Goal: Task Accomplishment & Management: Use online tool/utility

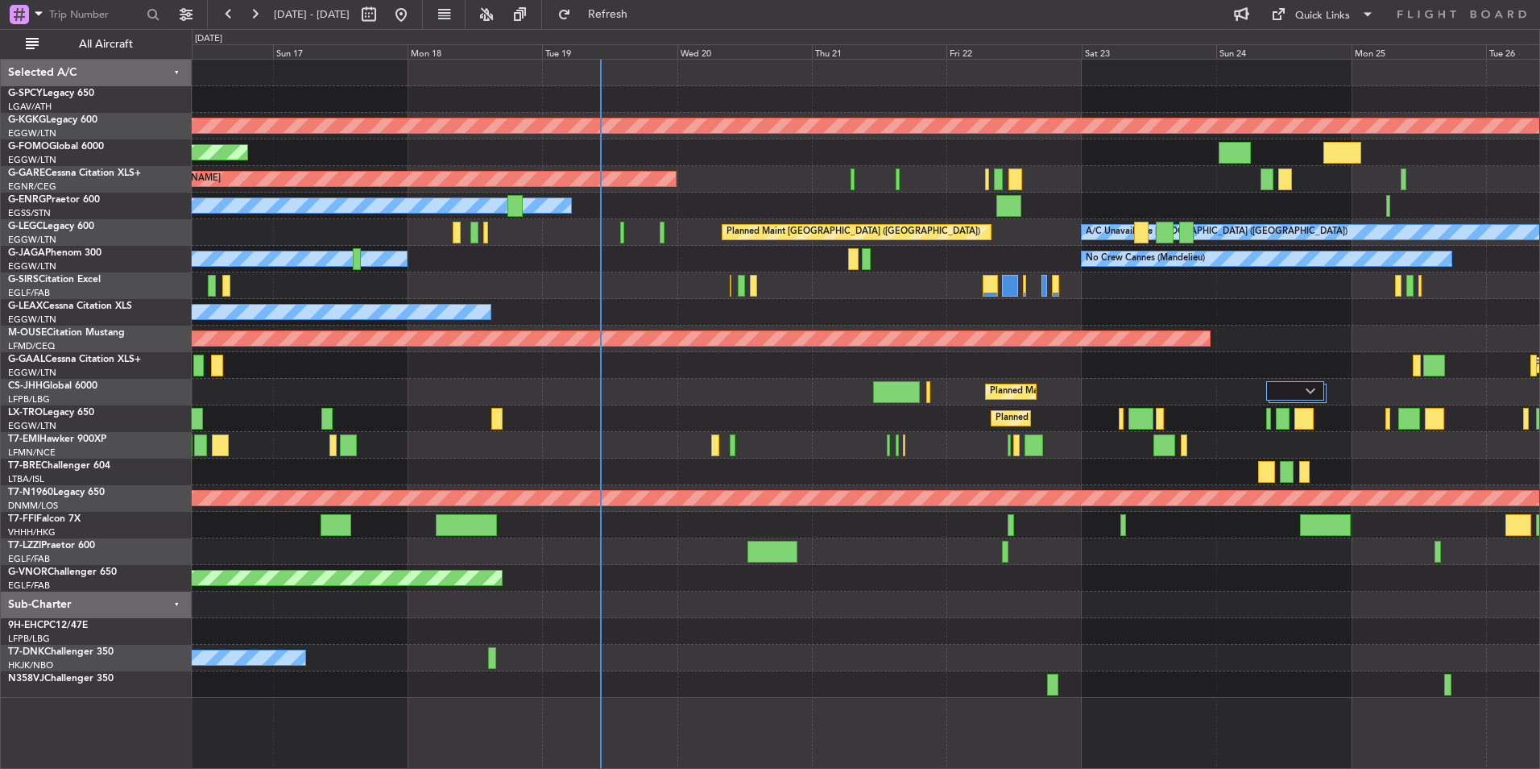
click at [823, 280] on div at bounding box center [866, 285] width 1348 height 27
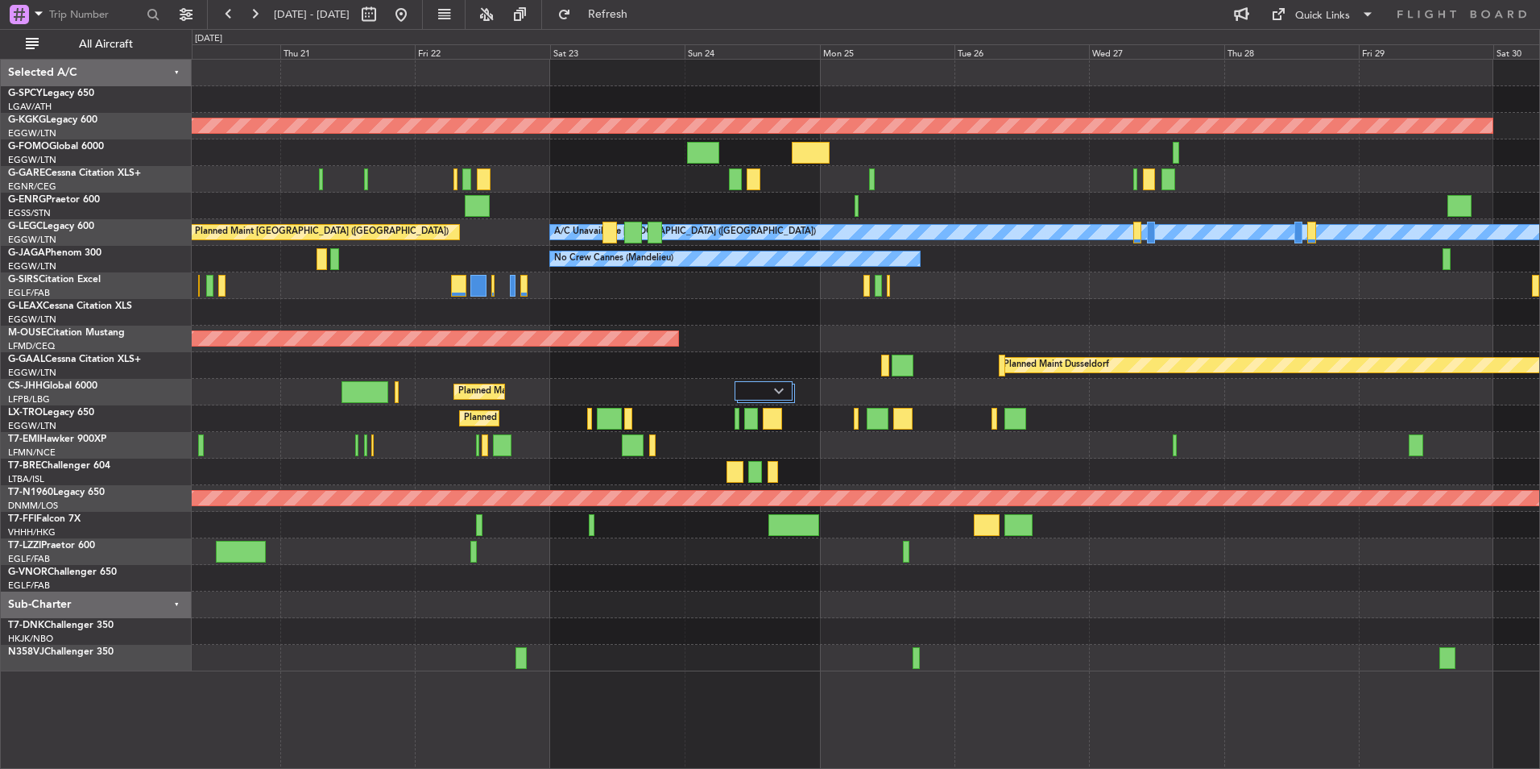
click at [550, 309] on div "AOG Maint [GEOGRAPHIC_DATA] (Ataturk) Unplanned Maint [PERSON_NAME] Owner A/C U…" at bounding box center [866, 366] width 1348 height 612
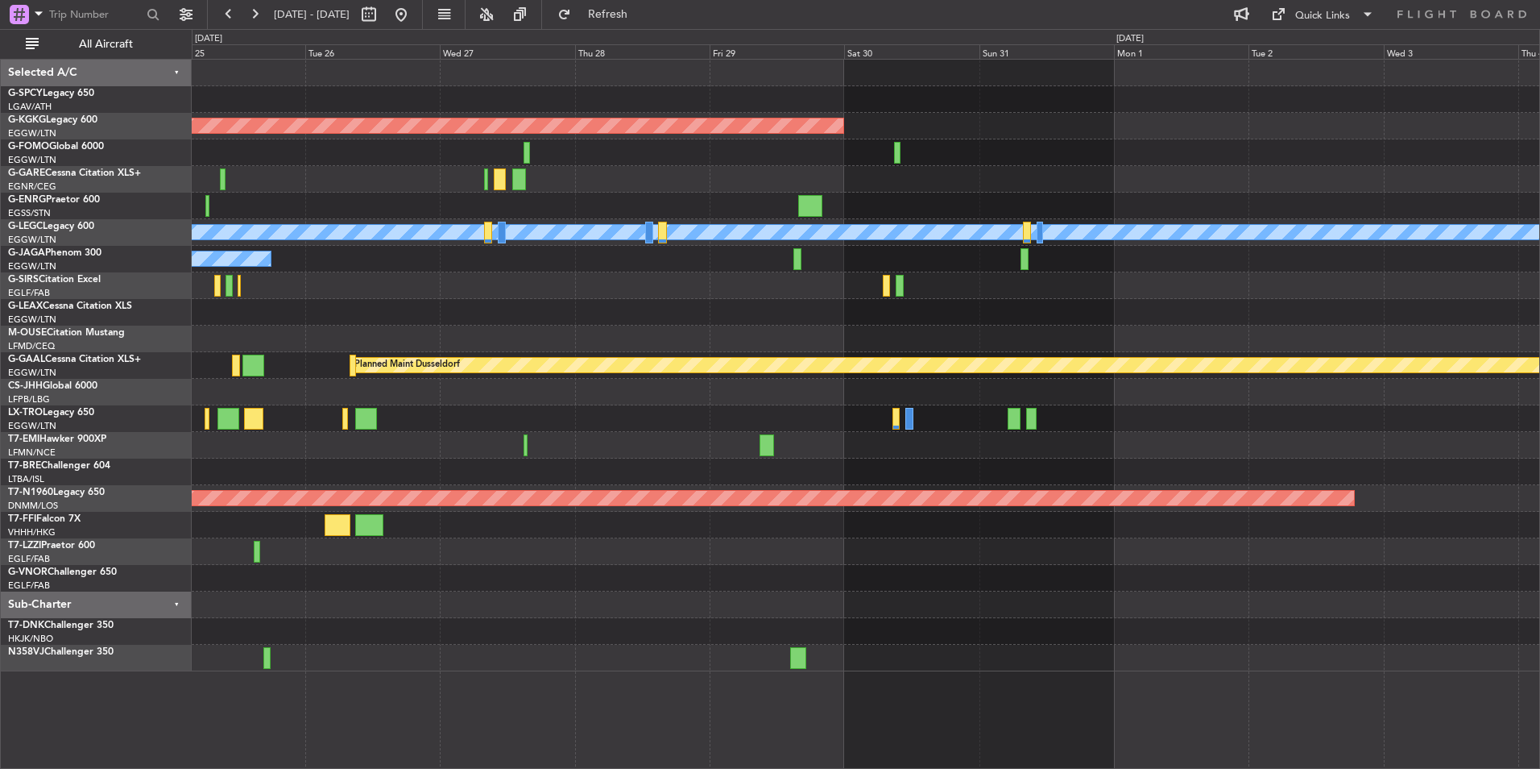
click at [392, 363] on div "AOG Maint [GEOGRAPHIC_DATA] (Ataturk) A/C Unavailable [GEOGRAPHIC_DATA] ([GEOGR…" at bounding box center [866, 366] width 1348 height 612
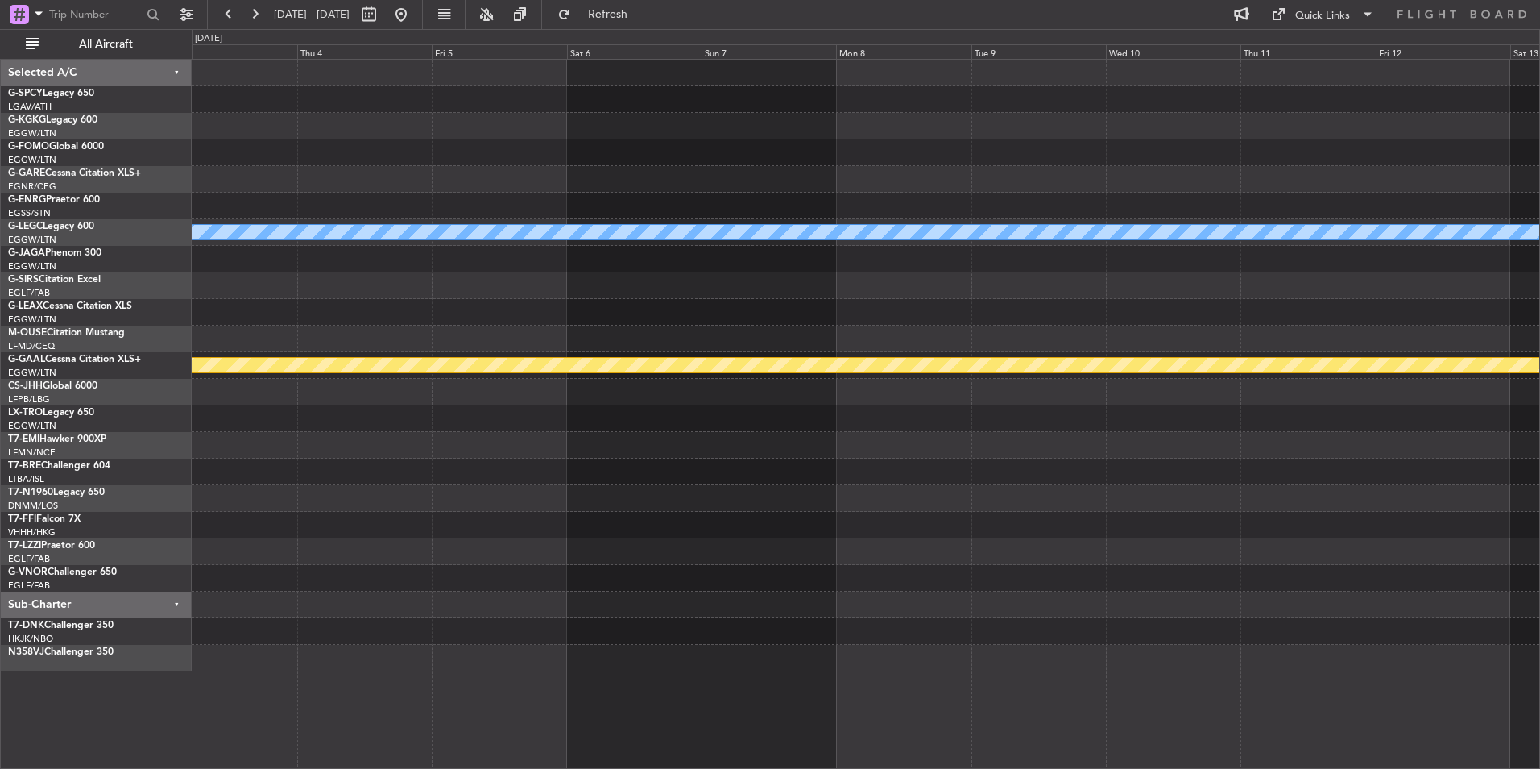
click at [454, 325] on div "A/C Unavailable [GEOGRAPHIC_DATA] ([GEOGRAPHIC_DATA]) Planned [GEOGRAPHIC_DATA]…" at bounding box center [866, 366] width 1348 height 612
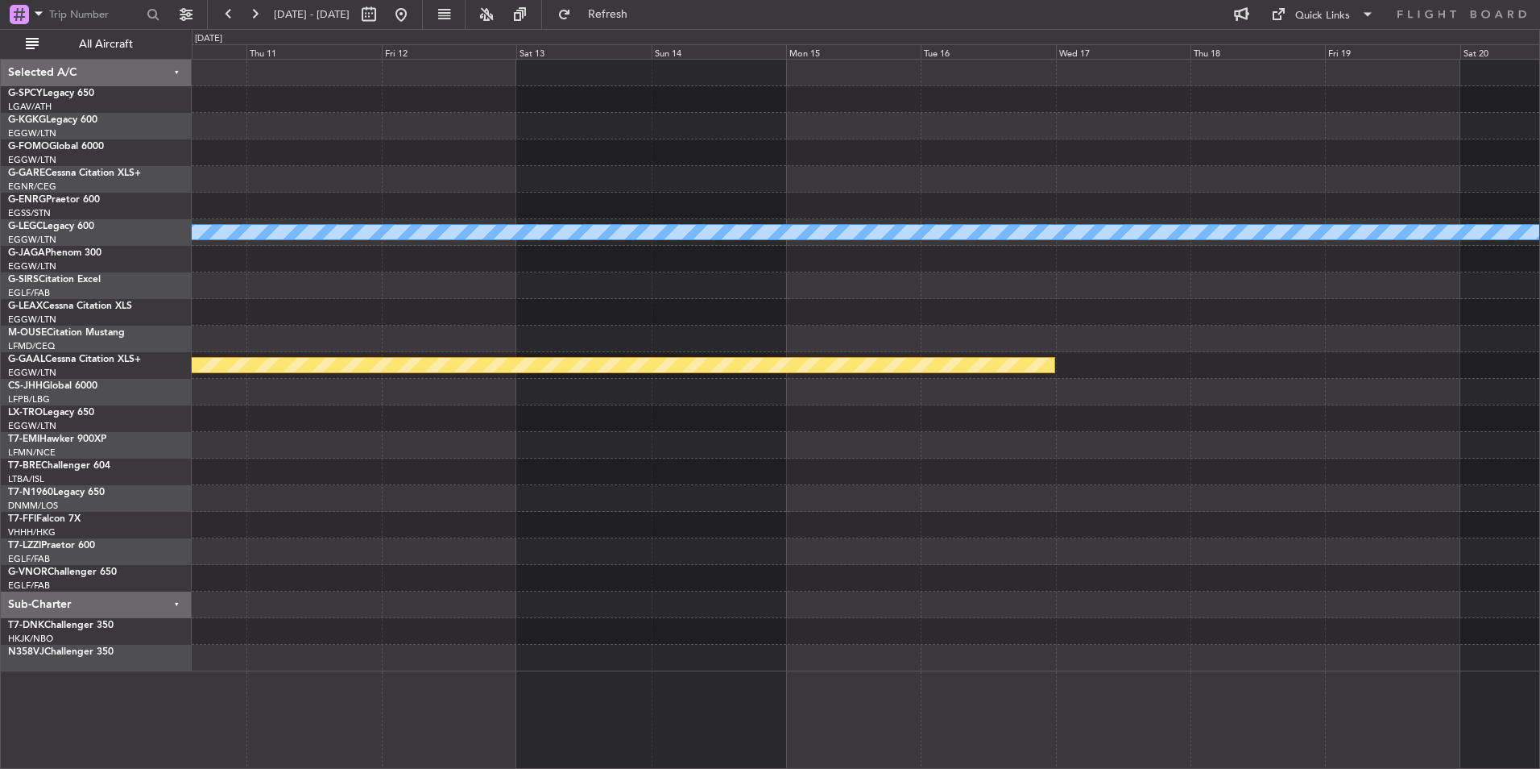
click at [469, 305] on div "A/C Unavailable [GEOGRAPHIC_DATA] ([GEOGRAPHIC_DATA]) Planned [GEOGRAPHIC_DATA]" at bounding box center [866, 366] width 1348 height 612
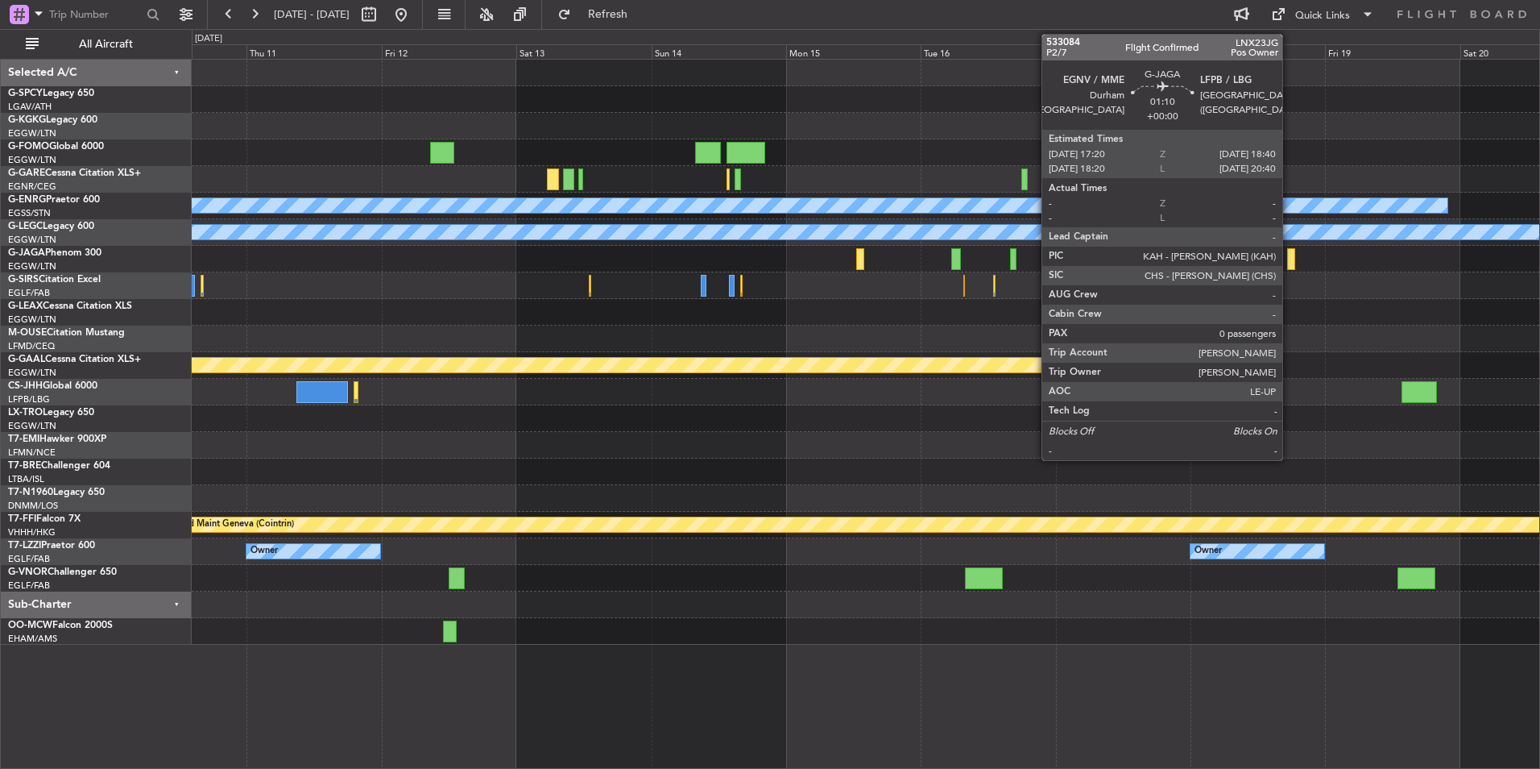
click at [1290, 263] on div at bounding box center [1291, 259] width 8 height 22
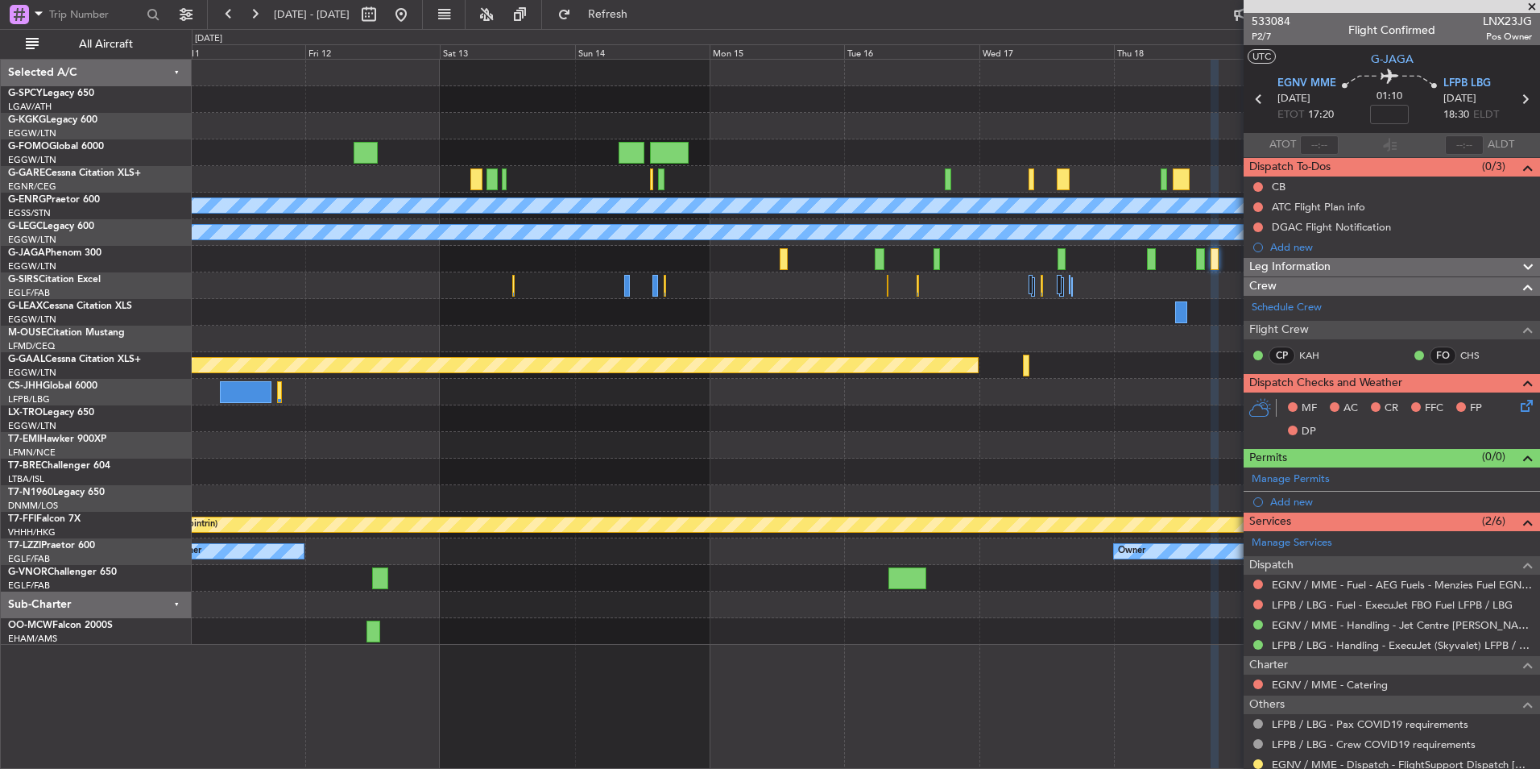
click at [1122, 317] on div at bounding box center [866, 312] width 1348 height 27
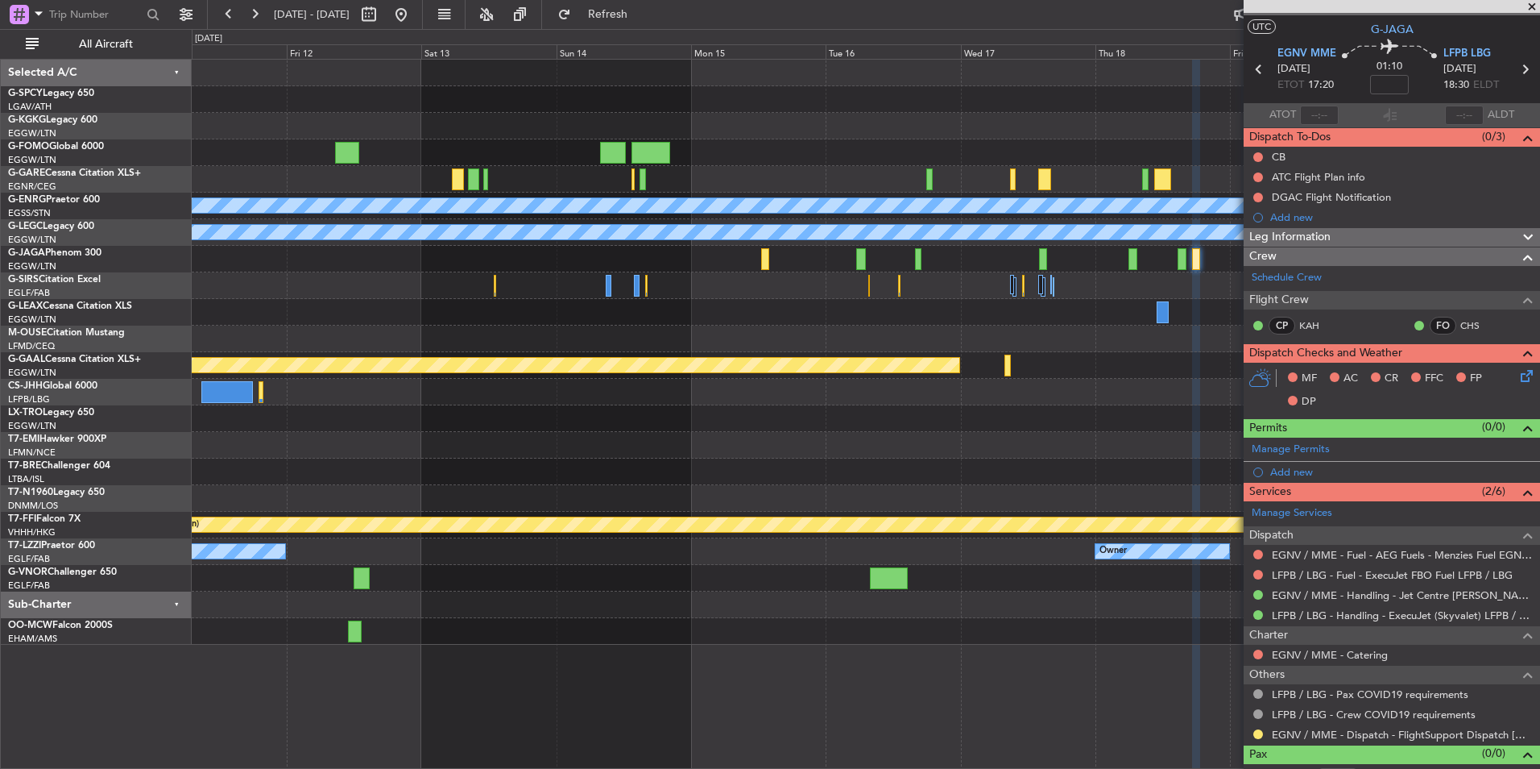
scroll to position [51, 0]
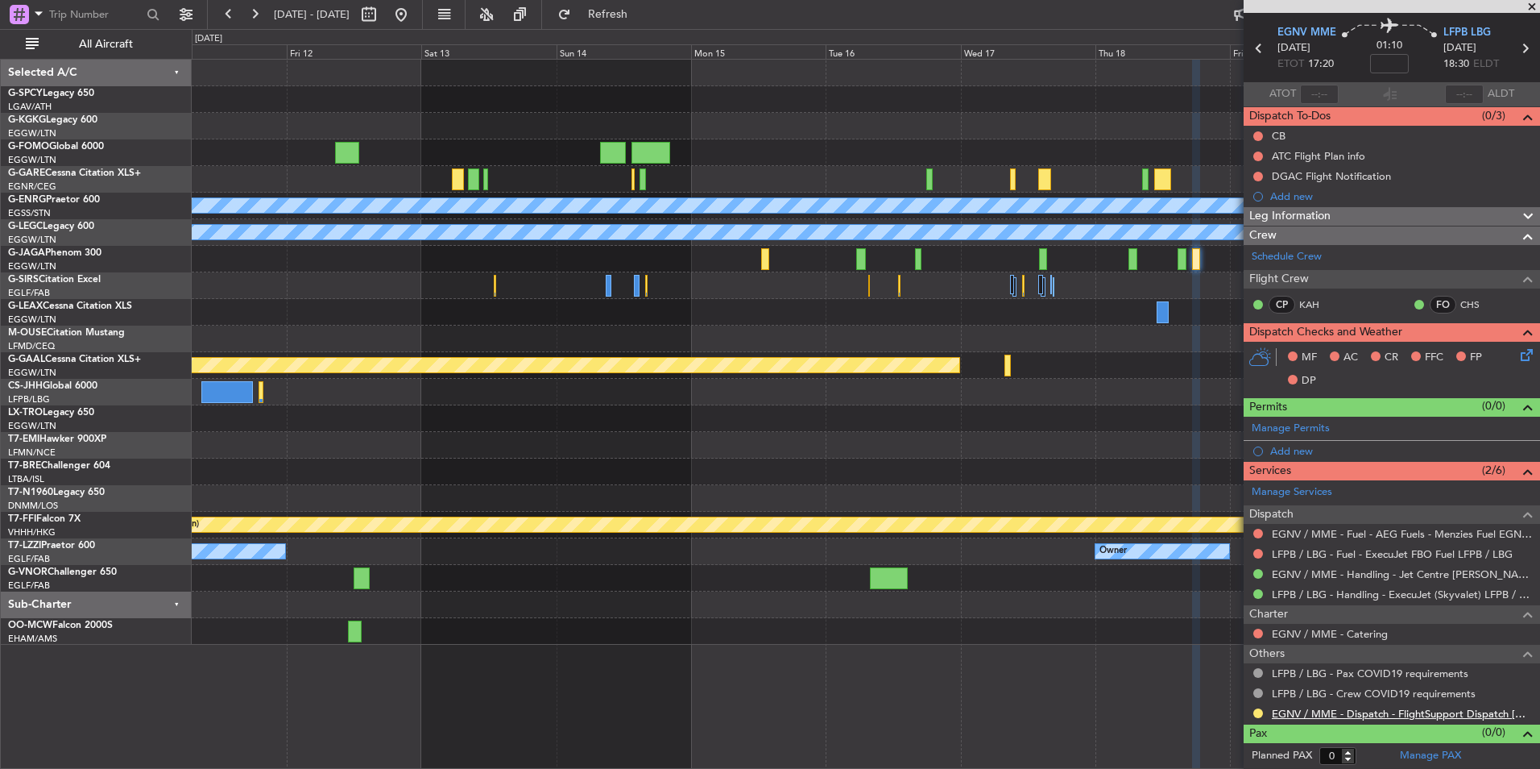
click at [1482, 715] on link "EGNV / MME - Dispatch - FlightSupport Dispatch [GEOGRAPHIC_DATA]" at bounding box center [1402, 714] width 260 height 14
click at [1368, 716] on link "EGNV / MME - Dispatch - FlightSupport Dispatch [GEOGRAPHIC_DATA]" at bounding box center [1402, 714] width 260 height 14
click at [1293, 263] on link "Schedule Crew" at bounding box center [1287, 257] width 70 height 16
click at [617, 14] on button "Refresh" at bounding box center [598, 15] width 97 height 26
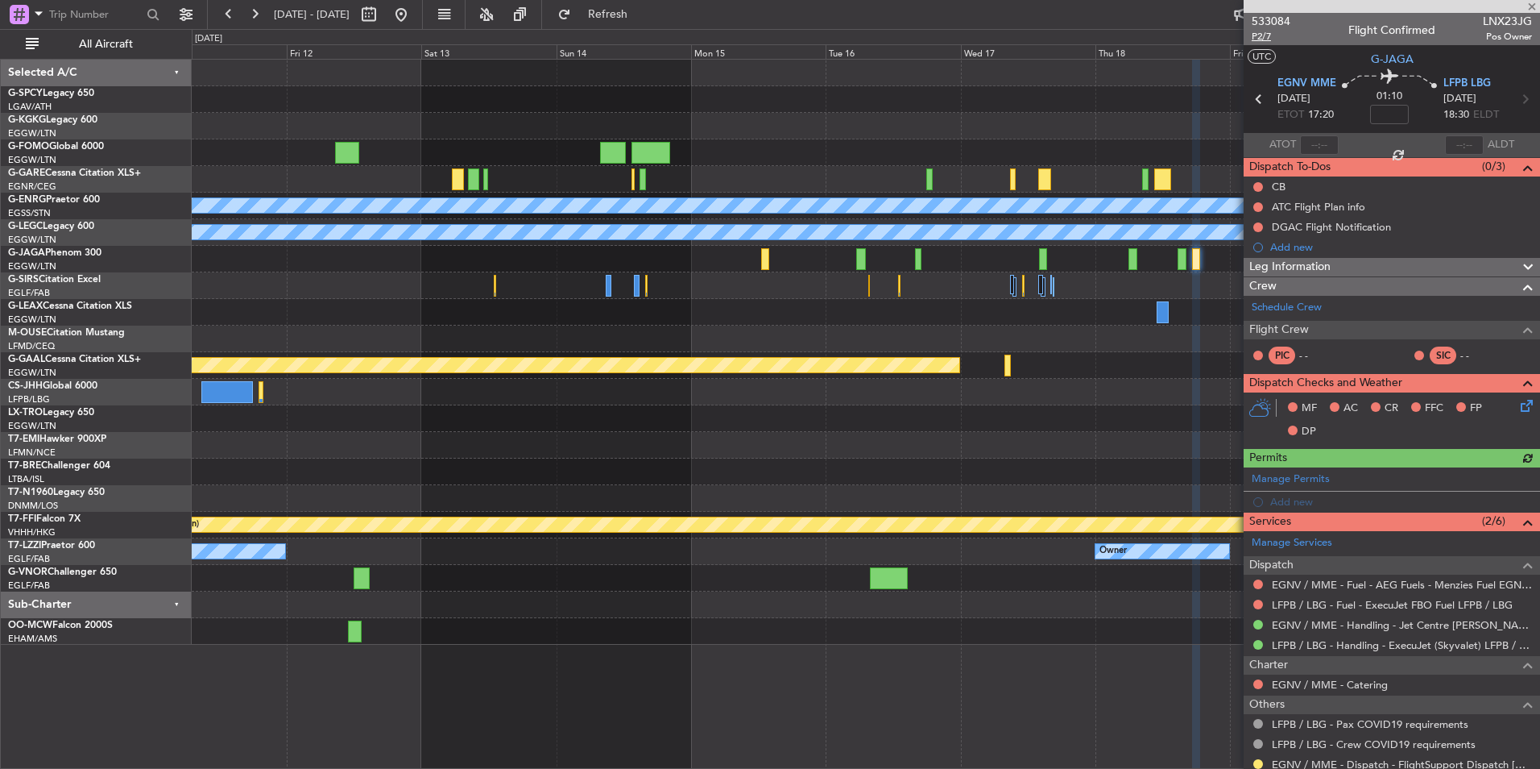
click at [1265, 36] on span "P2/7" at bounding box center [1271, 37] width 39 height 14
click at [642, 16] on span "Refresh" at bounding box center [608, 14] width 68 height 11
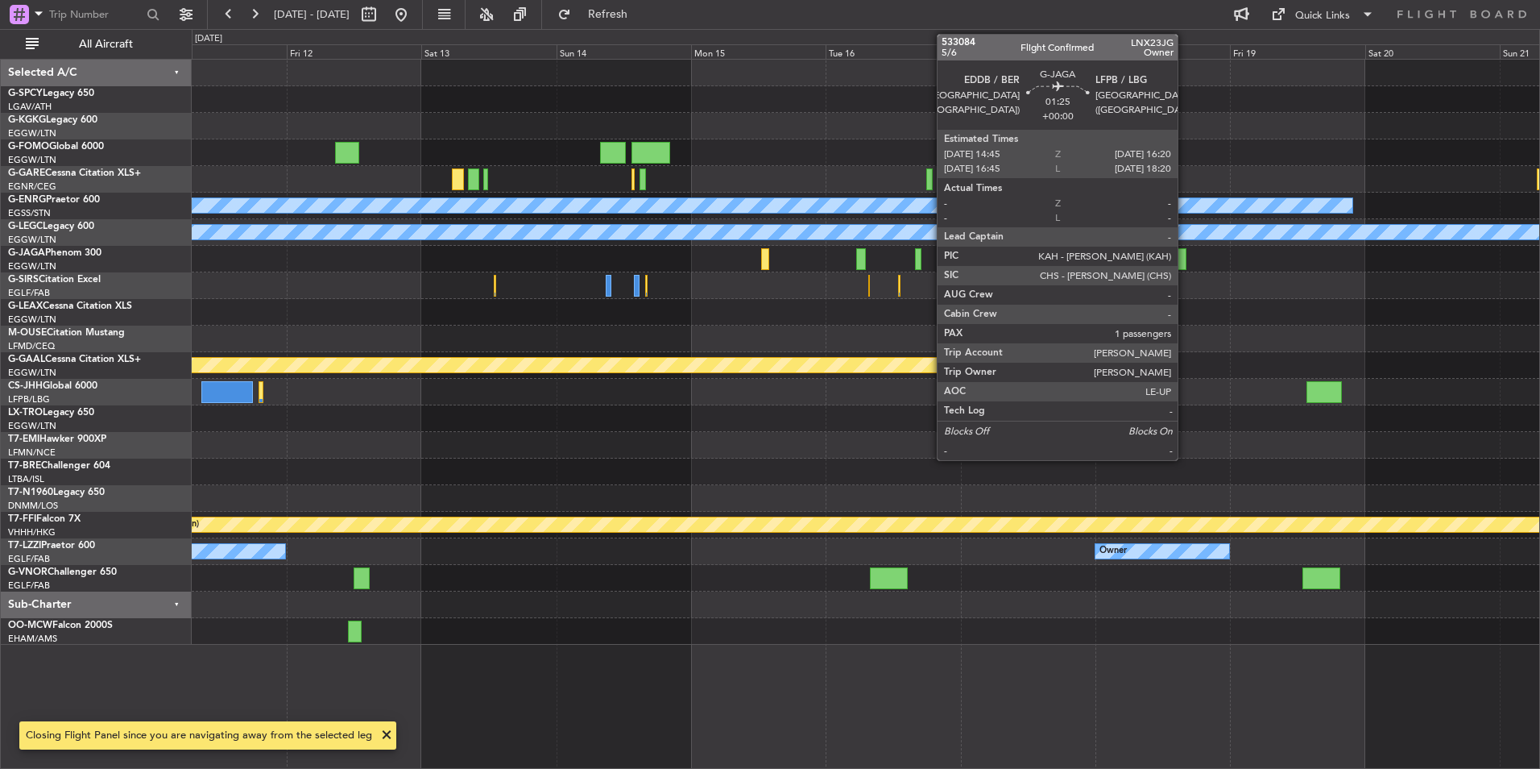
click at [1184, 263] on div at bounding box center [1183, 259] width 10 height 22
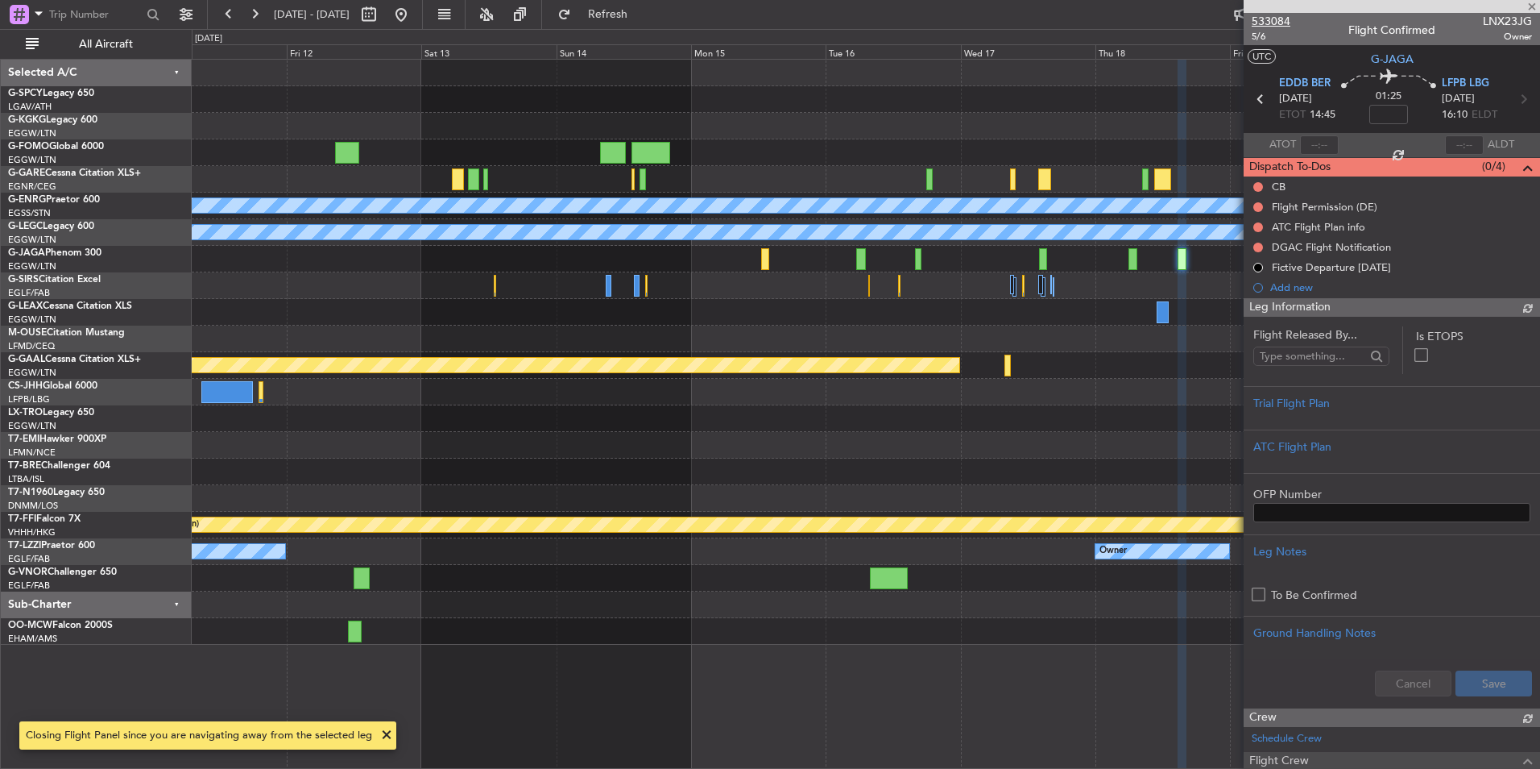
click at [1274, 16] on span "533084" at bounding box center [1271, 21] width 39 height 17
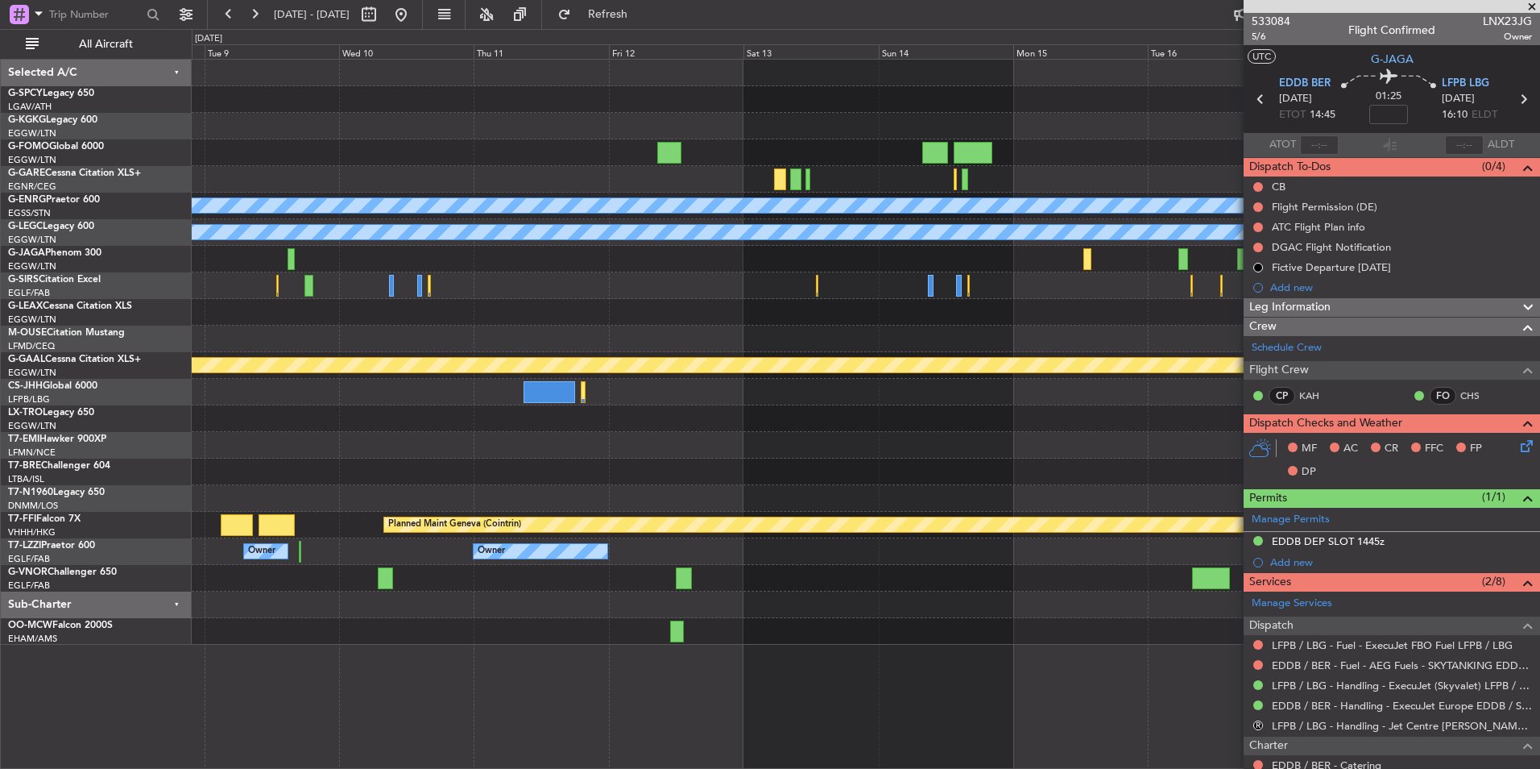
click at [1228, 471] on div at bounding box center [866, 471] width 1348 height 27
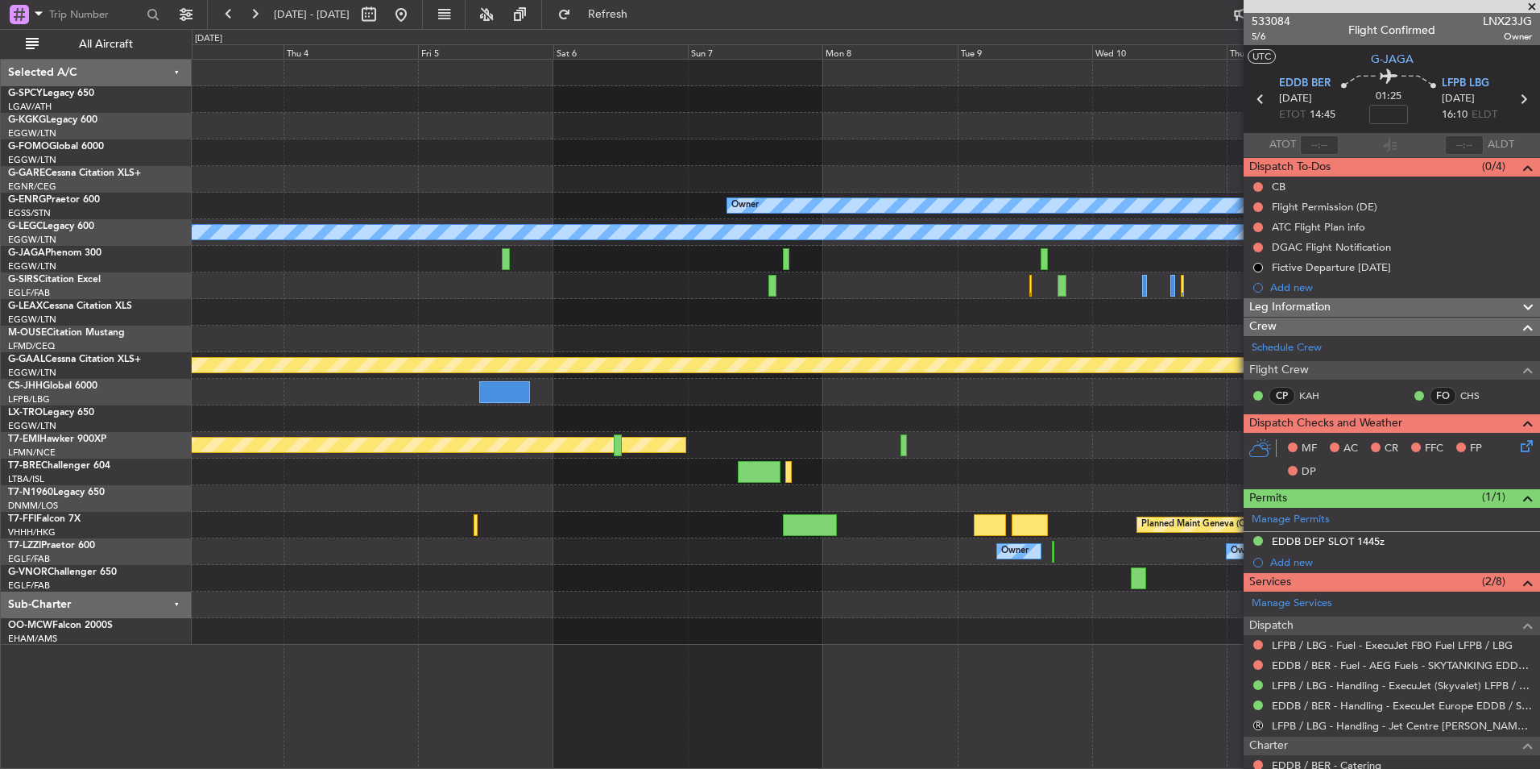
click at [1056, 428] on div "Owner A/C Unavailable [GEOGRAPHIC_DATA] ([GEOGRAPHIC_DATA]) Planned [GEOGRAPHIC…" at bounding box center [866, 352] width 1348 height 585
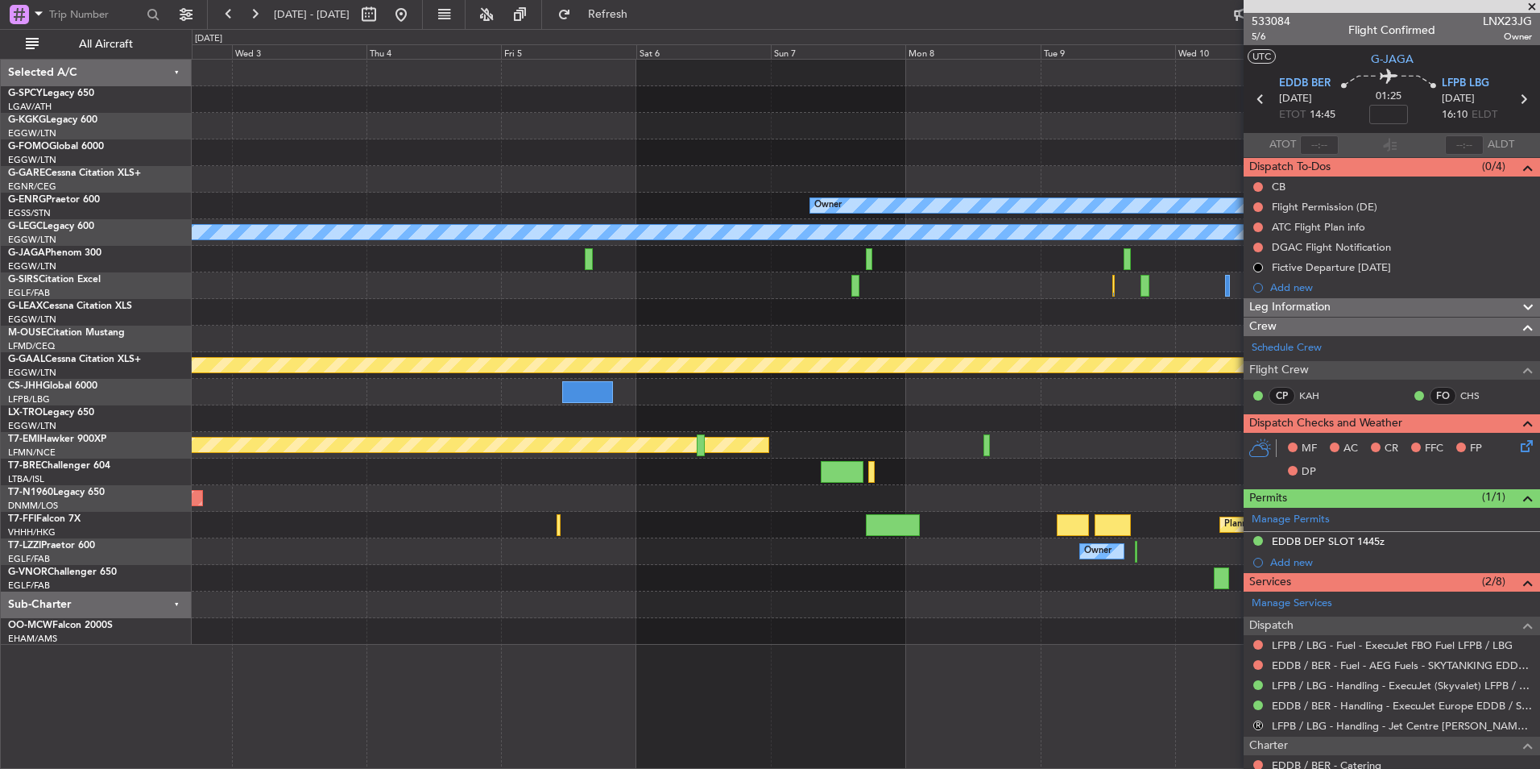
click at [800, 467] on div "Owner A/C Unavailable [GEOGRAPHIC_DATA] ([GEOGRAPHIC_DATA]) Planned [GEOGRAPHIC…" at bounding box center [866, 352] width 1348 height 585
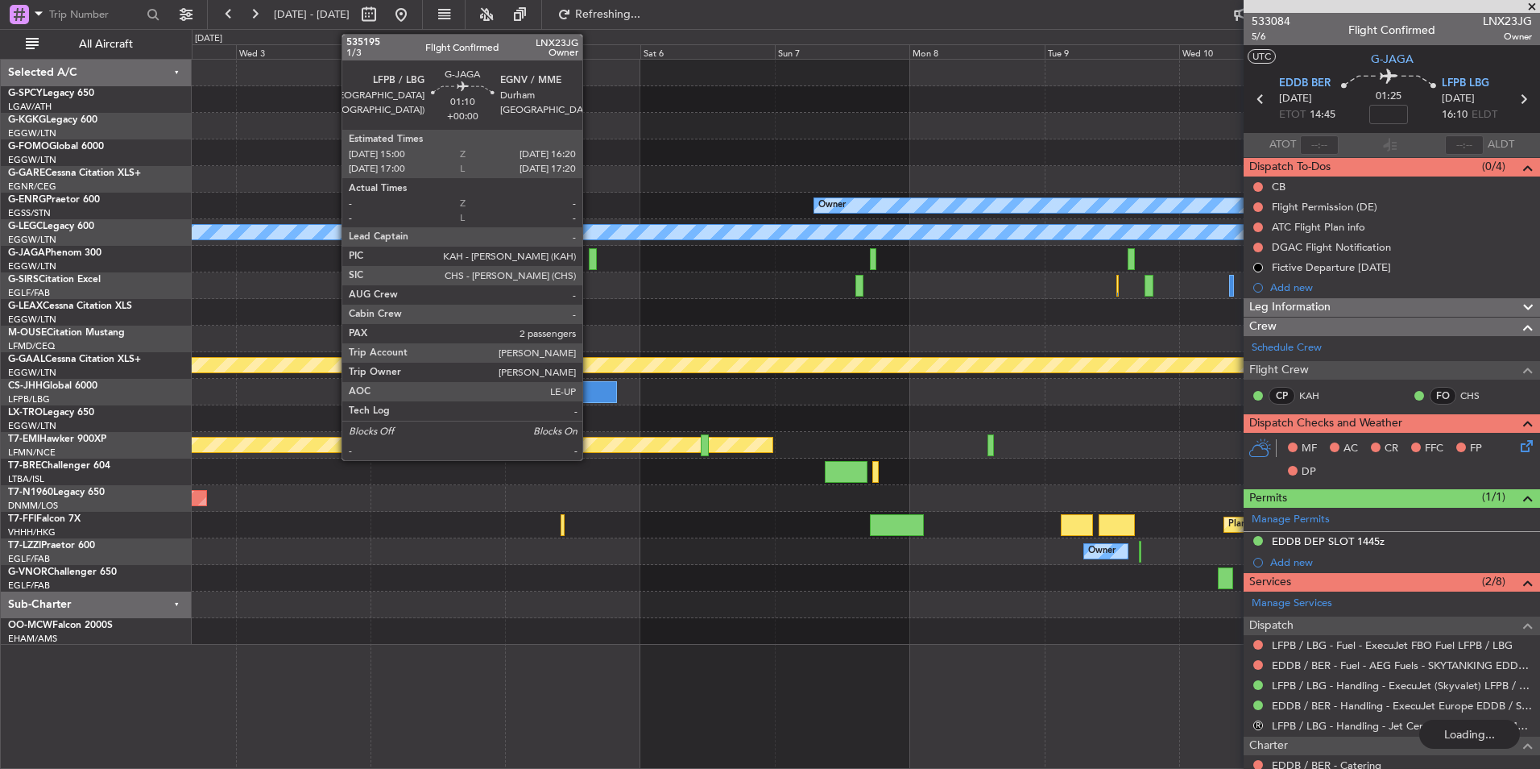
click at [590, 260] on div at bounding box center [593, 259] width 8 height 22
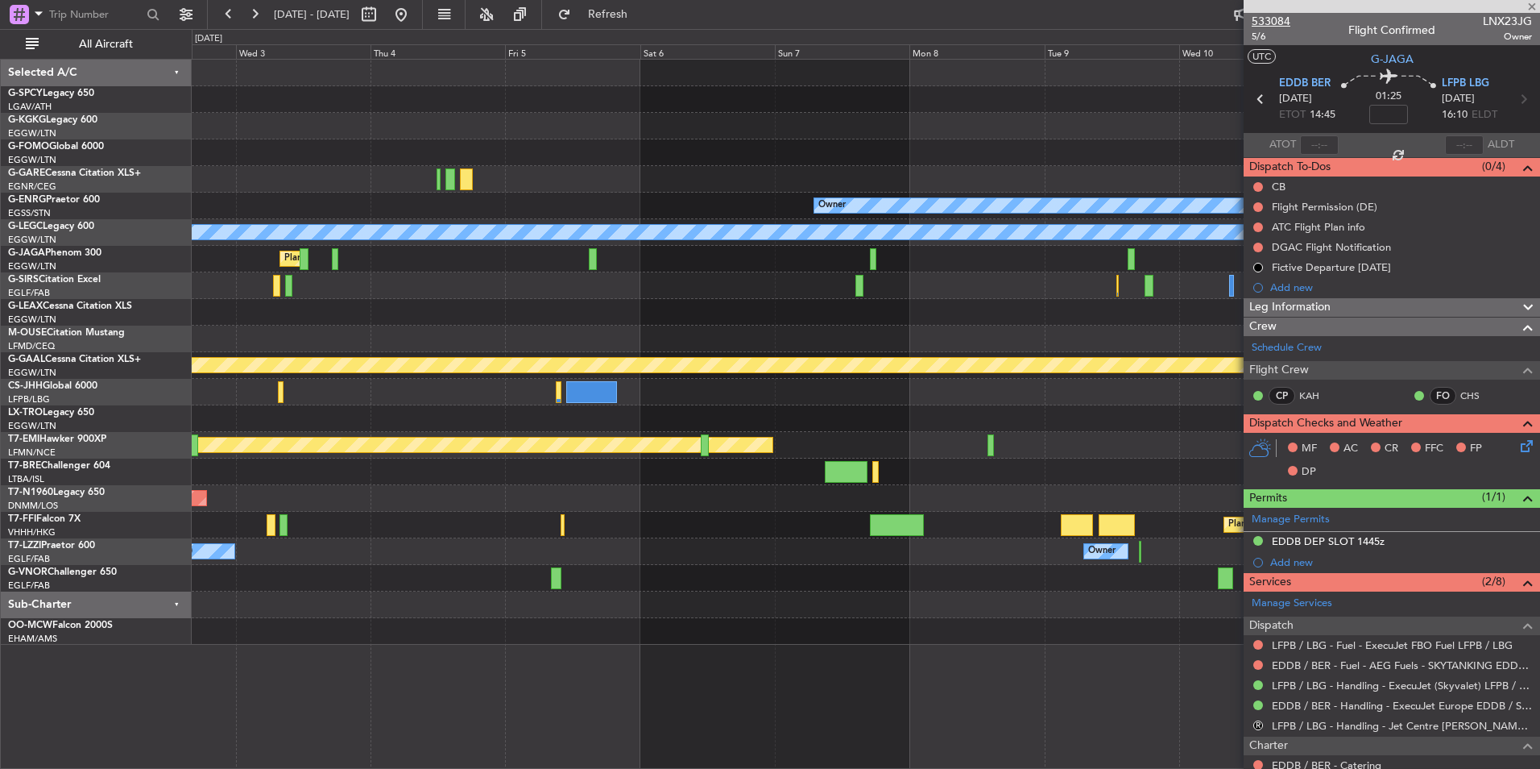
type input "2"
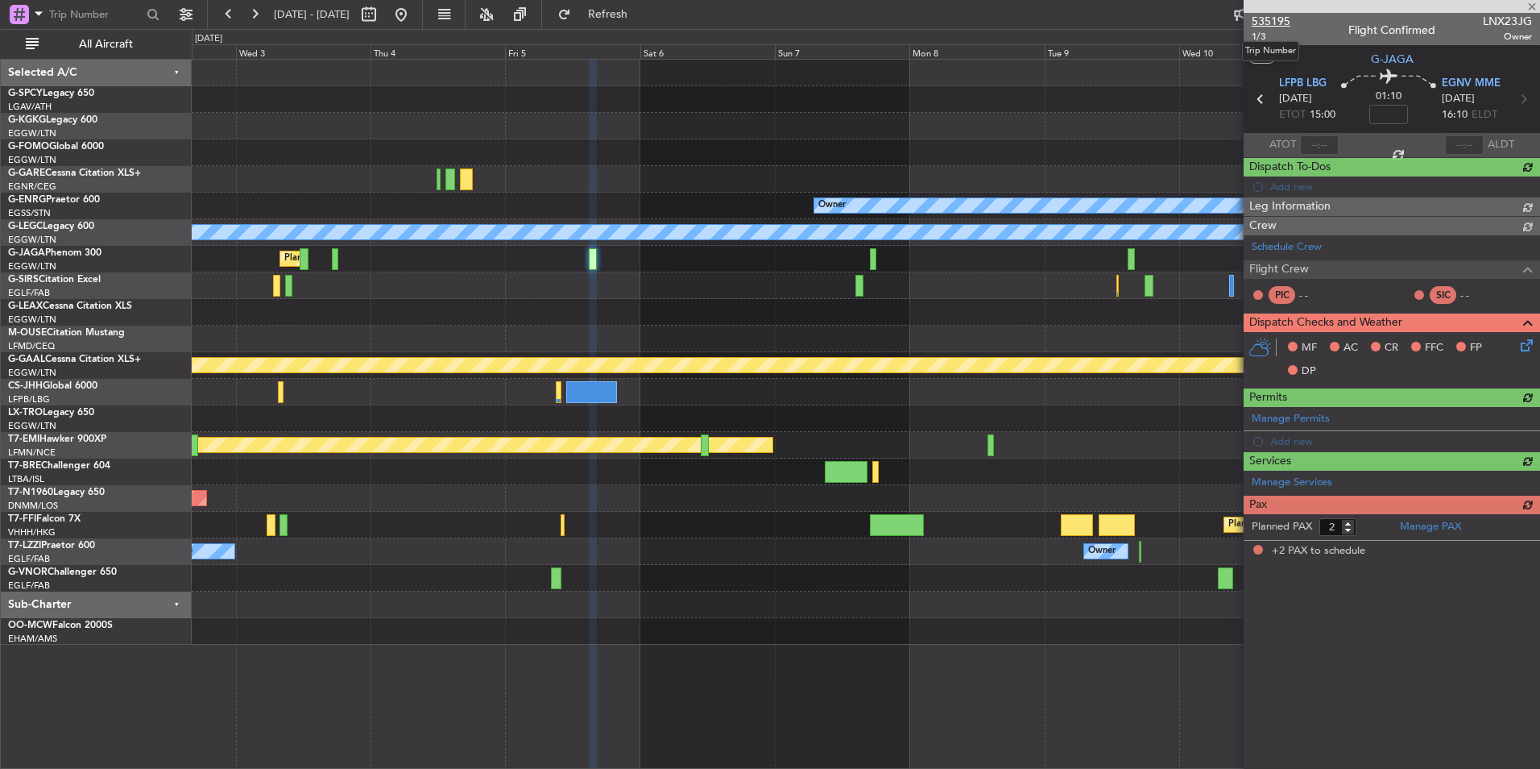
click at [1284, 21] on span "535195" at bounding box center [1271, 21] width 39 height 17
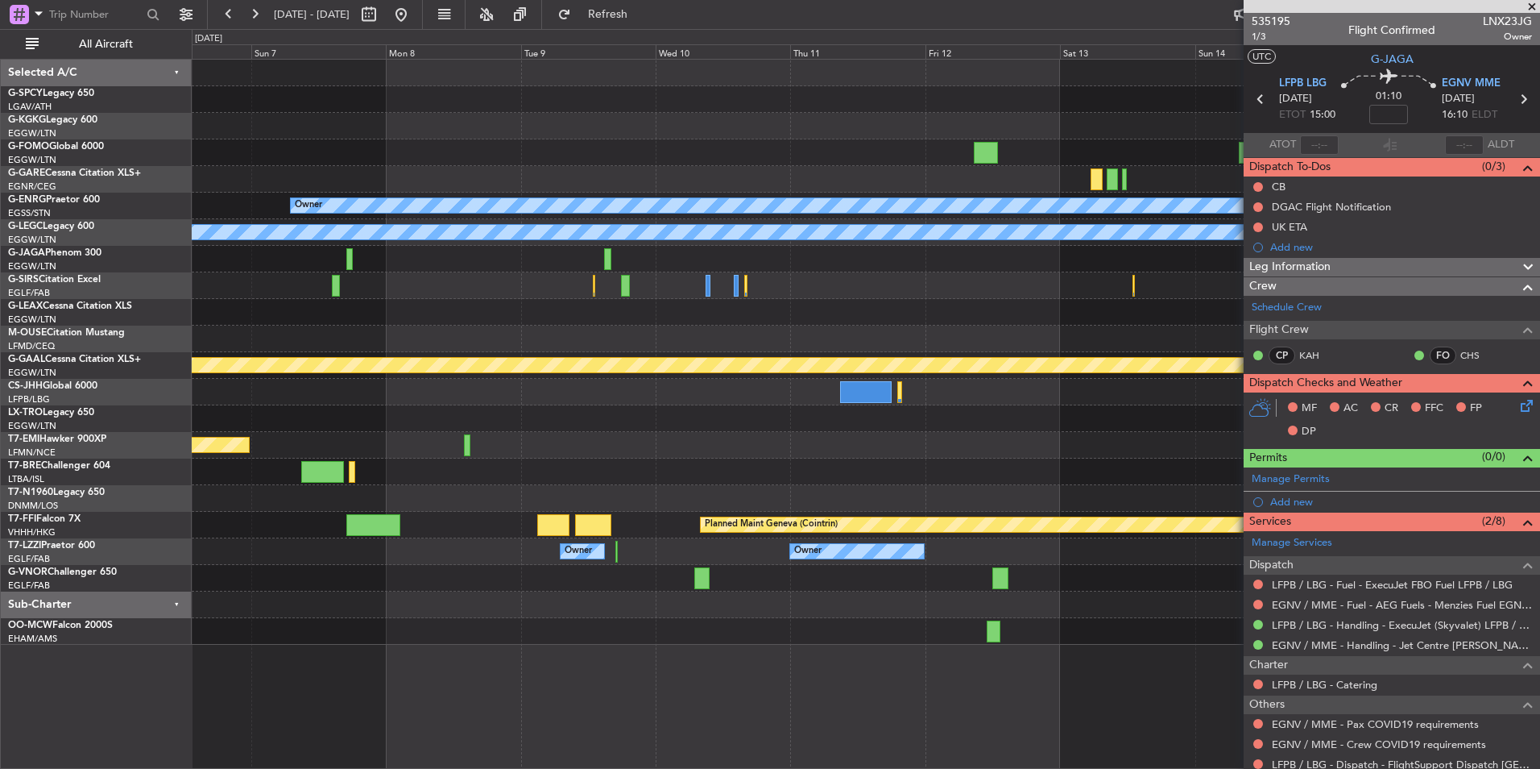
click at [506, 334] on div at bounding box center [866, 338] width 1348 height 27
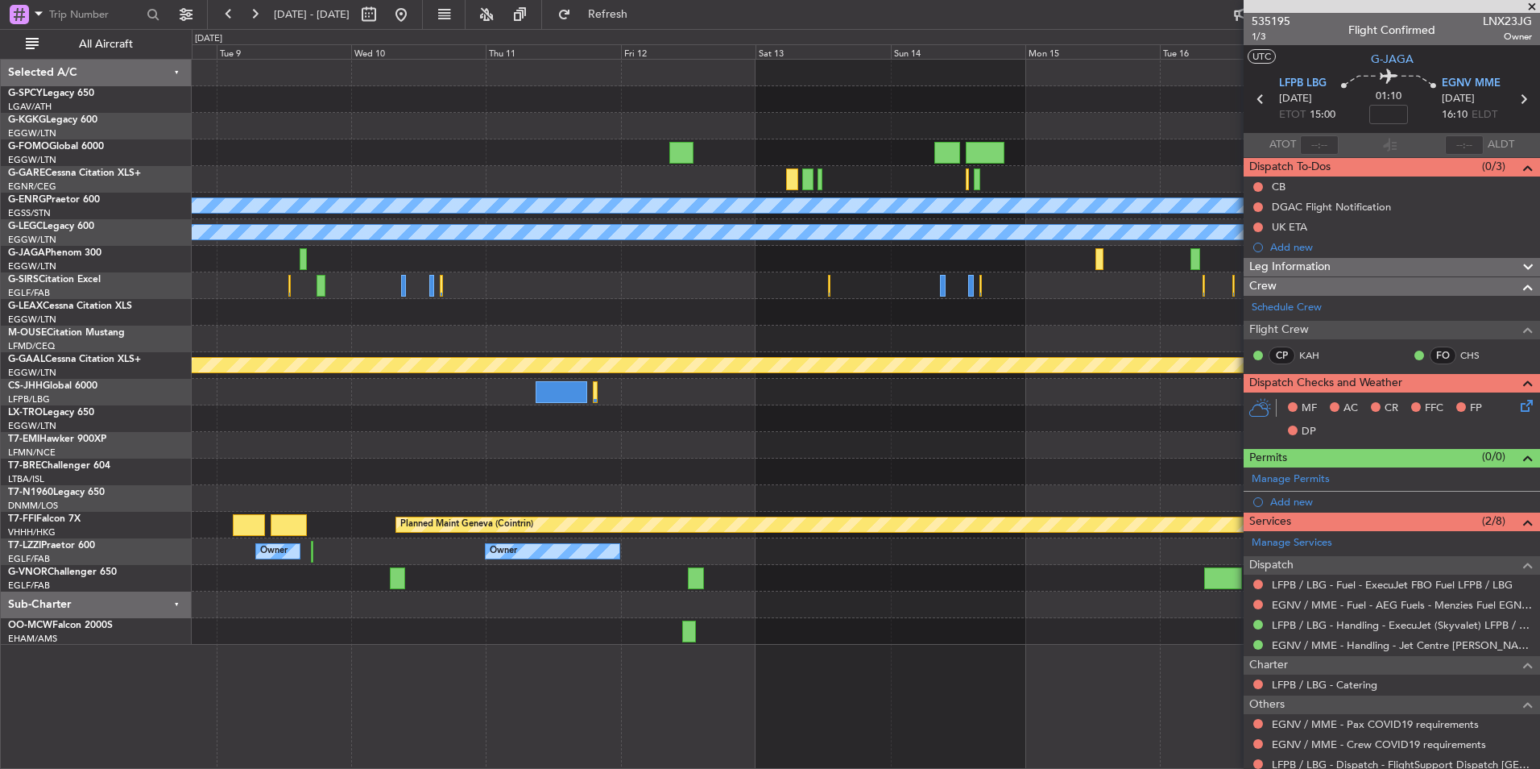
click at [678, 323] on div at bounding box center [866, 312] width 1348 height 27
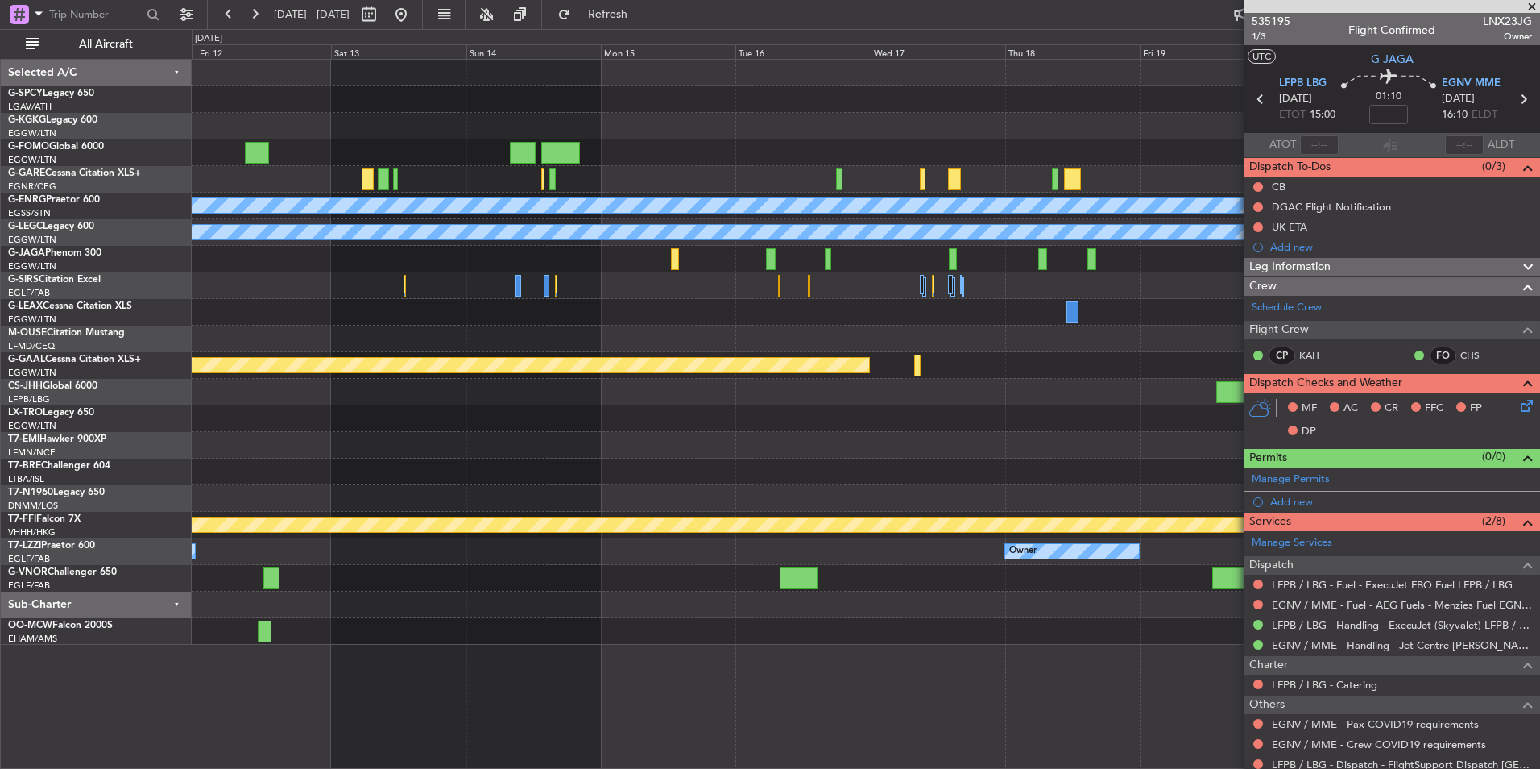
click at [462, 296] on div at bounding box center [866, 285] width 1348 height 27
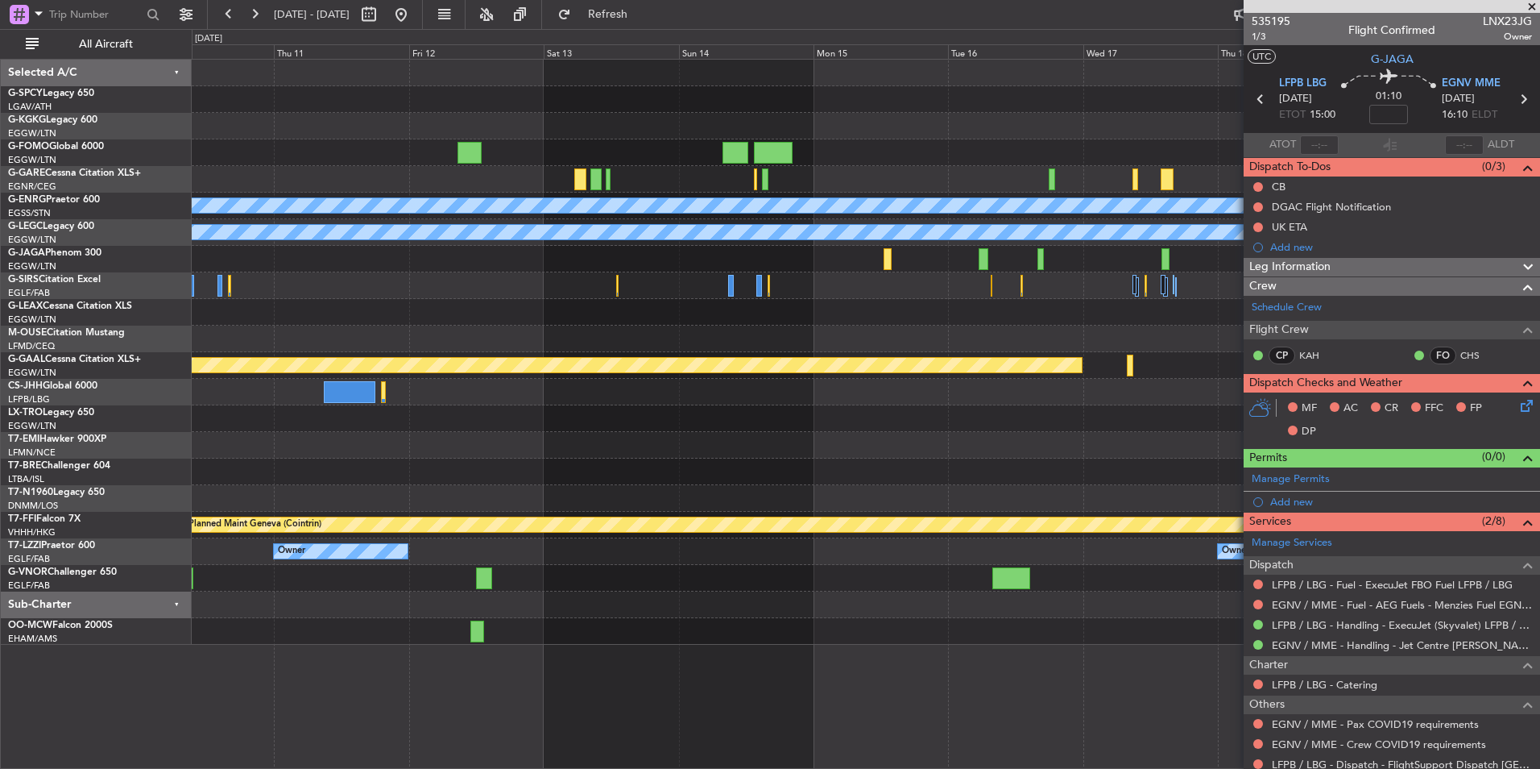
click at [1144, 305] on div at bounding box center [866, 312] width 1348 height 27
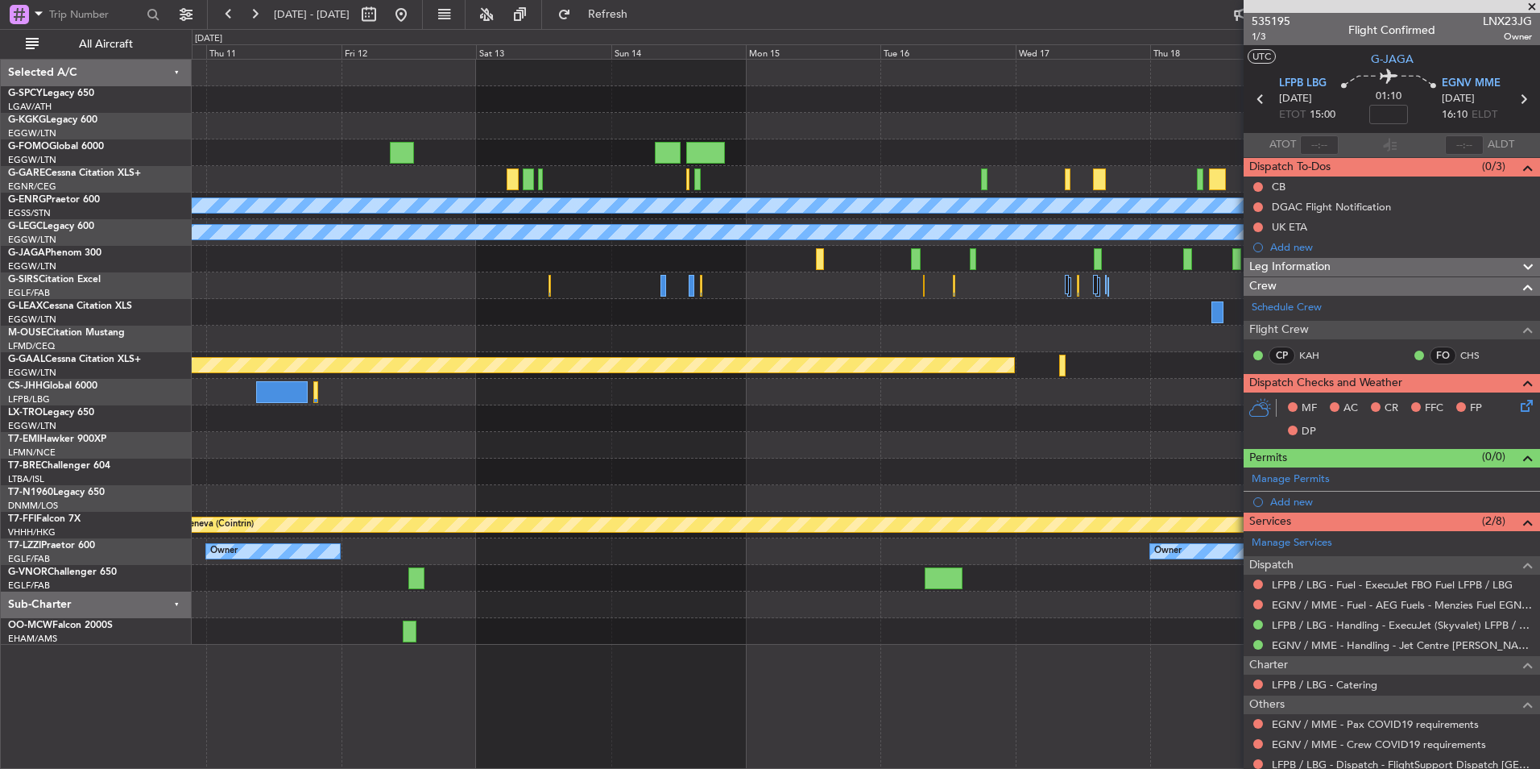
click at [359, 280] on div "Owner A/C Unavailable [GEOGRAPHIC_DATA] ([GEOGRAPHIC_DATA]) Planned [GEOGRAPHIC…" at bounding box center [866, 352] width 1348 height 585
click at [0, 343] on html "[DATE] - [DATE] Refresh Quick Links All Aircraft Owner A/C Unavailable [GEOGRAP…" at bounding box center [770, 384] width 1540 height 769
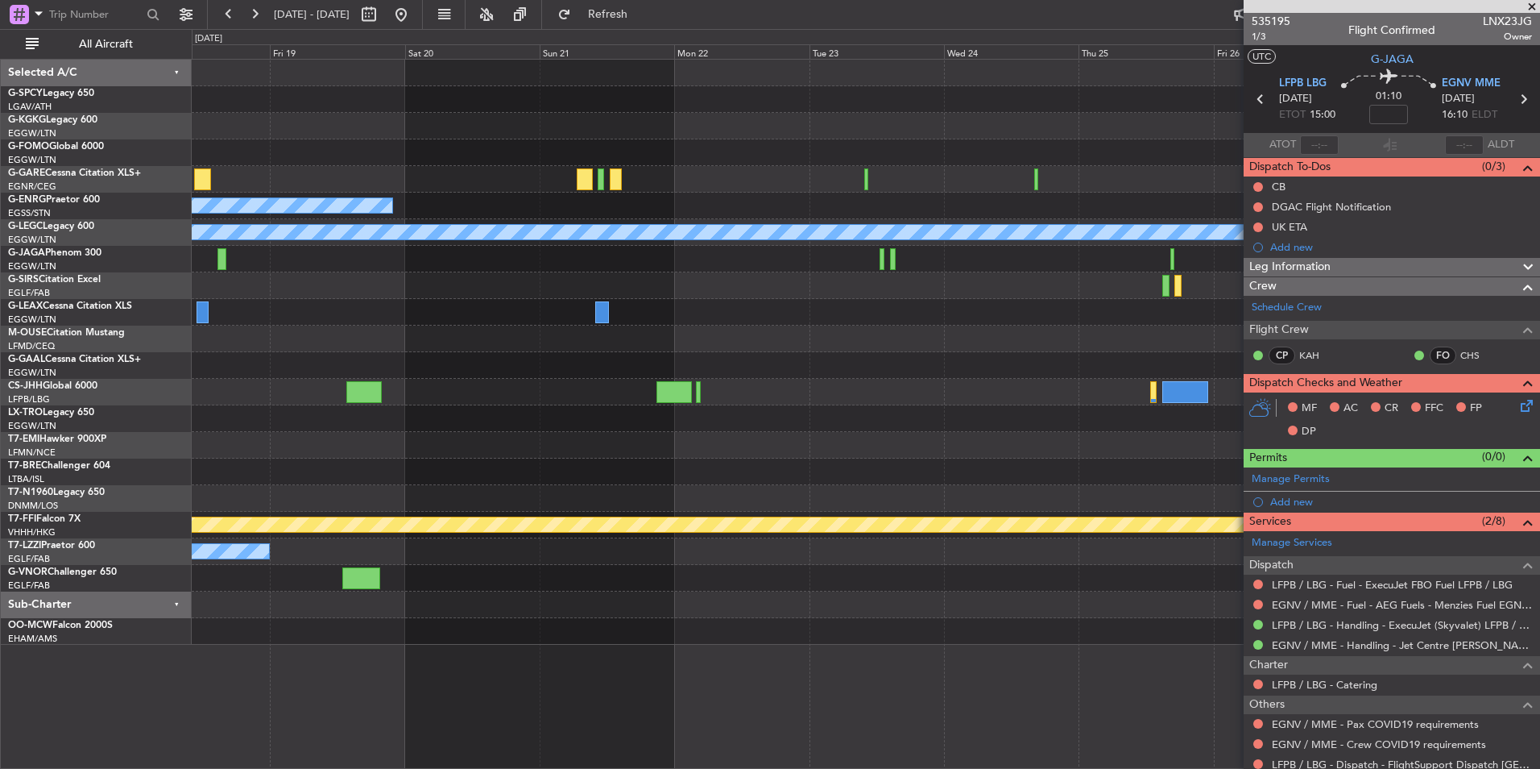
click at [274, 372] on div "Planned Maint Dusseldorf" at bounding box center [866, 365] width 1348 height 27
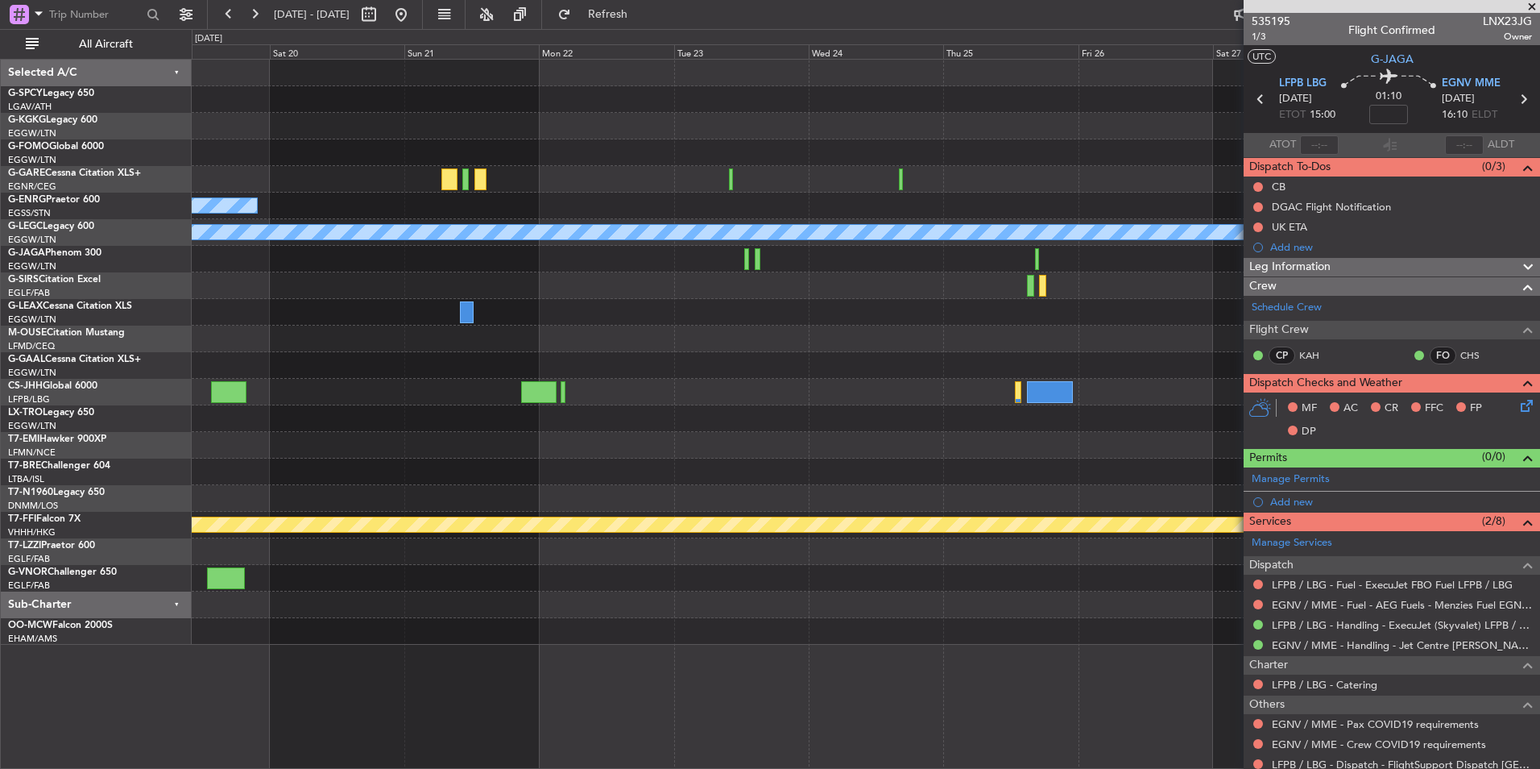
click at [640, 351] on div at bounding box center [866, 338] width 1348 height 27
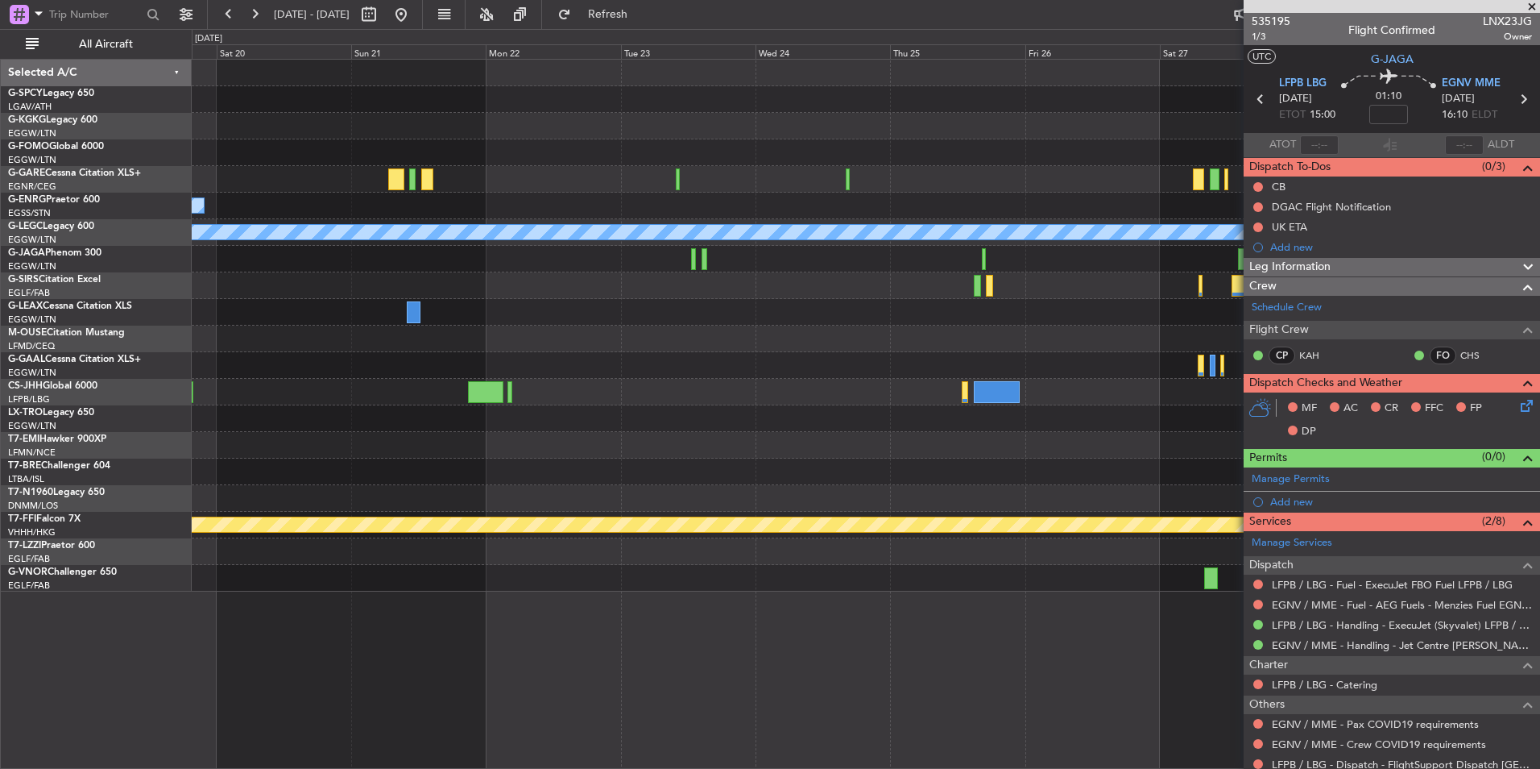
click at [856, 286] on div at bounding box center [866, 285] width 1348 height 27
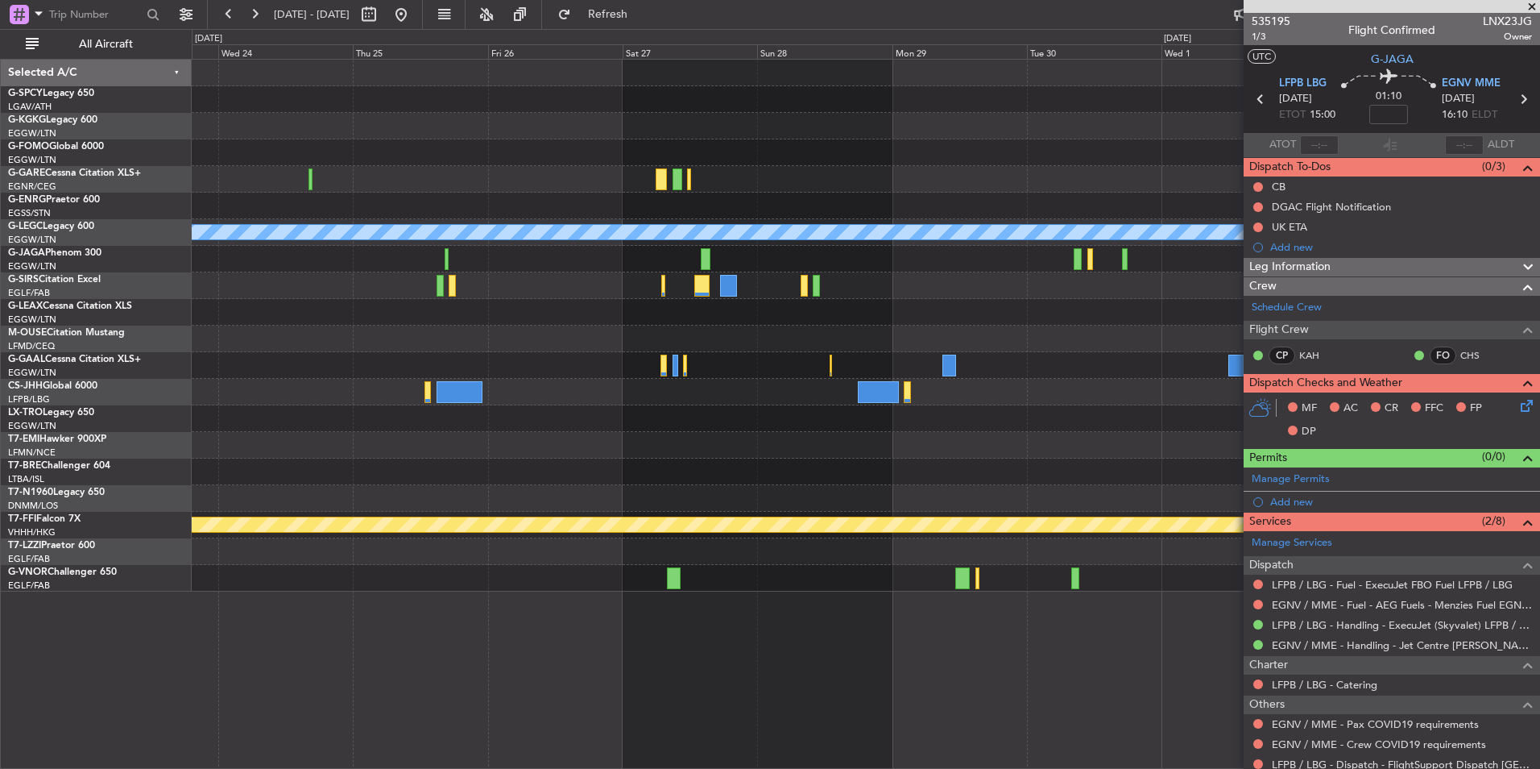
click at [429, 268] on div at bounding box center [866, 259] width 1348 height 27
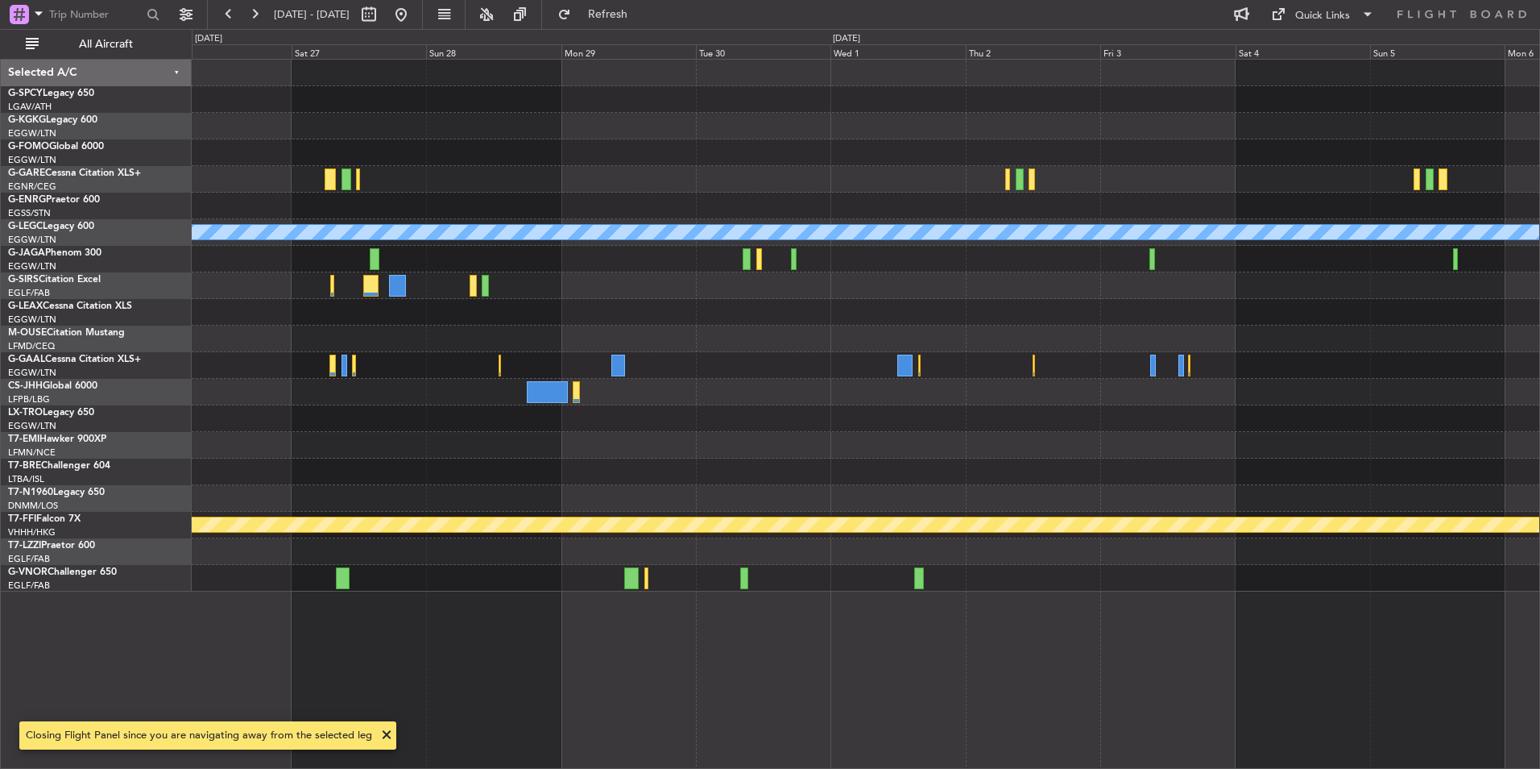
click at [668, 280] on div "A/C Unavailable [GEOGRAPHIC_DATA] ([GEOGRAPHIC_DATA]) Planned Maint Geneva ([GE…" at bounding box center [866, 326] width 1348 height 532
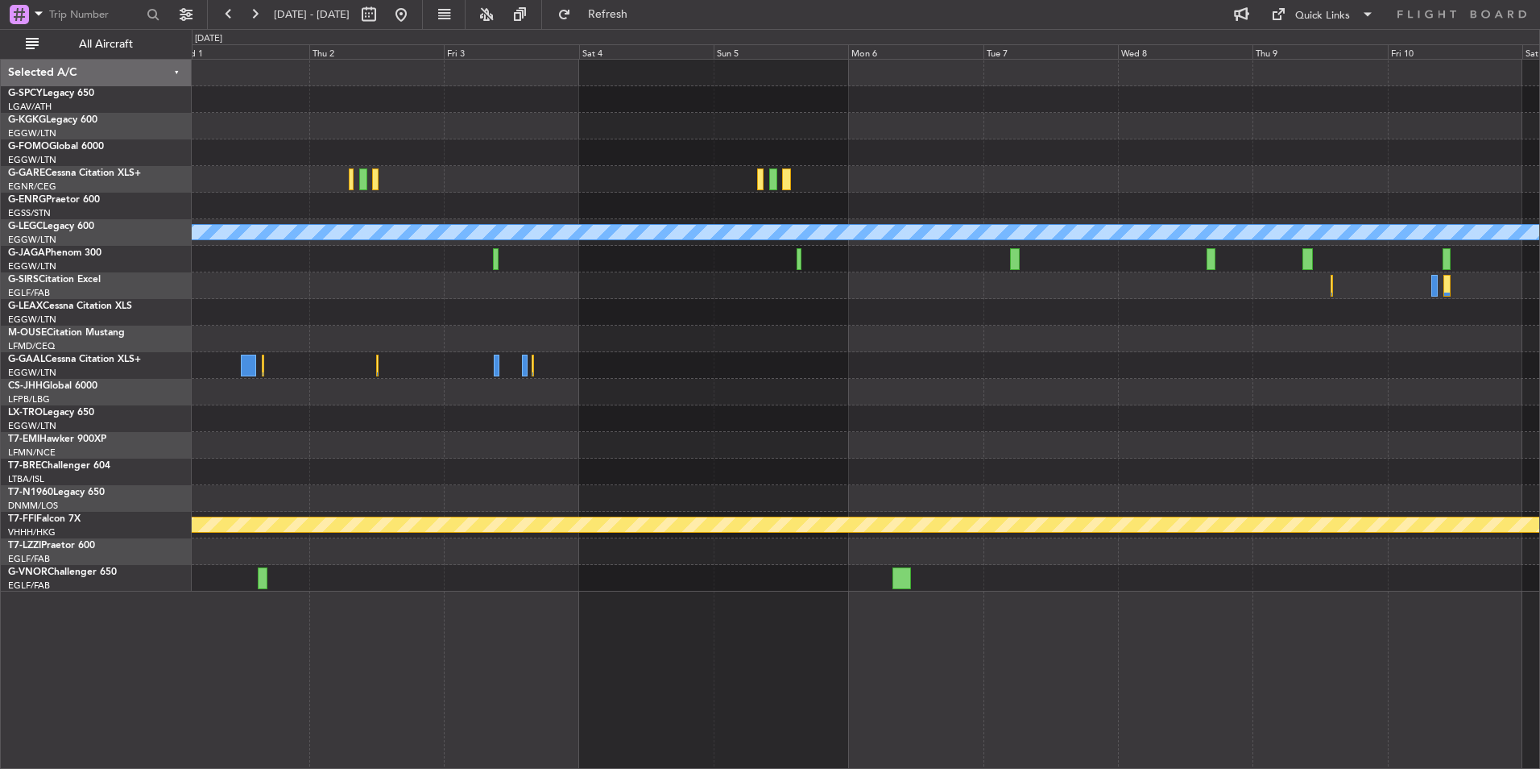
click at [823, 313] on div "A/C Unavailable [GEOGRAPHIC_DATA] ([GEOGRAPHIC_DATA]) Planned Maint Geneva ([GE…" at bounding box center [866, 326] width 1348 height 532
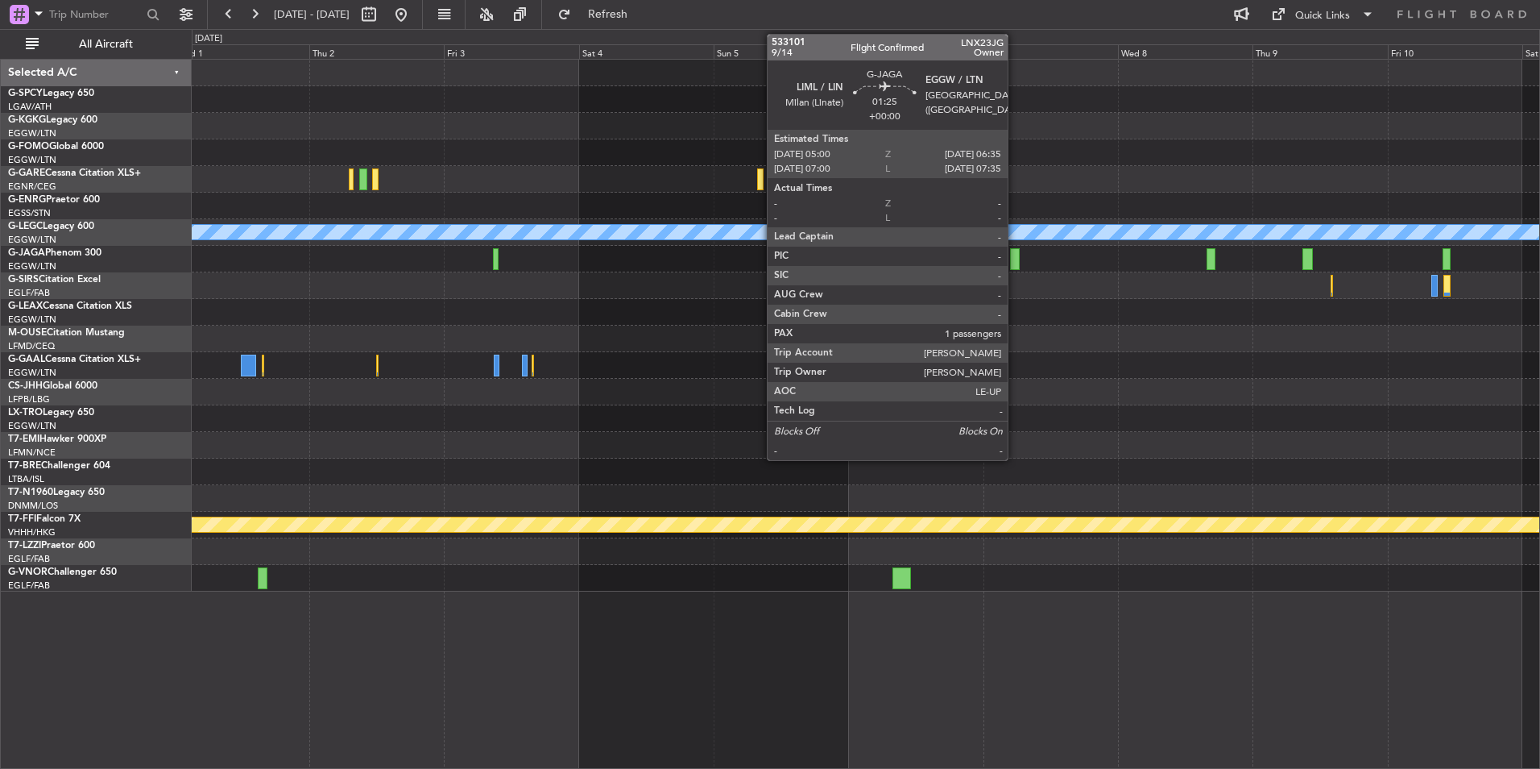
click at [1015, 259] on div at bounding box center [1015, 259] width 10 height 22
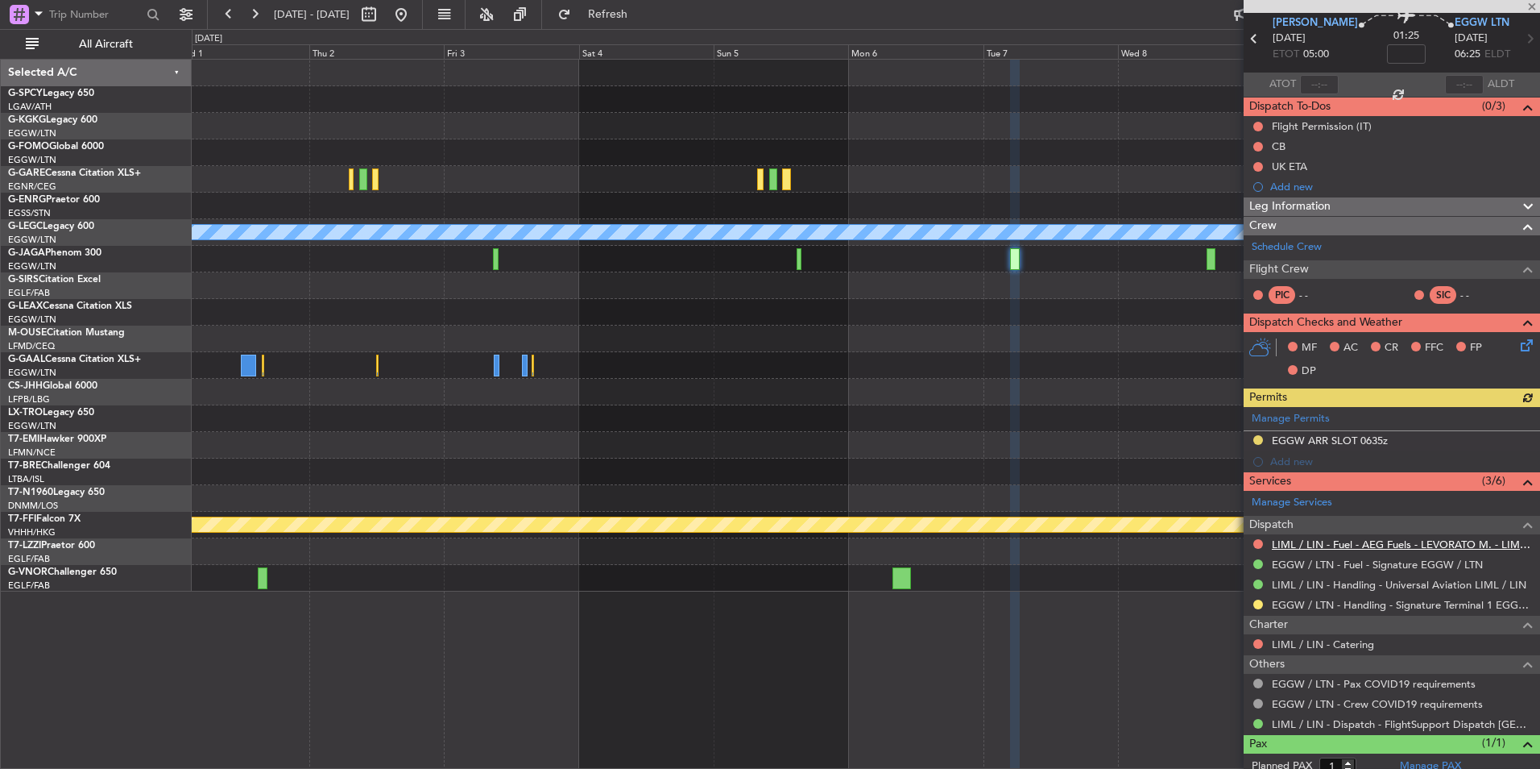
scroll to position [107, 0]
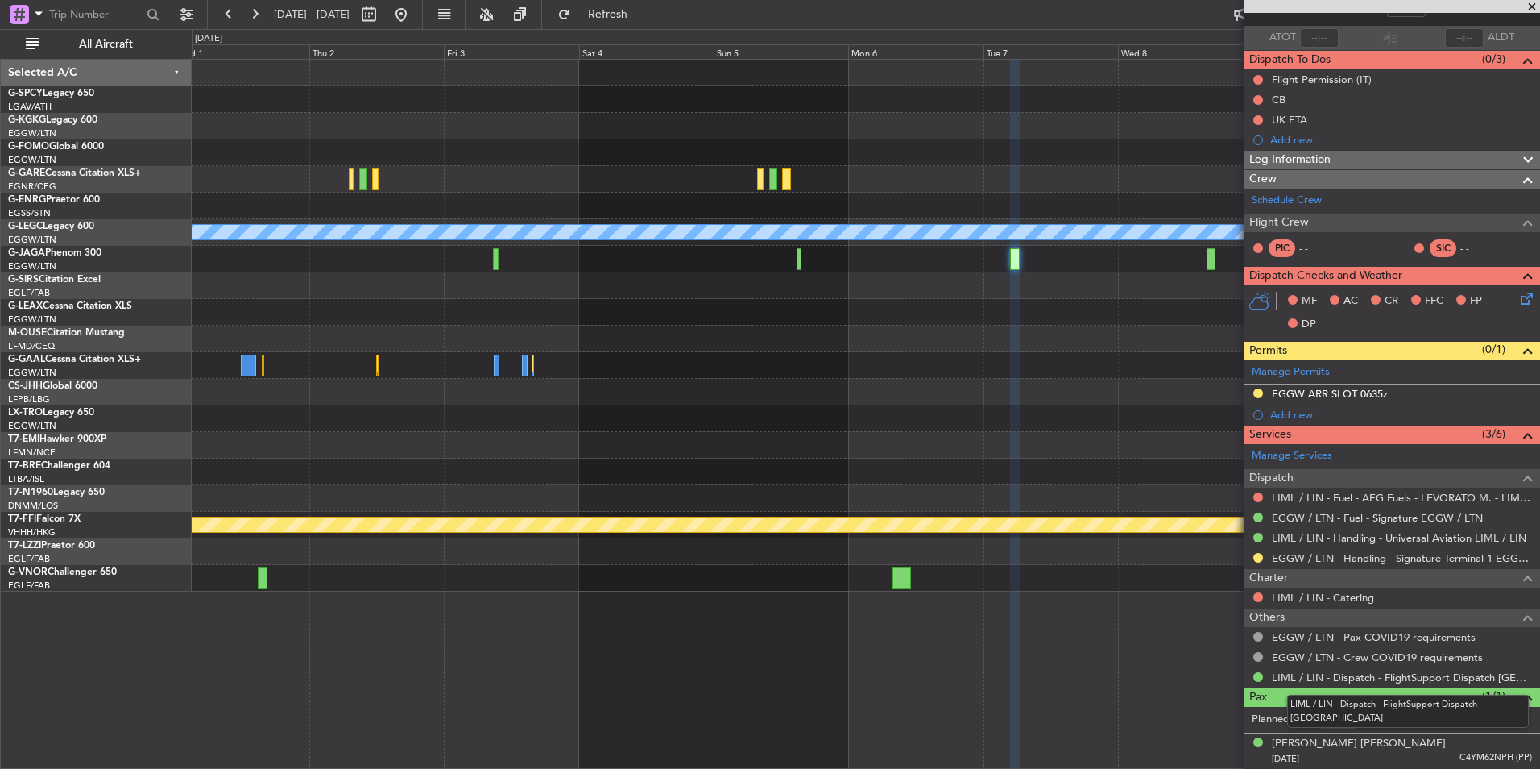
click at [1440, 723] on mat-tooltip-component "LIML / LIN - Dispatch - FlightSupport Dispatch [GEOGRAPHIC_DATA]" at bounding box center [1408, 711] width 264 height 56
click at [1420, 722] on link "Manage PAX" at bounding box center [1430, 719] width 61 height 16
type input "2"
click at [636, 22] on button "Refresh" at bounding box center [598, 15] width 97 height 26
click at [1382, 675] on link "LIML / LIN - Dispatch - FlightSupport Dispatch [GEOGRAPHIC_DATA]" at bounding box center [1402, 677] width 260 height 14
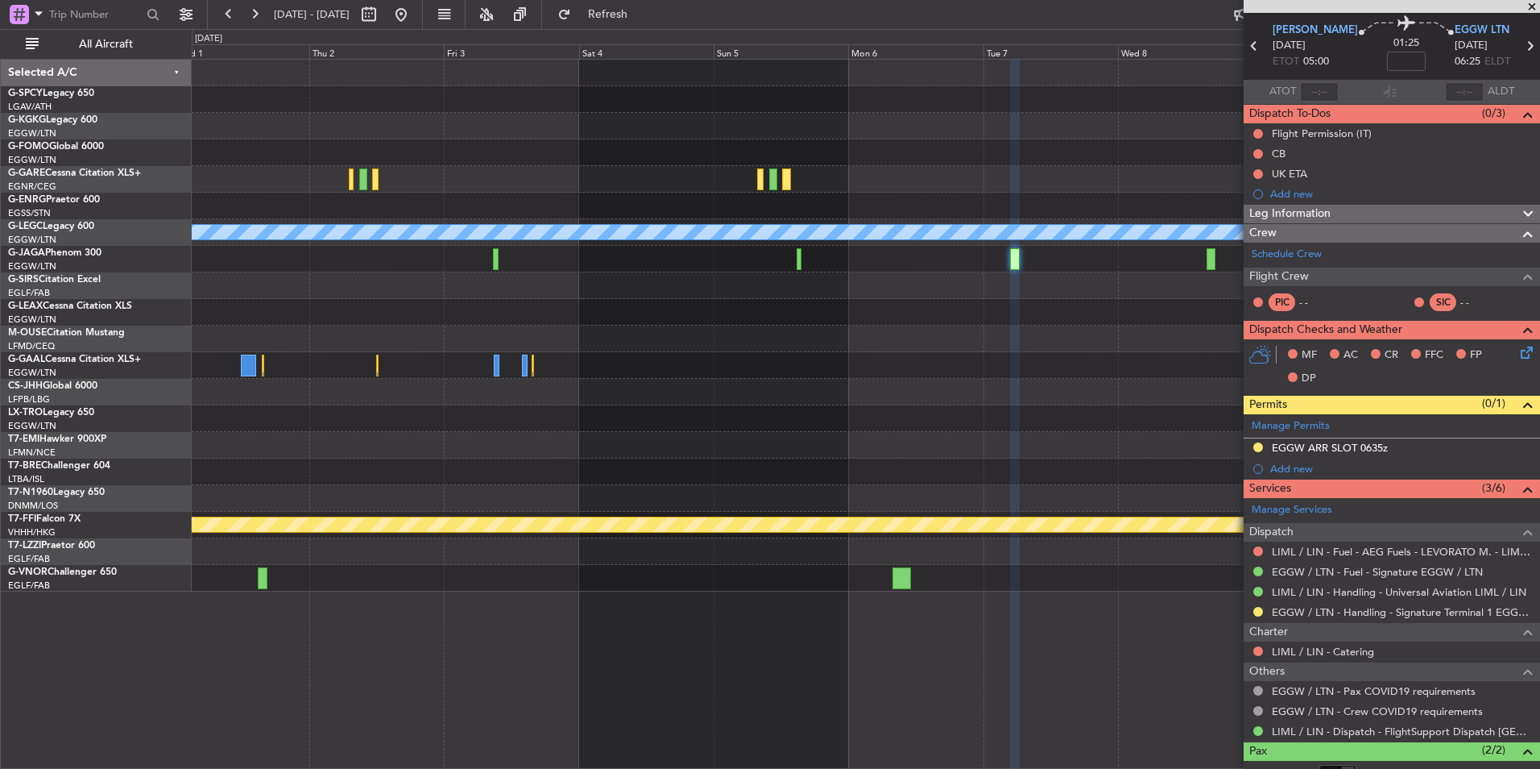
scroll to position [0, 0]
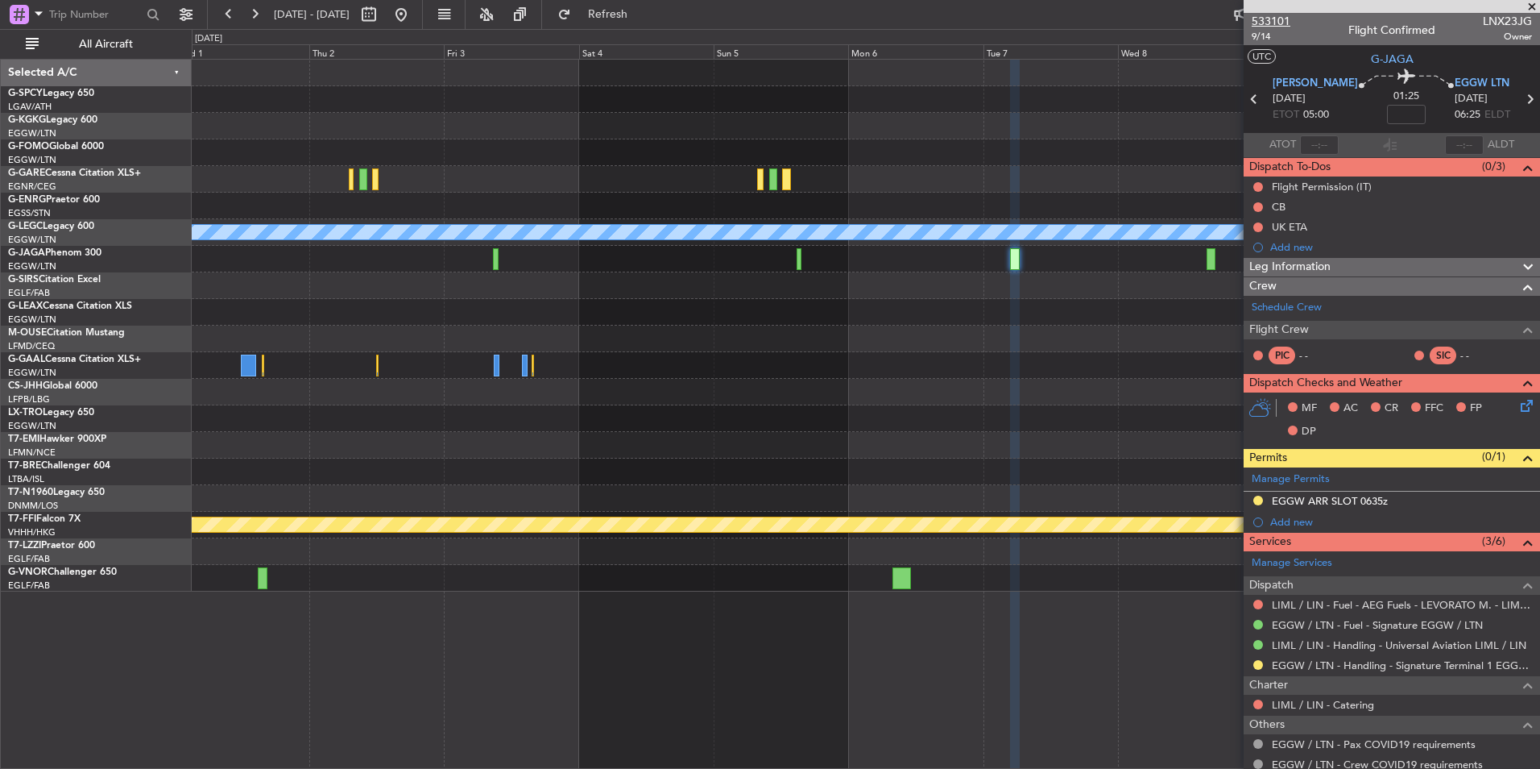
click at [1283, 14] on span "533101" at bounding box center [1271, 21] width 39 height 17
click at [414, 10] on button at bounding box center [401, 15] width 26 height 26
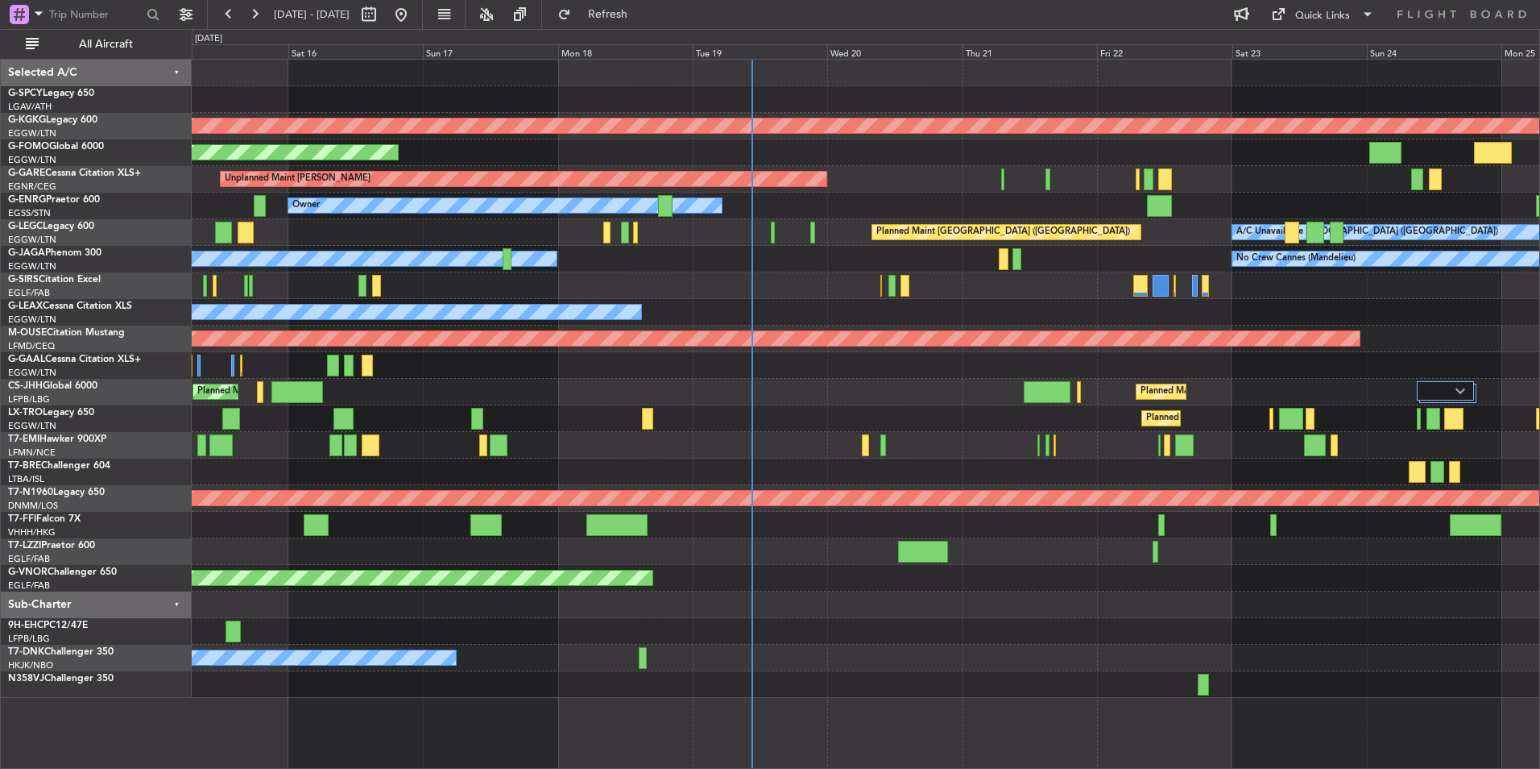
click at [830, 303] on div "AOG Maint [GEOGRAPHIC_DATA] (Ataturk) Planned Maint Windsor Locks ([PERSON_NAME…" at bounding box center [866, 379] width 1348 height 638
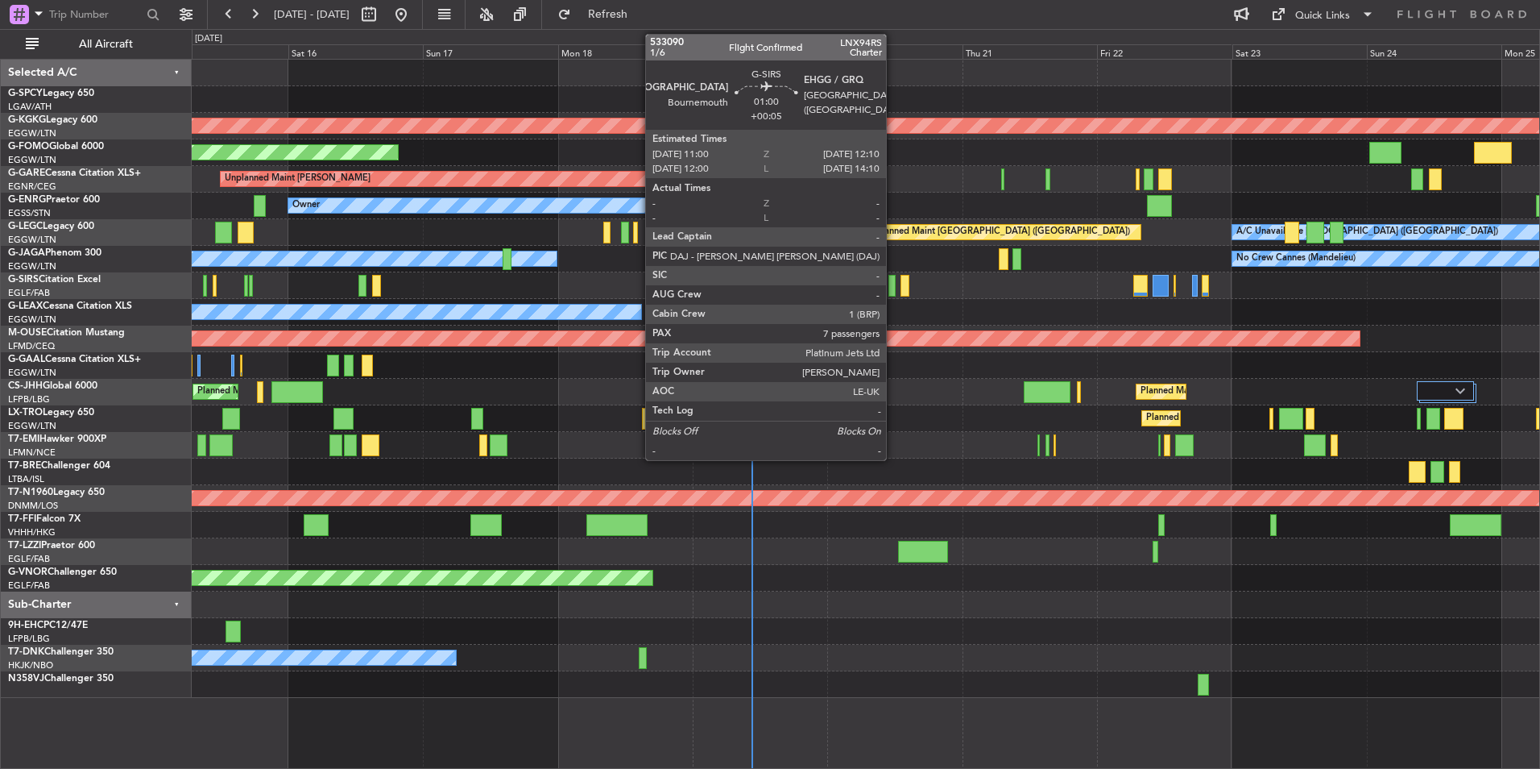
click at [893, 291] on div at bounding box center [892, 286] width 7 height 22
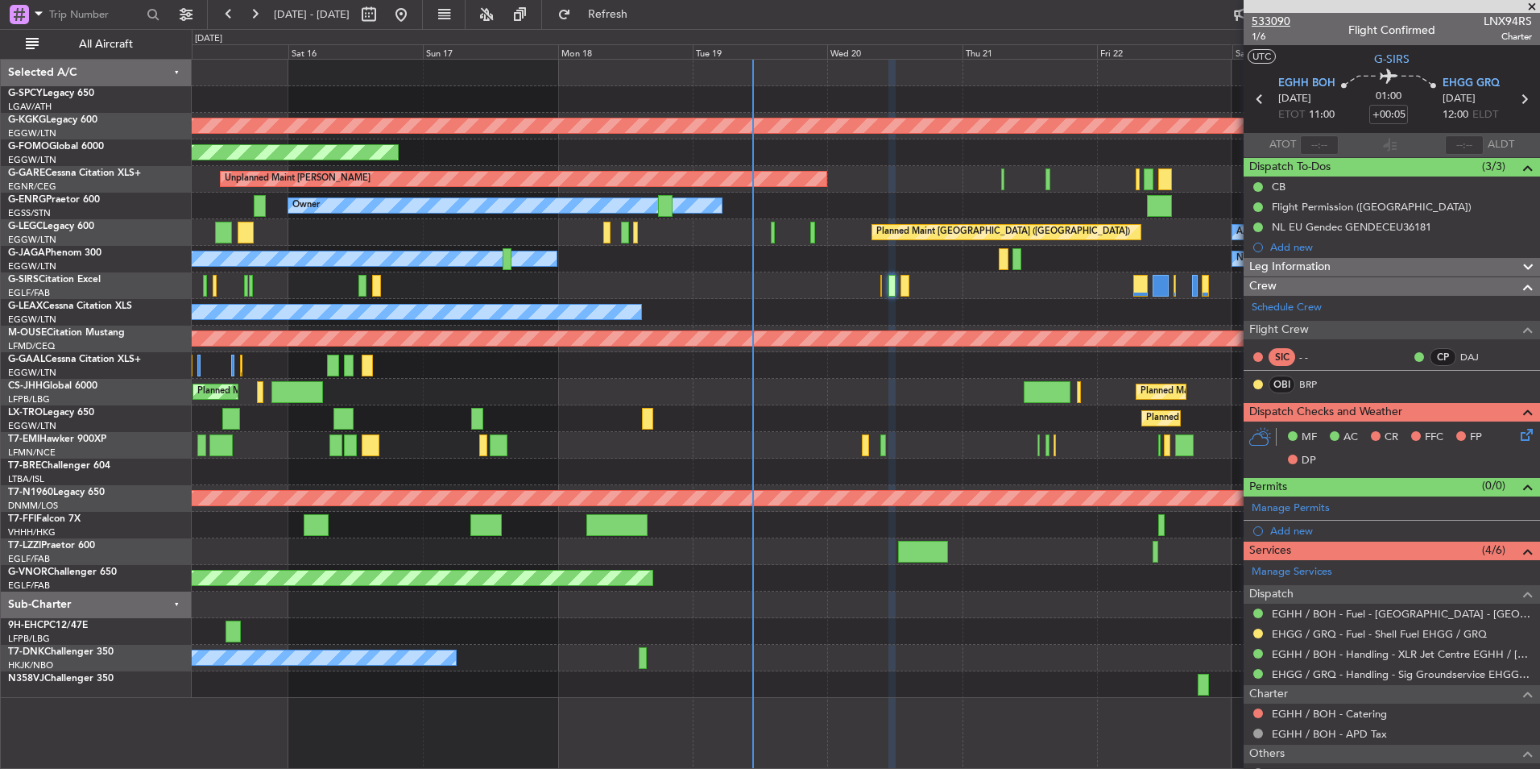
click at [1256, 18] on span "533090" at bounding box center [1271, 21] width 39 height 17
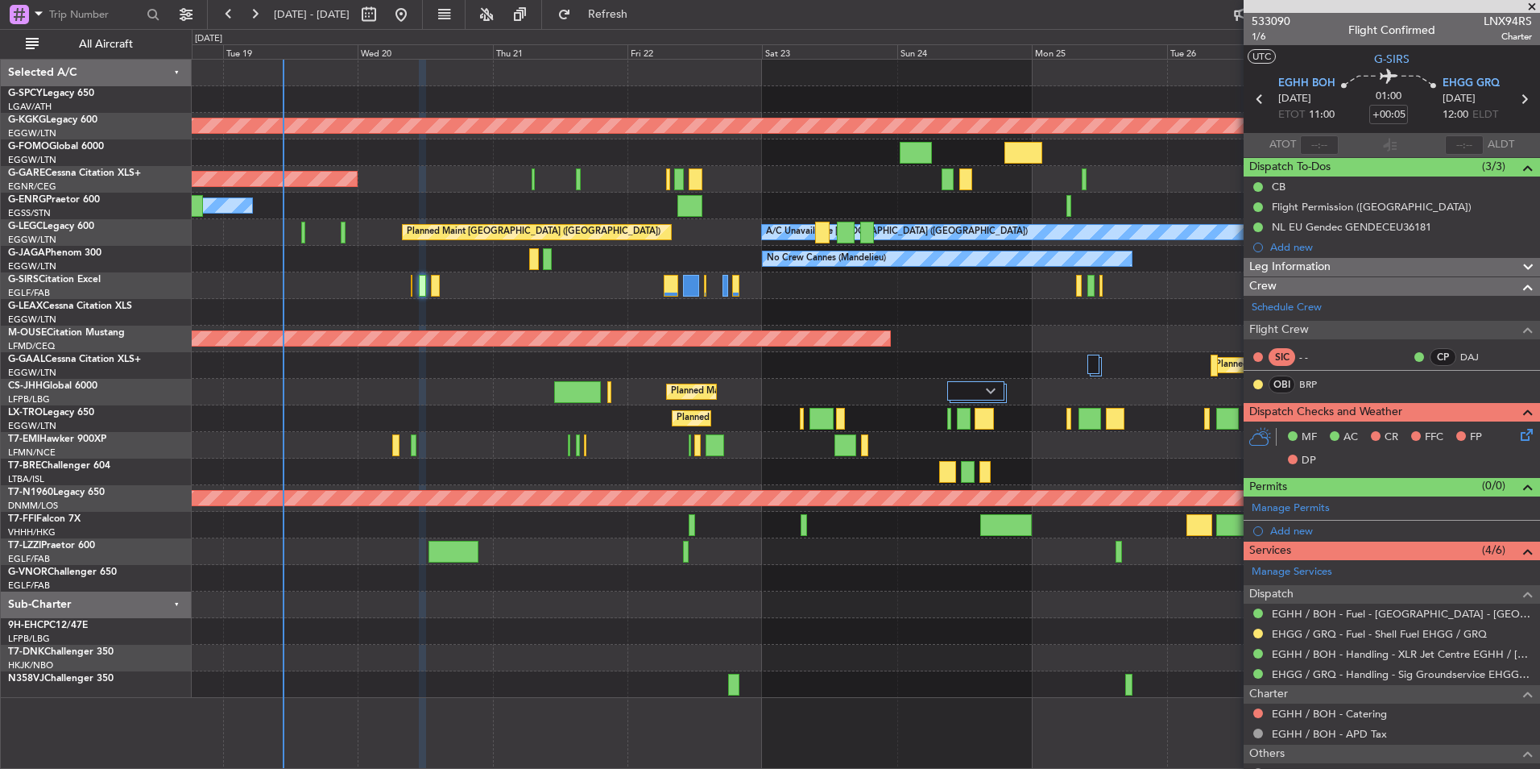
click at [339, 282] on div at bounding box center [866, 285] width 1348 height 27
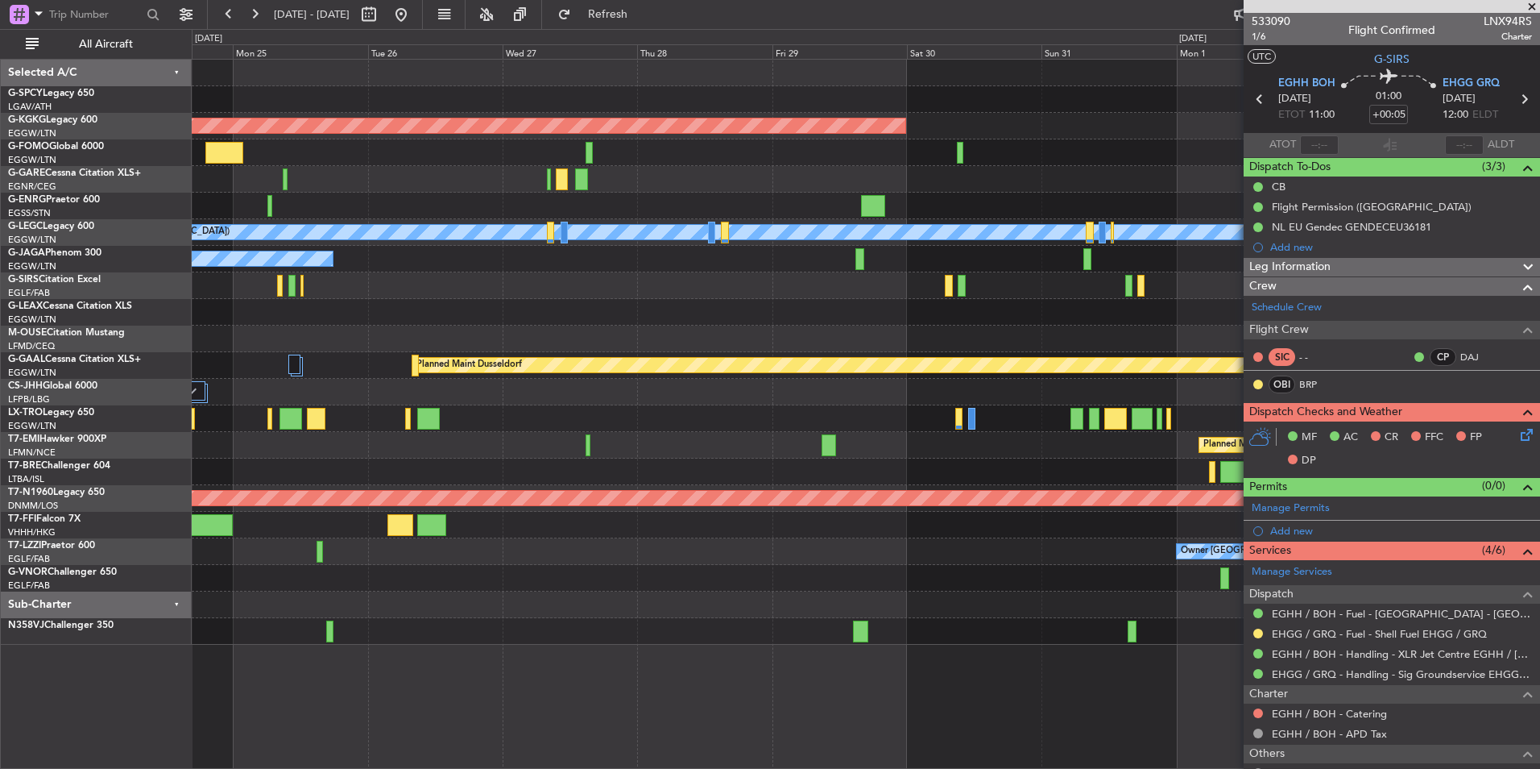
click at [414, 272] on div "AOG Maint [GEOGRAPHIC_DATA] (Ataturk) A/C Unavailable [GEOGRAPHIC_DATA] ([GEOGR…" at bounding box center [866, 352] width 1348 height 585
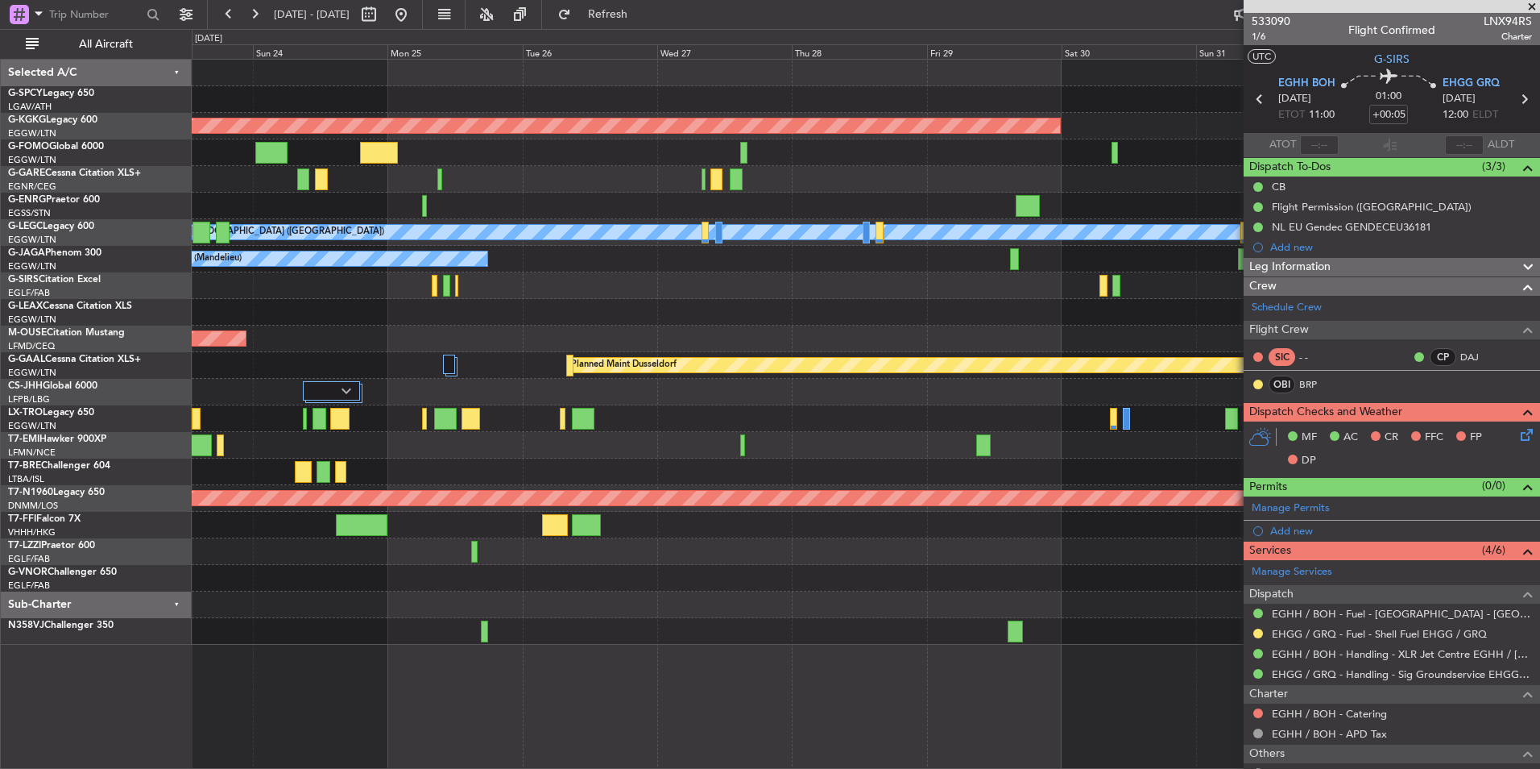
click at [853, 301] on div "AOG Maint [GEOGRAPHIC_DATA] (Ataturk) A/C Unavailable [GEOGRAPHIC_DATA] ([GEOGR…" at bounding box center [866, 352] width 1348 height 585
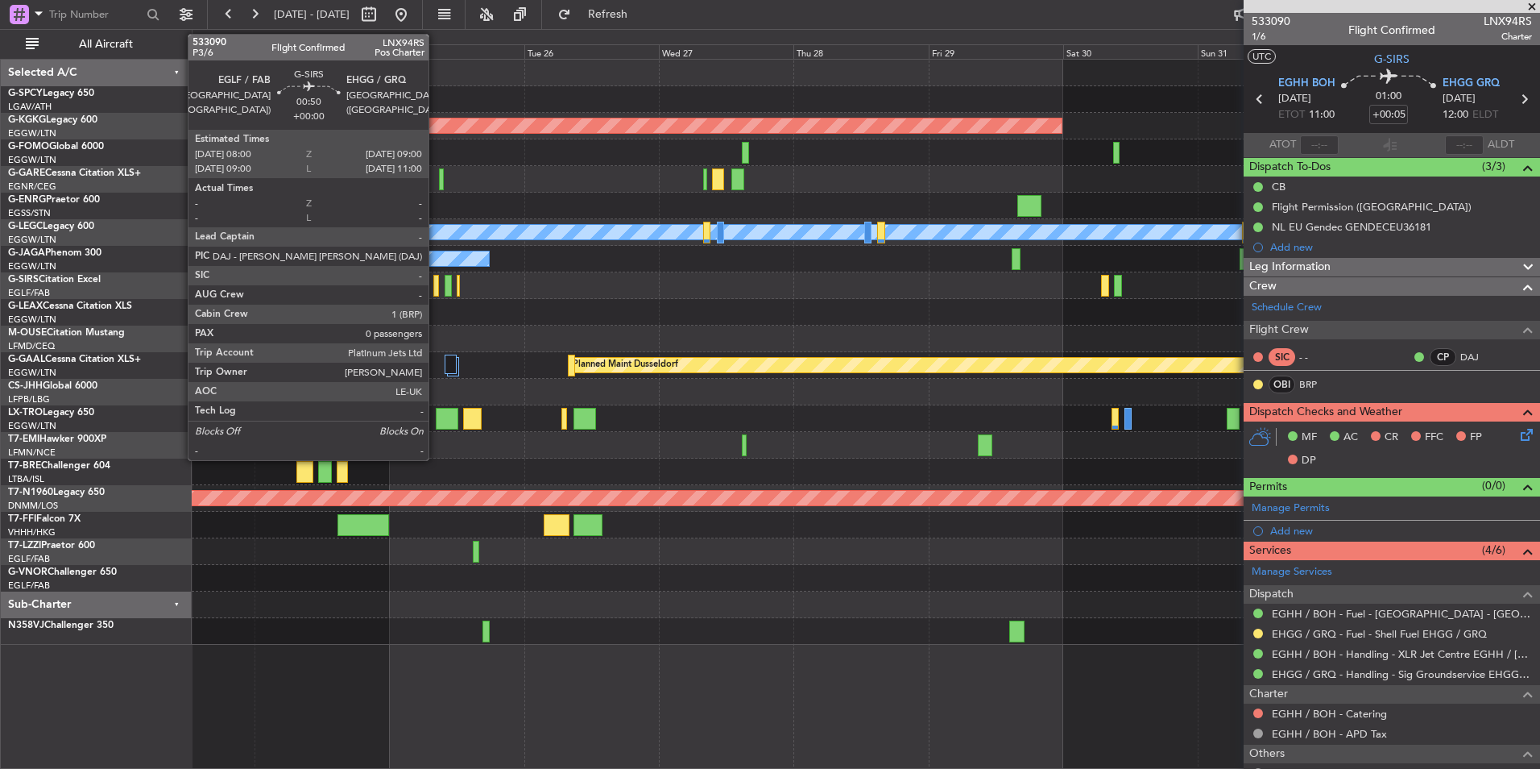
click at [436, 284] on div at bounding box center [436, 286] width 6 height 22
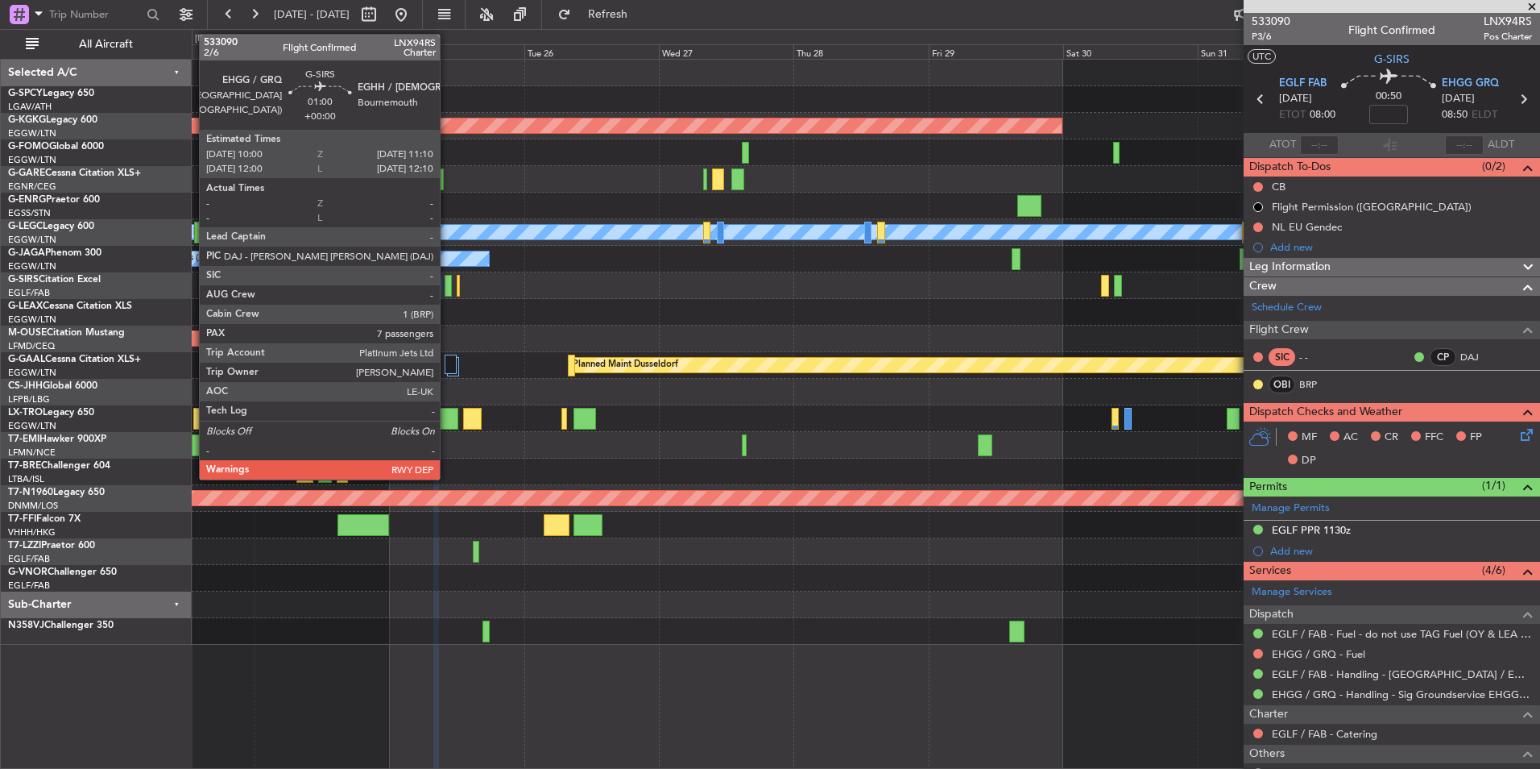
click at [447, 288] on div at bounding box center [448, 286] width 7 height 22
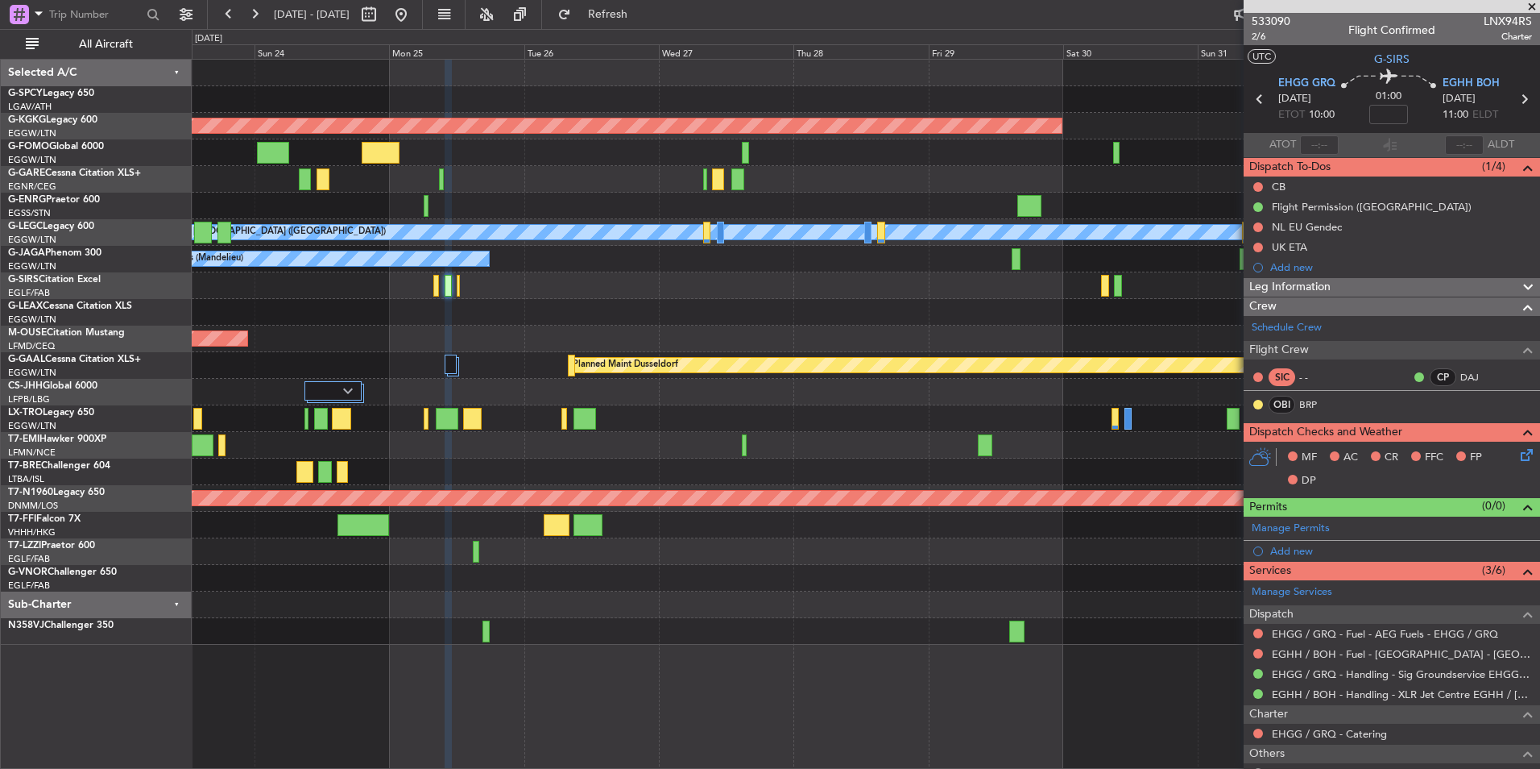
click at [1525, 4] on span at bounding box center [1532, 7] width 16 height 15
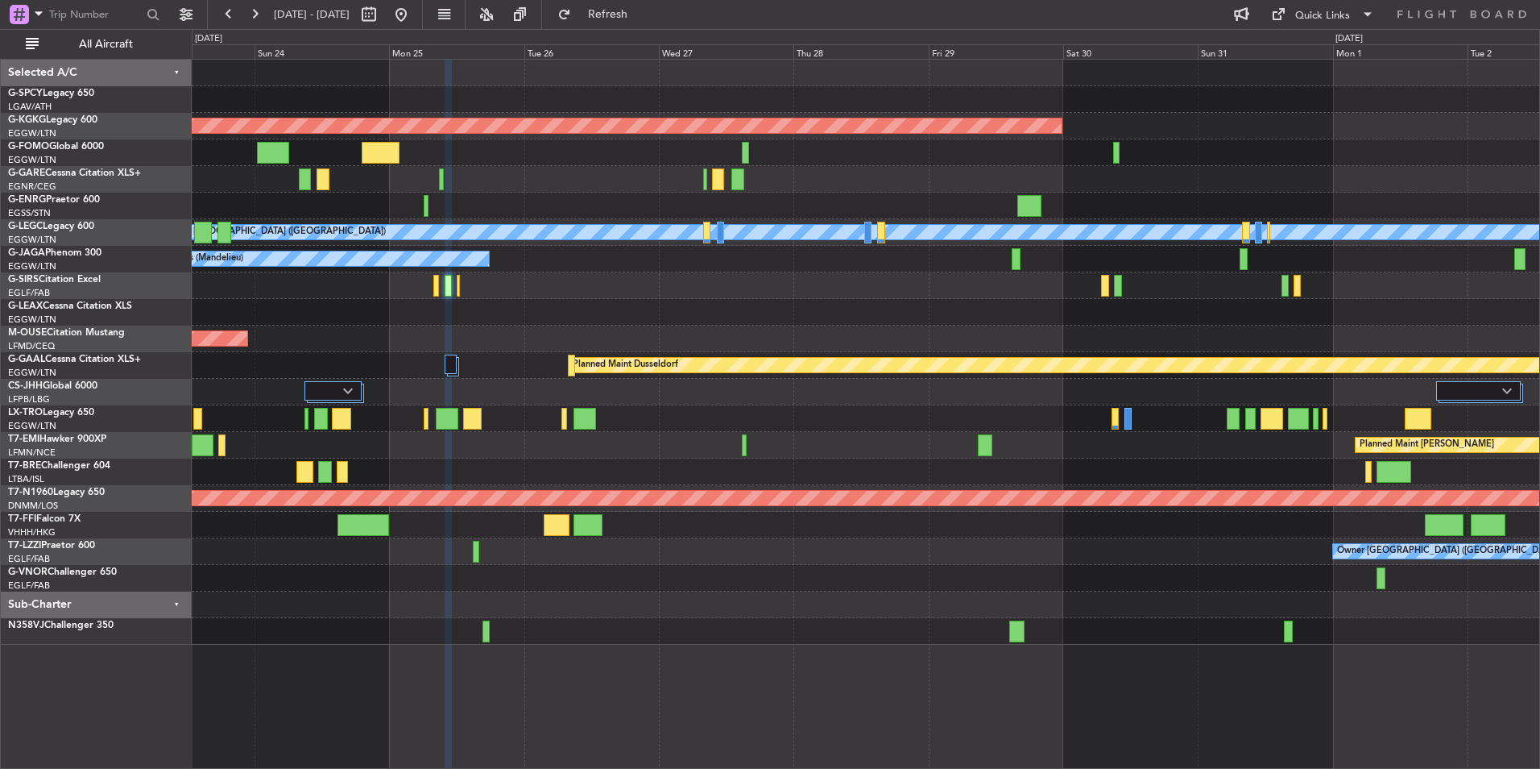
type input "0"
click at [252, 13] on button at bounding box center [255, 15] width 26 height 26
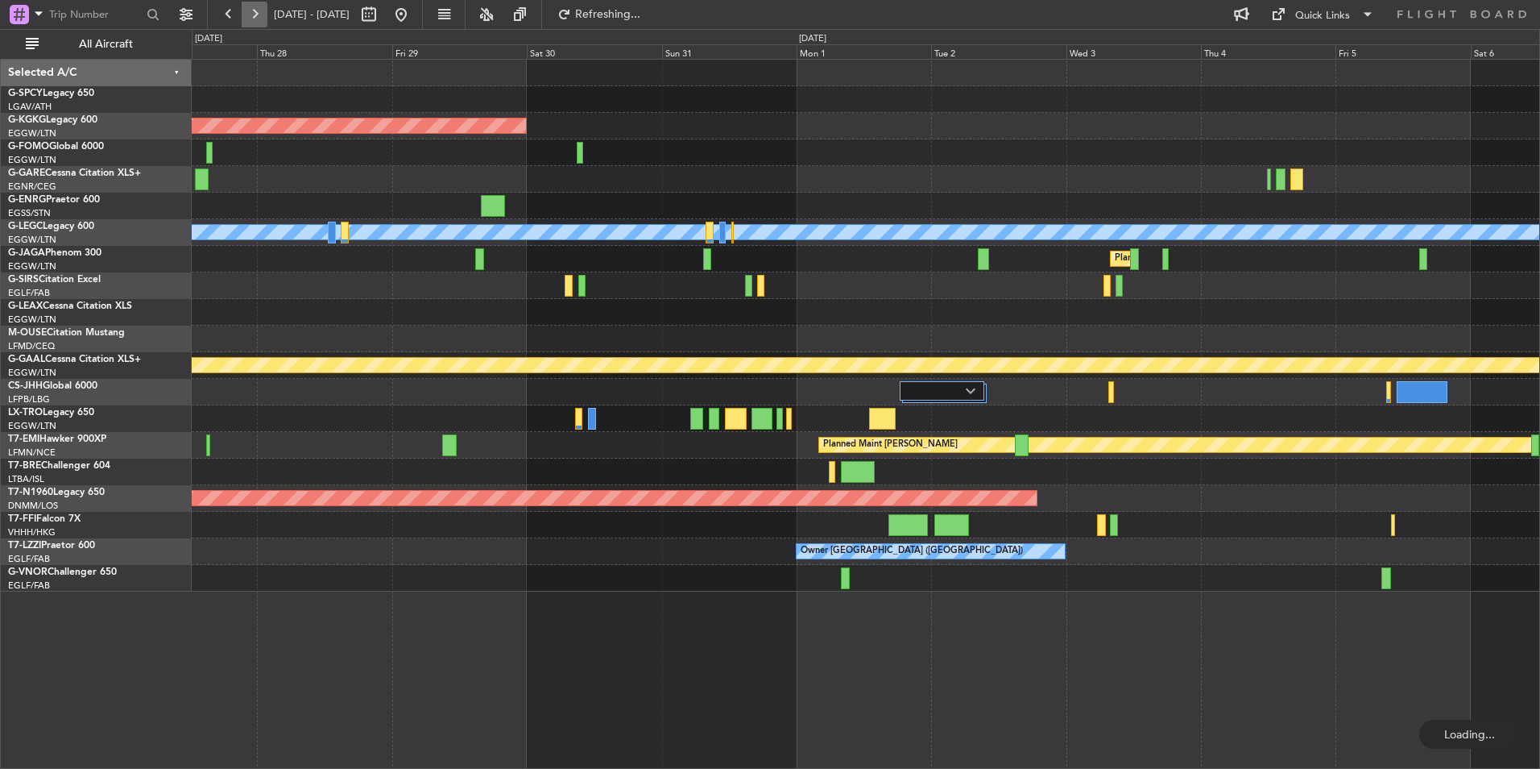
click at [252, 13] on button at bounding box center [255, 15] width 26 height 26
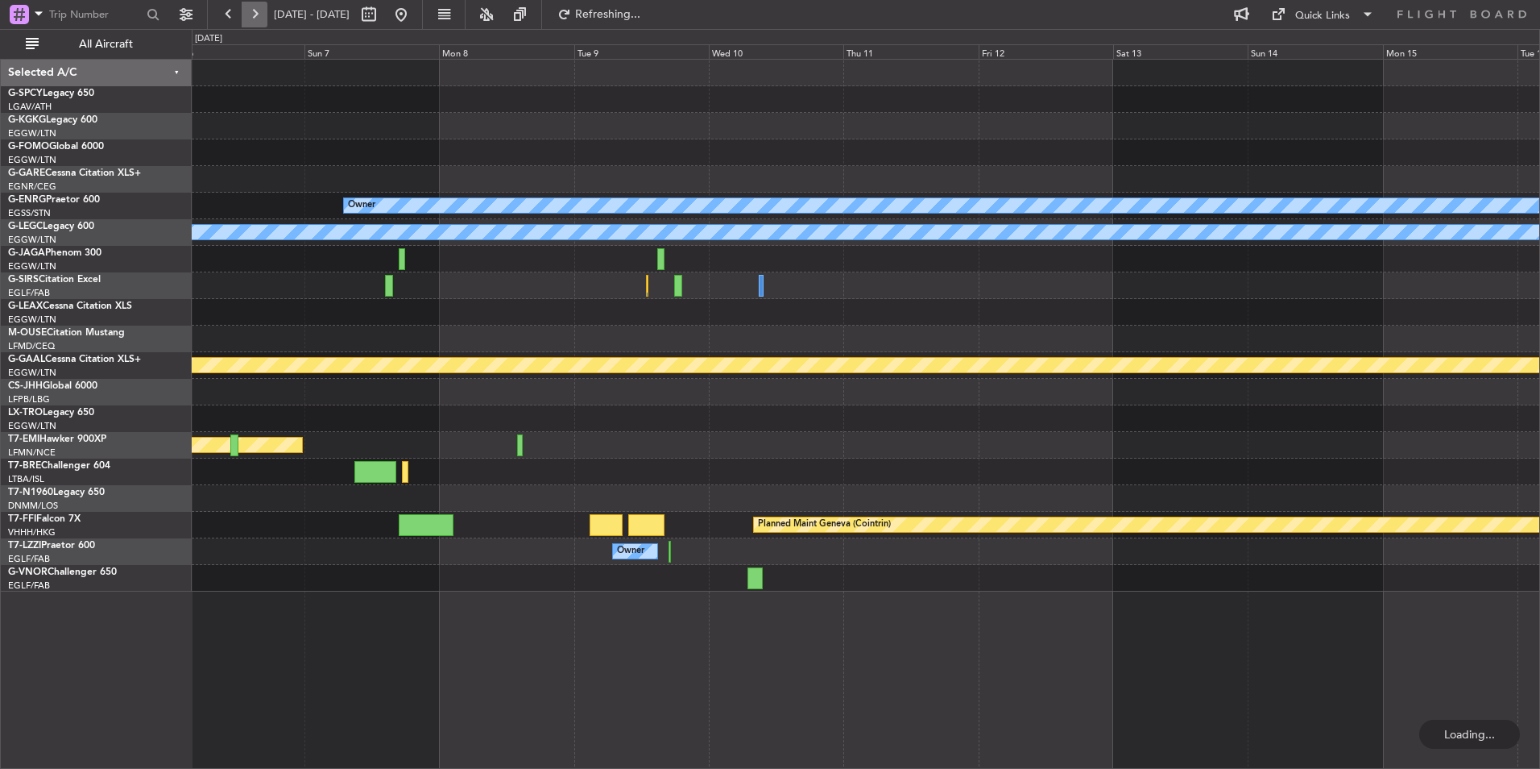
click at [252, 13] on button at bounding box center [255, 15] width 26 height 26
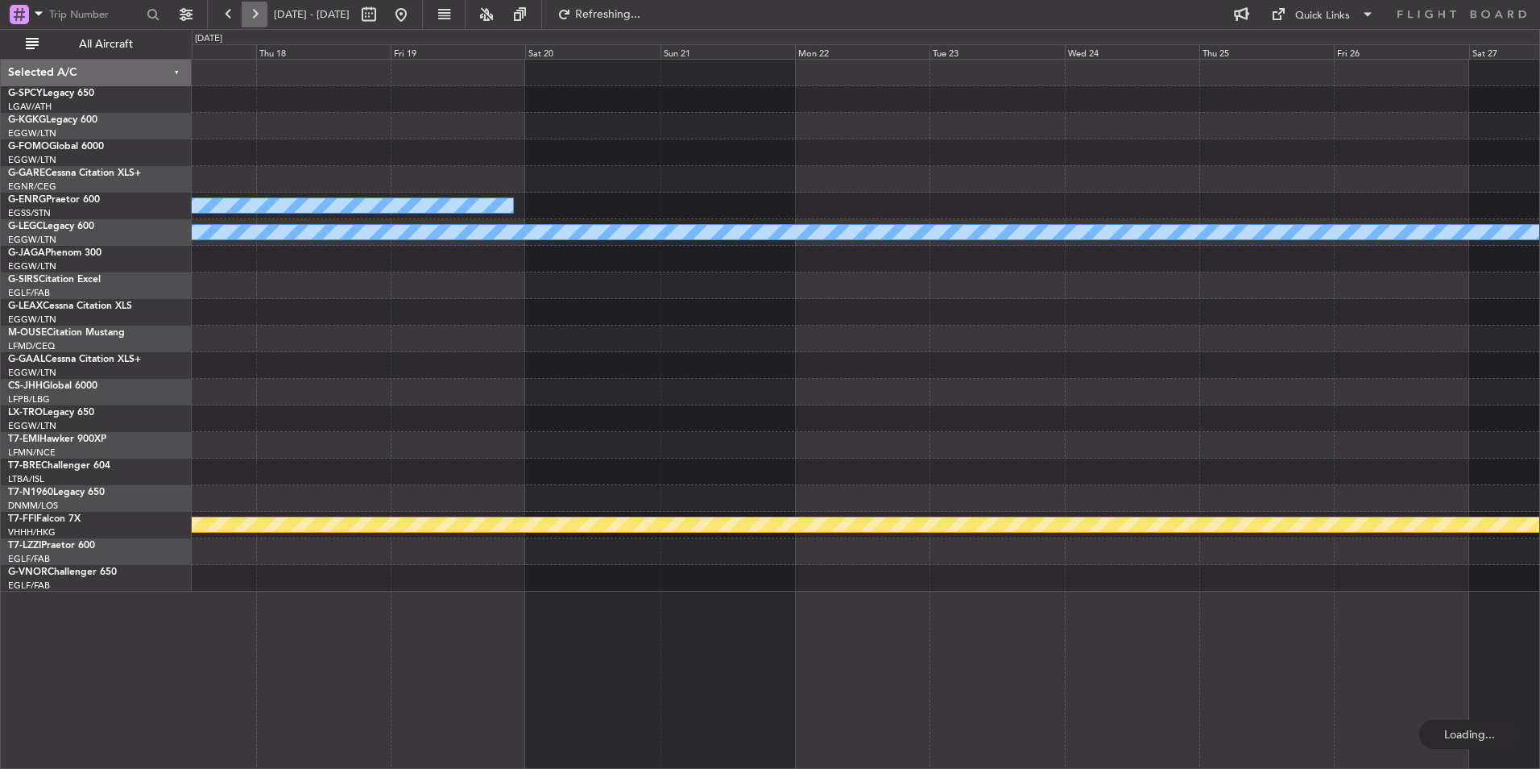
click at [252, 13] on button at bounding box center [255, 15] width 26 height 26
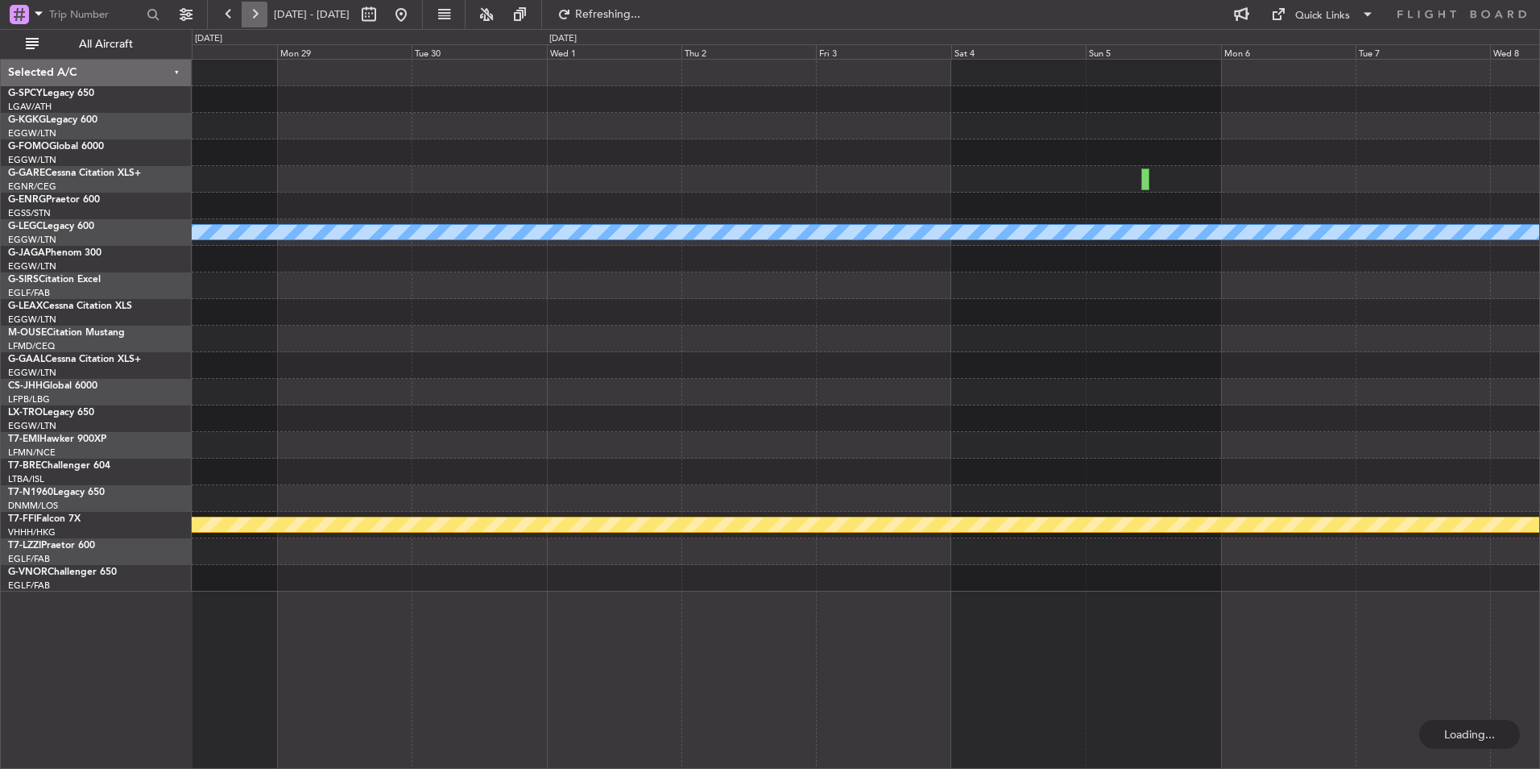
click at [252, 13] on button at bounding box center [255, 15] width 26 height 26
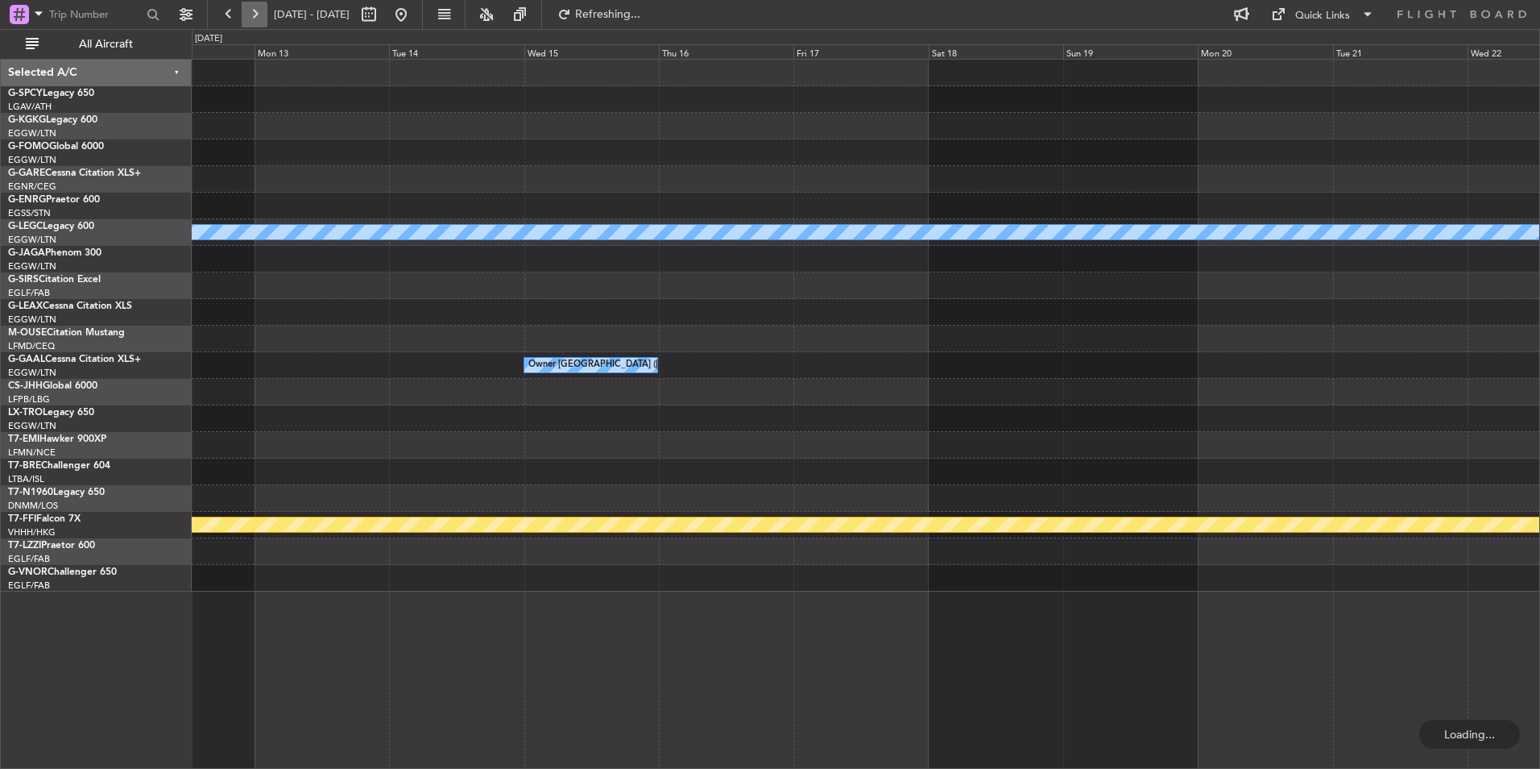
click at [252, 13] on button at bounding box center [255, 15] width 26 height 26
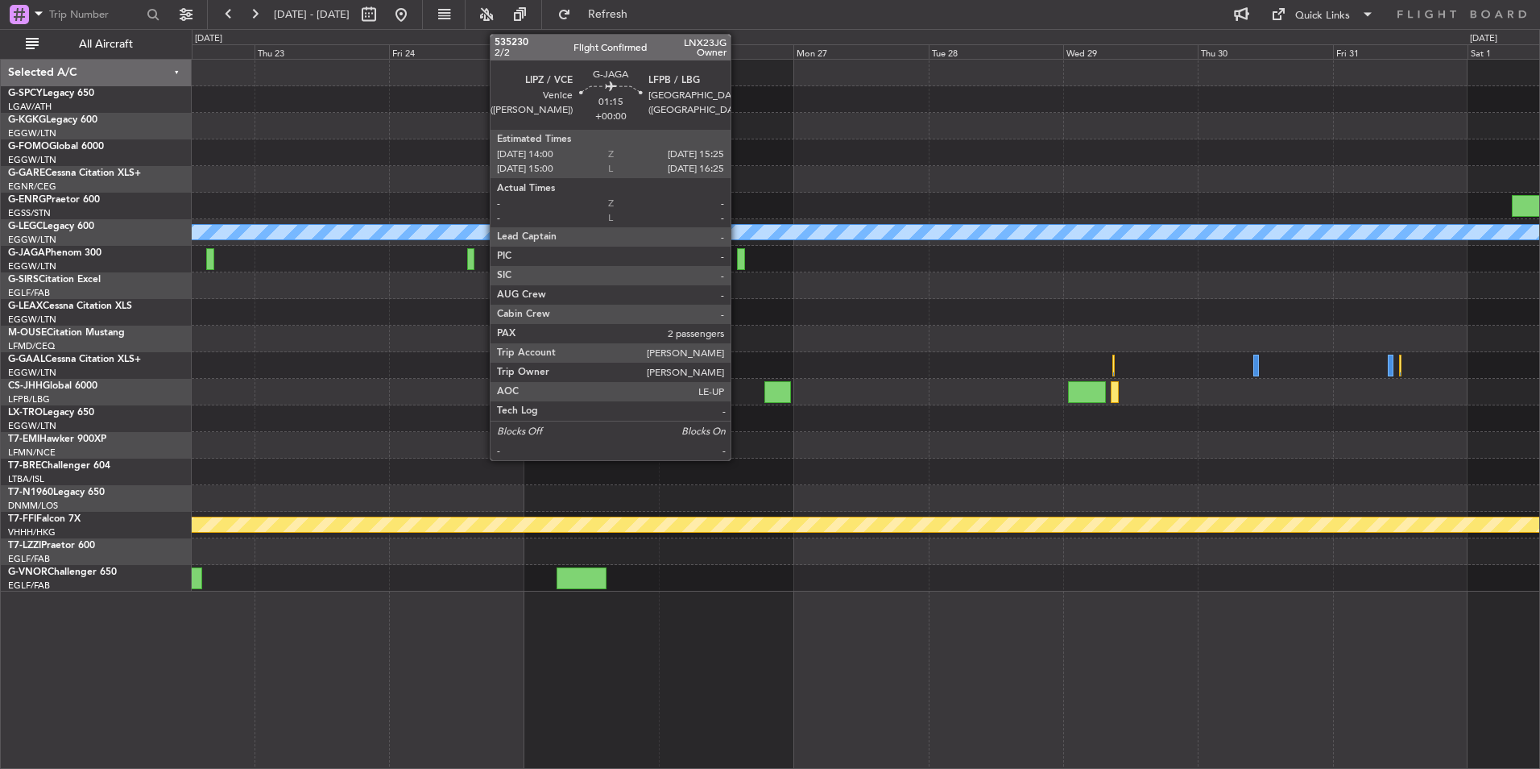
click at [738, 267] on div at bounding box center [741, 259] width 8 height 22
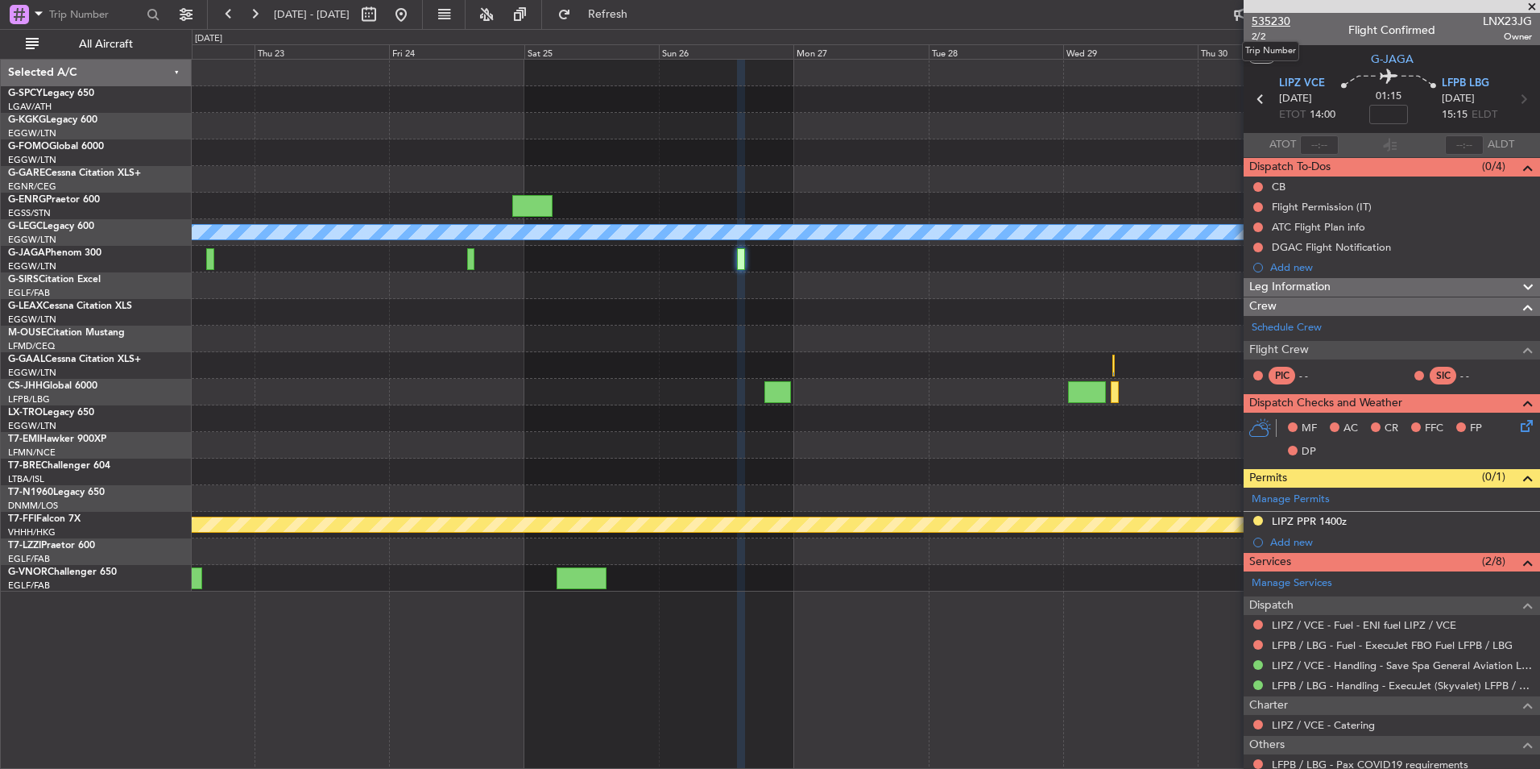
click at [1271, 19] on span "535230" at bounding box center [1271, 21] width 39 height 17
click at [637, 14] on span "Refresh" at bounding box center [608, 14] width 68 height 11
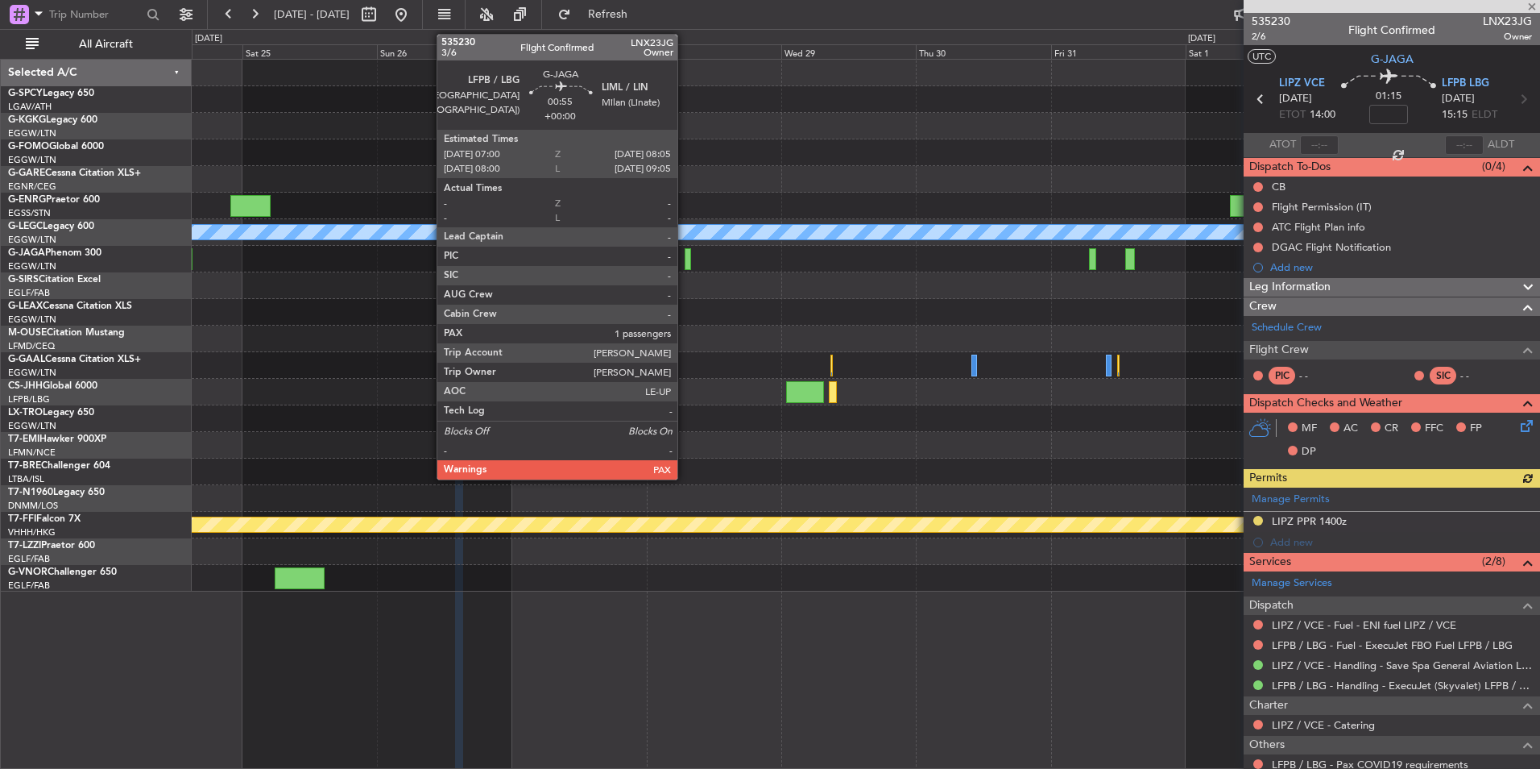
click at [685, 256] on div at bounding box center [688, 259] width 6 height 22
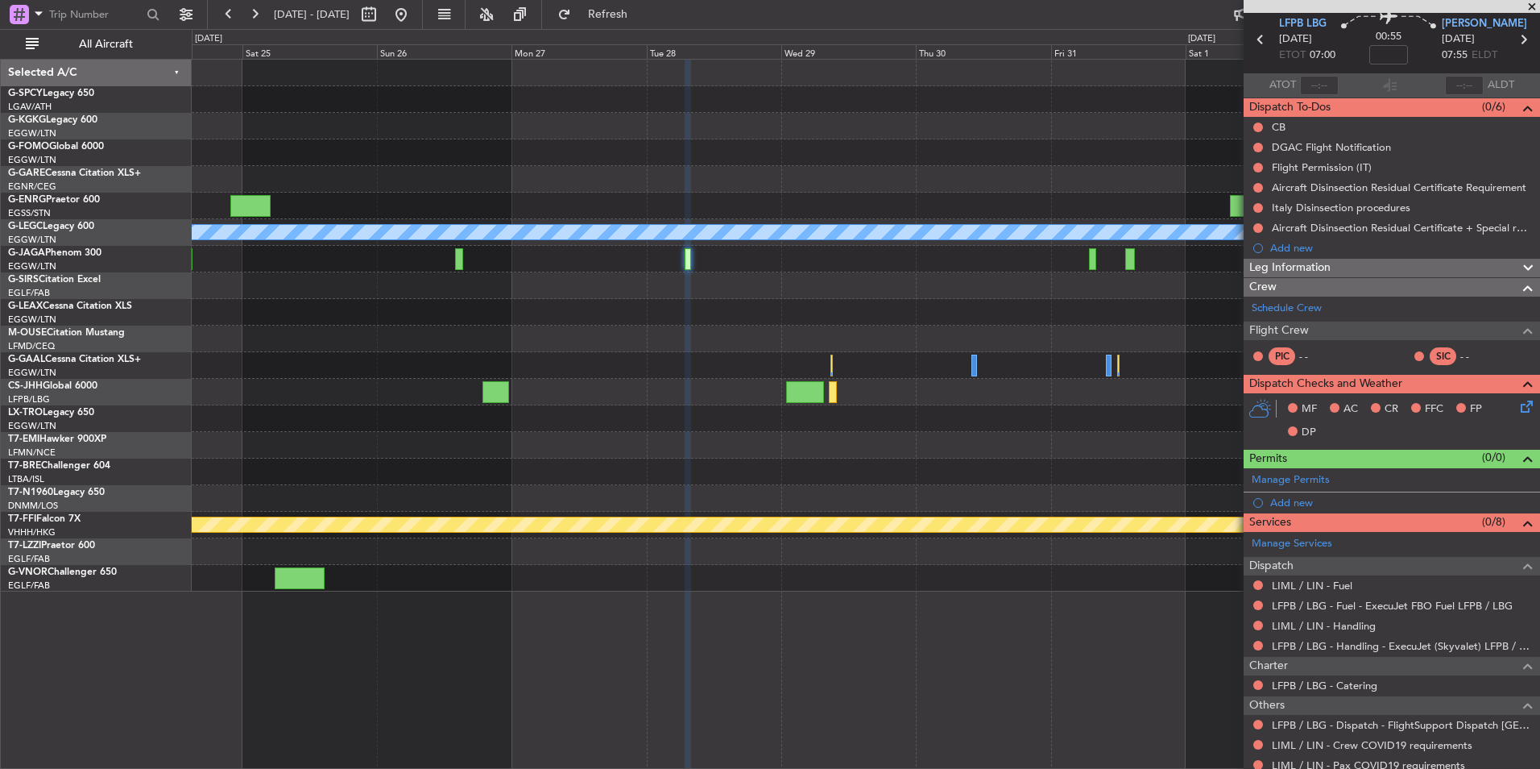
scroll to position [131, 0]
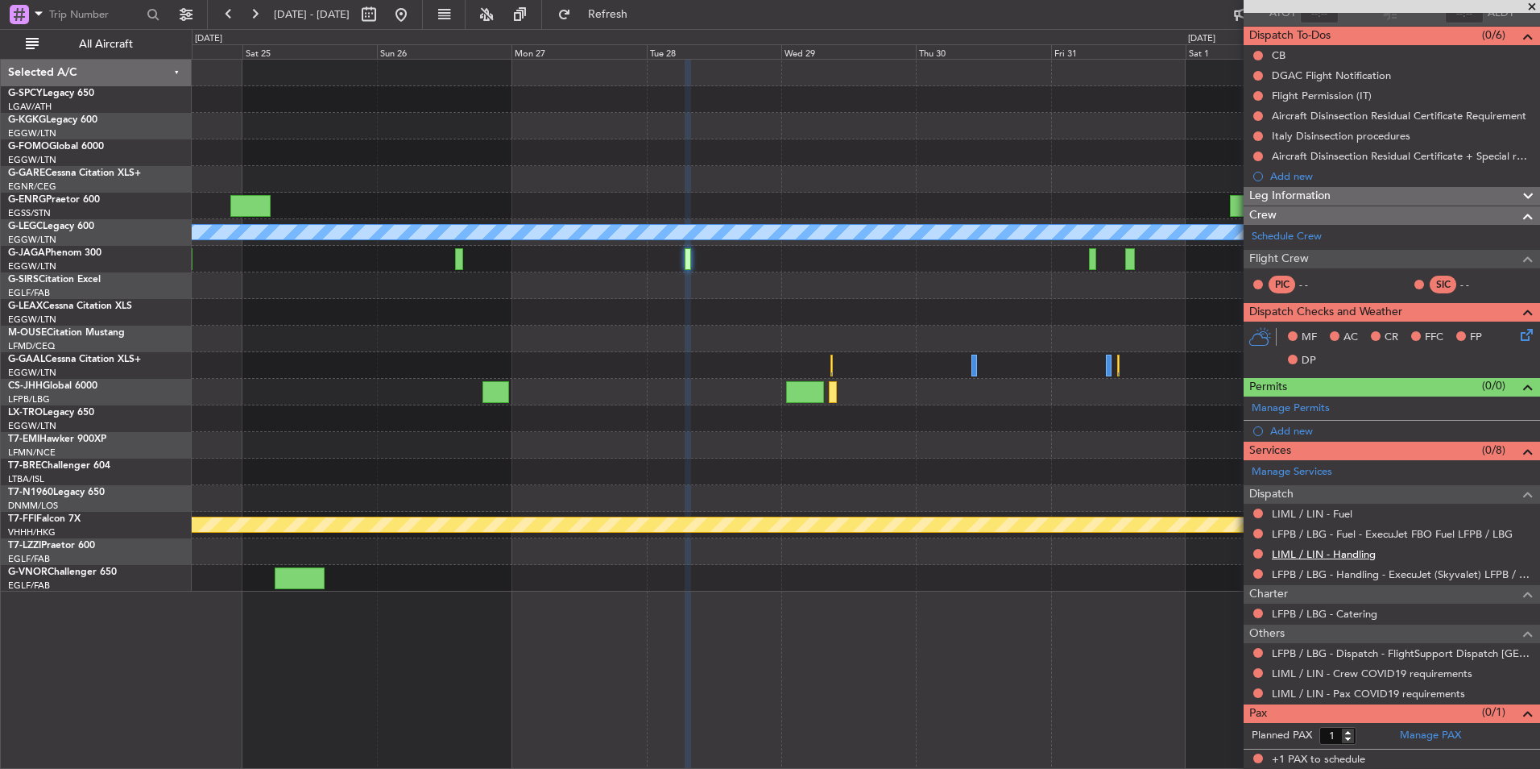
click at [1358, 557] on link "LIML / LIN - Handling" at bounding box center [1324, 554] width 104 height 14
click at [642, 20] on span "Refresh" at bounding box center [608, 14] width 68 height 11
click at [1337, 518] on link "LIML / LIN - Fuel" at bounding box center [1312, 514] width 81 height 14
click at [636, 20] on button "Refresh" at bounding box center [598, 15] width 97 height 26
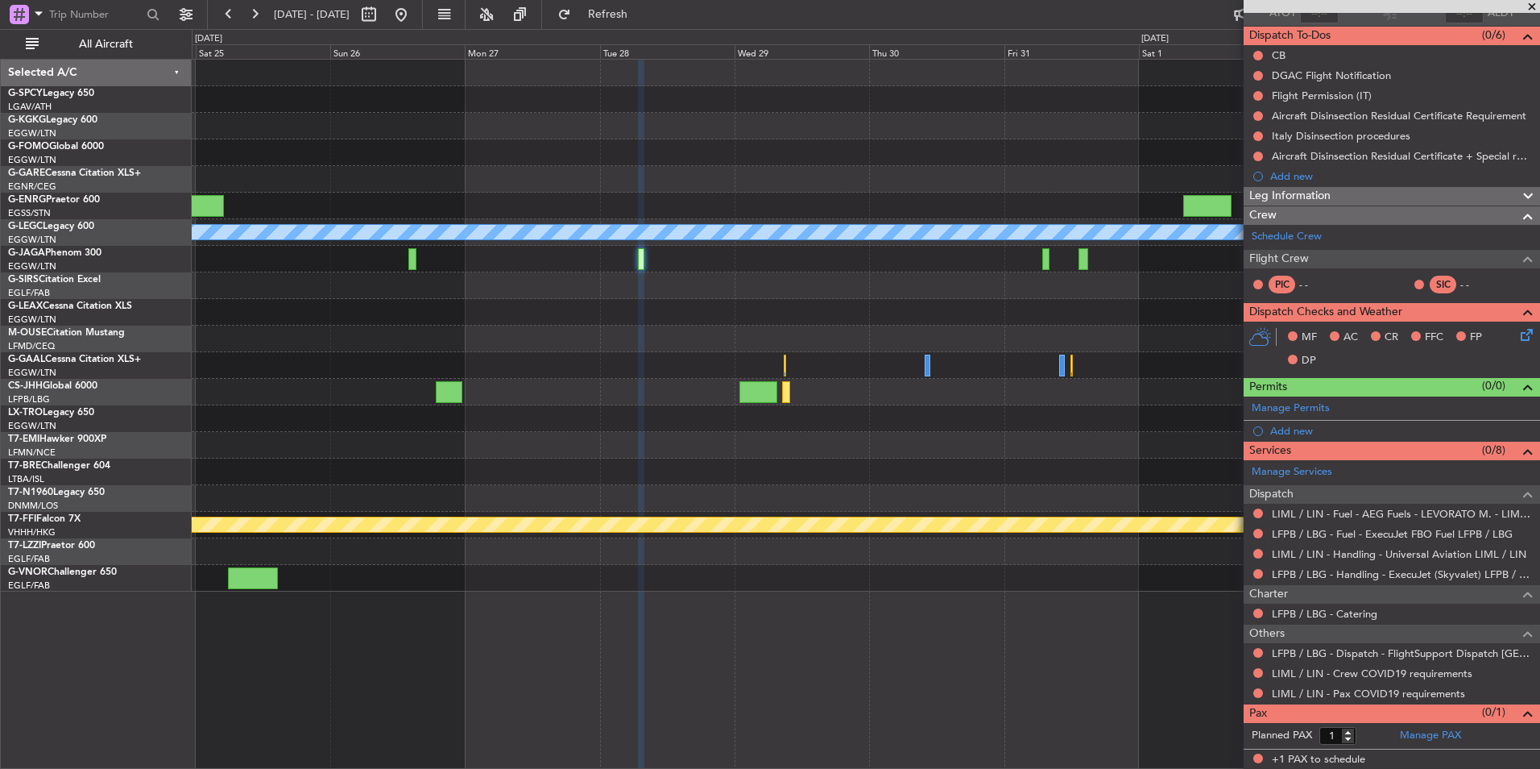
click at [910, 290] on div "Planned Maint Bournemouth Planned Maint [GEOGRAPHIC_DATA]" at bounding box center [866, 285] width 1348 height 27
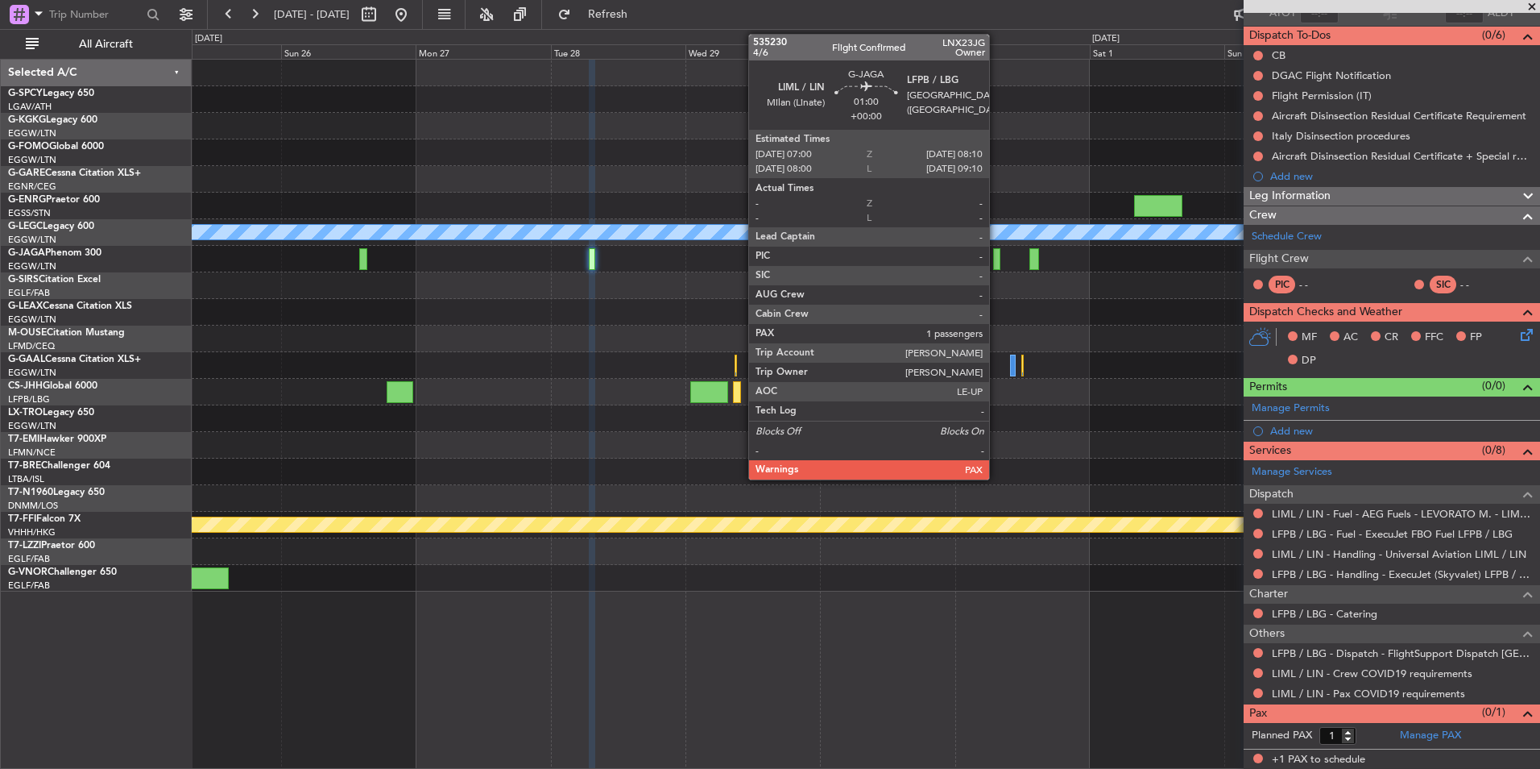
click at [997, 268] on div at bounding box center [996, 259] width 7 height 22
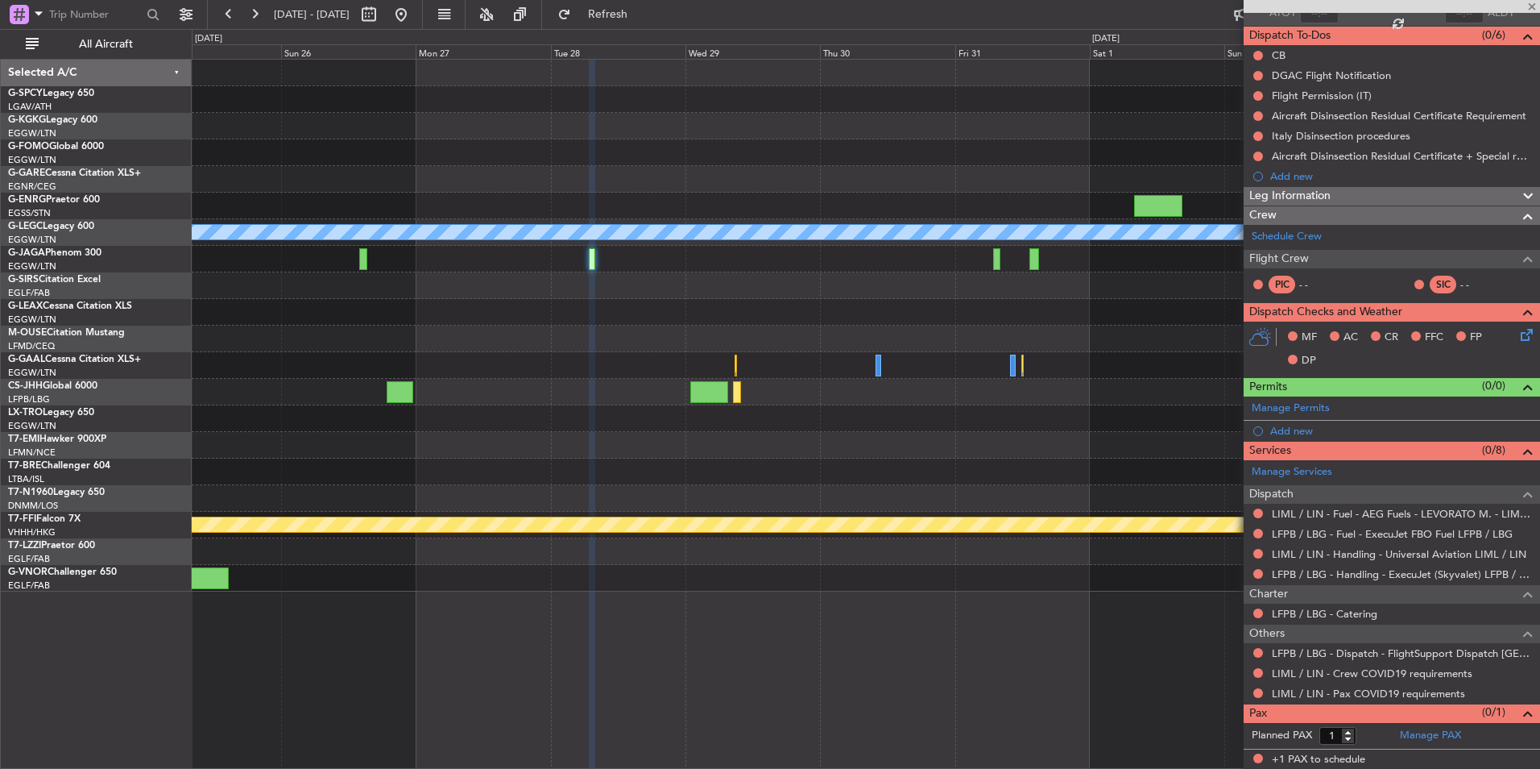
scroll to position [0, 0]
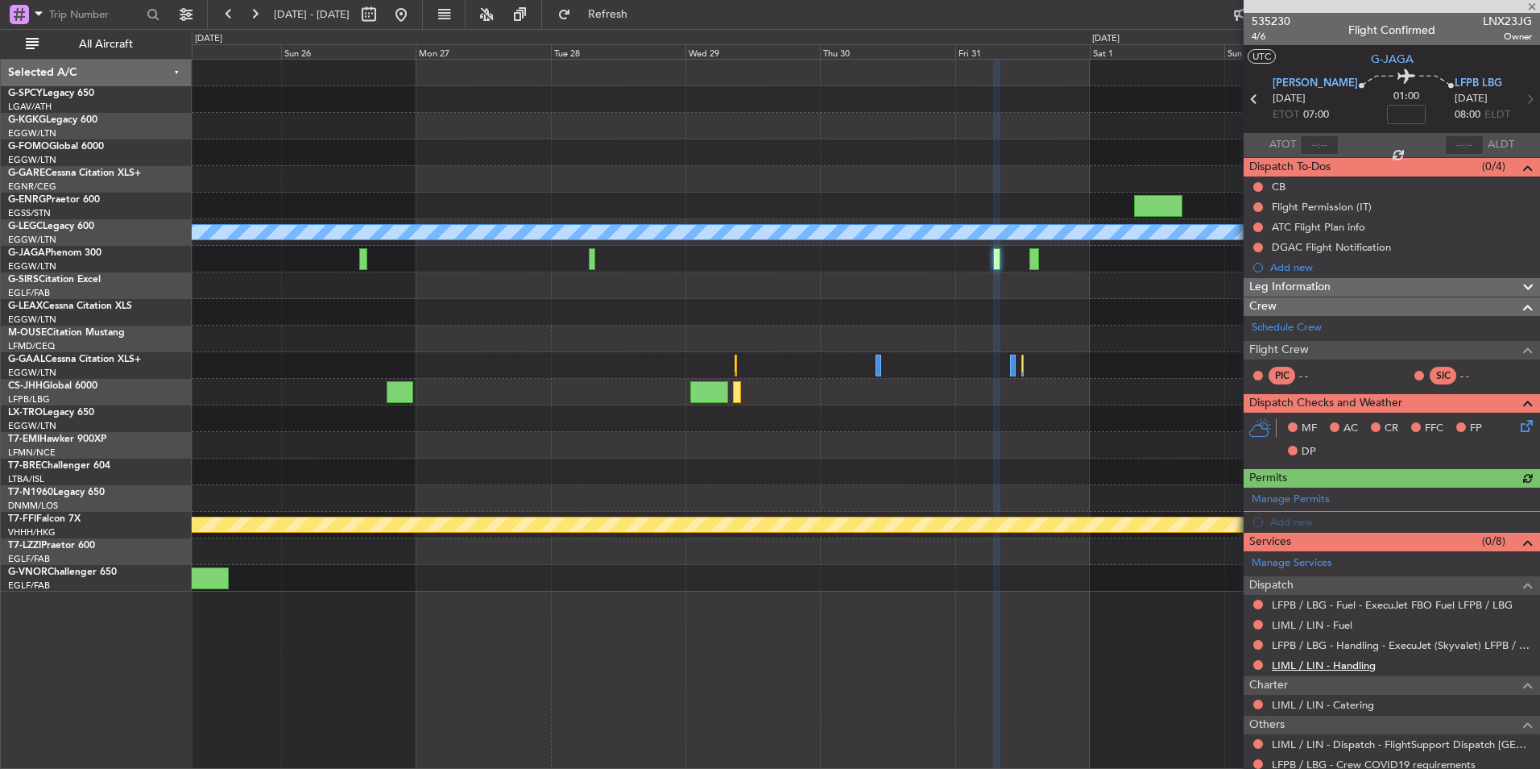
click at [1354, 665] on link "LIML / LIN - Handling" at bounding box center [1324, 665] width 104 height 14
click at [642, 10] on span "Refresh" at bounding box center [608, 14] width 68 height 11
click at [1317, 618] on link "LIML / LIN - Fuel" at bounding box center [1312, 625] width 81 height 14
click at [647, 22] on button "Refresh" at bounding box center [598, 15] width 97 height 26
click at [1045, 263] on div at bounding box center [866, 259] width 1348 height 27
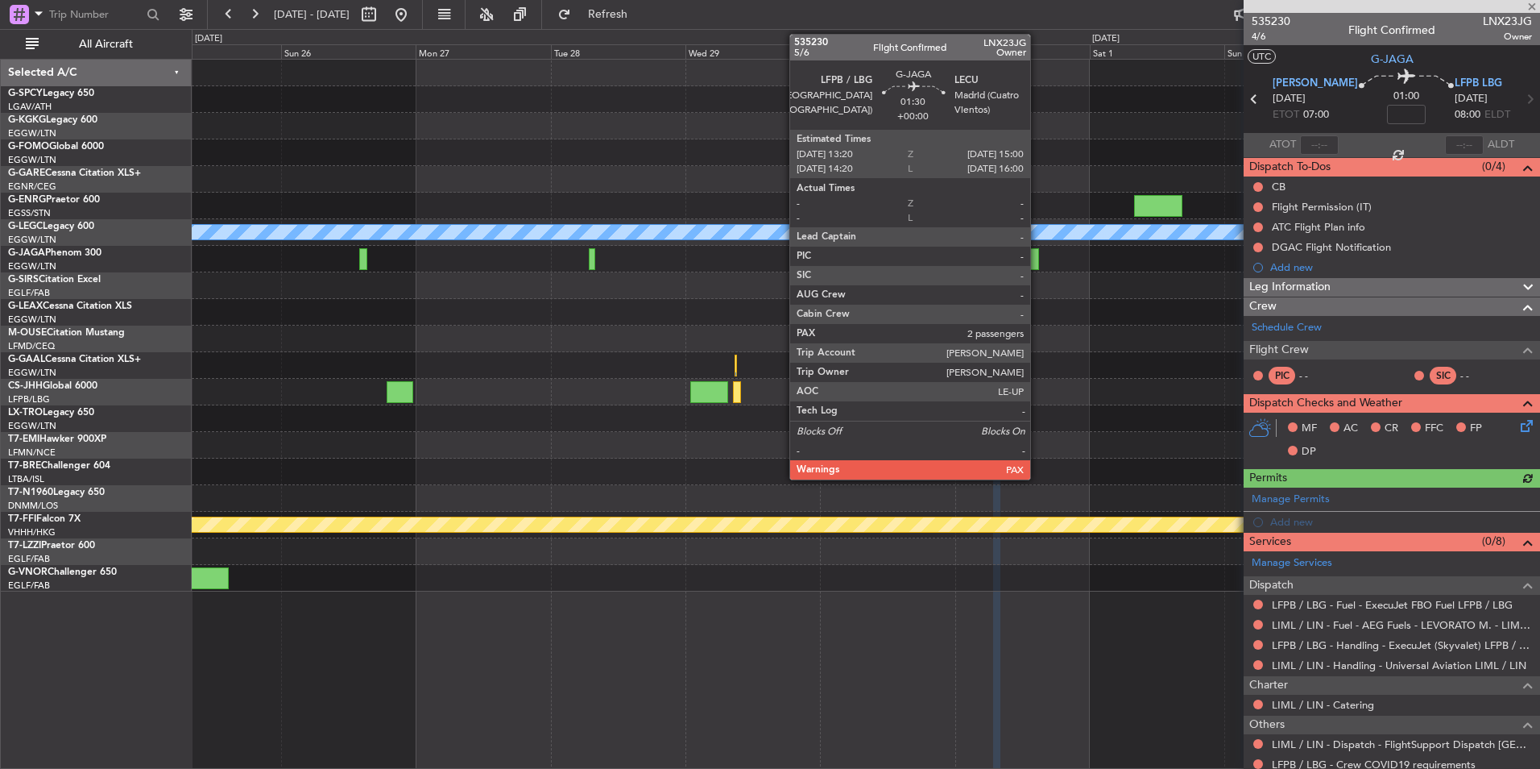
click at [1038, 259] on div at bounding box center [1035, 259] width 10 height 22
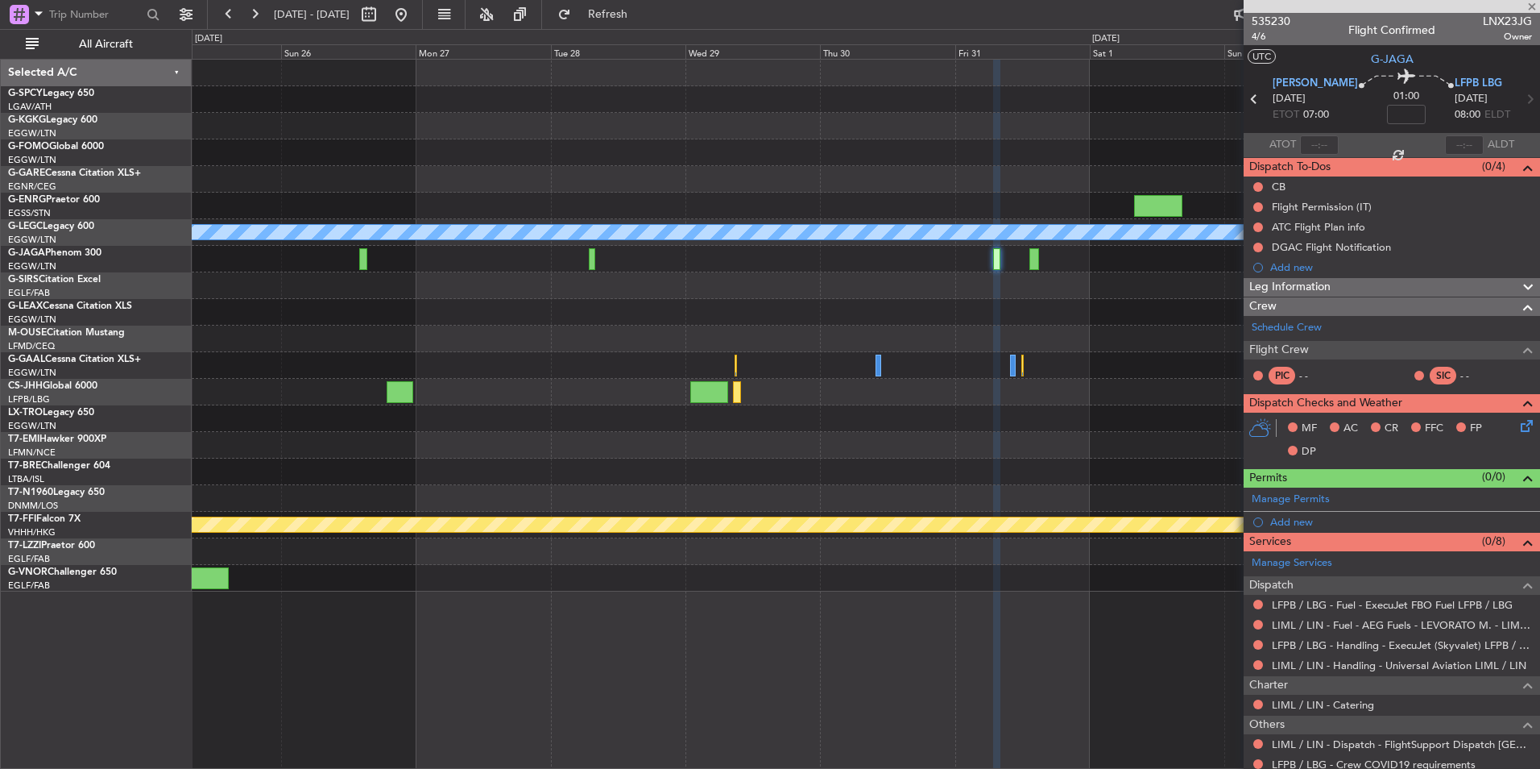
type input "2"
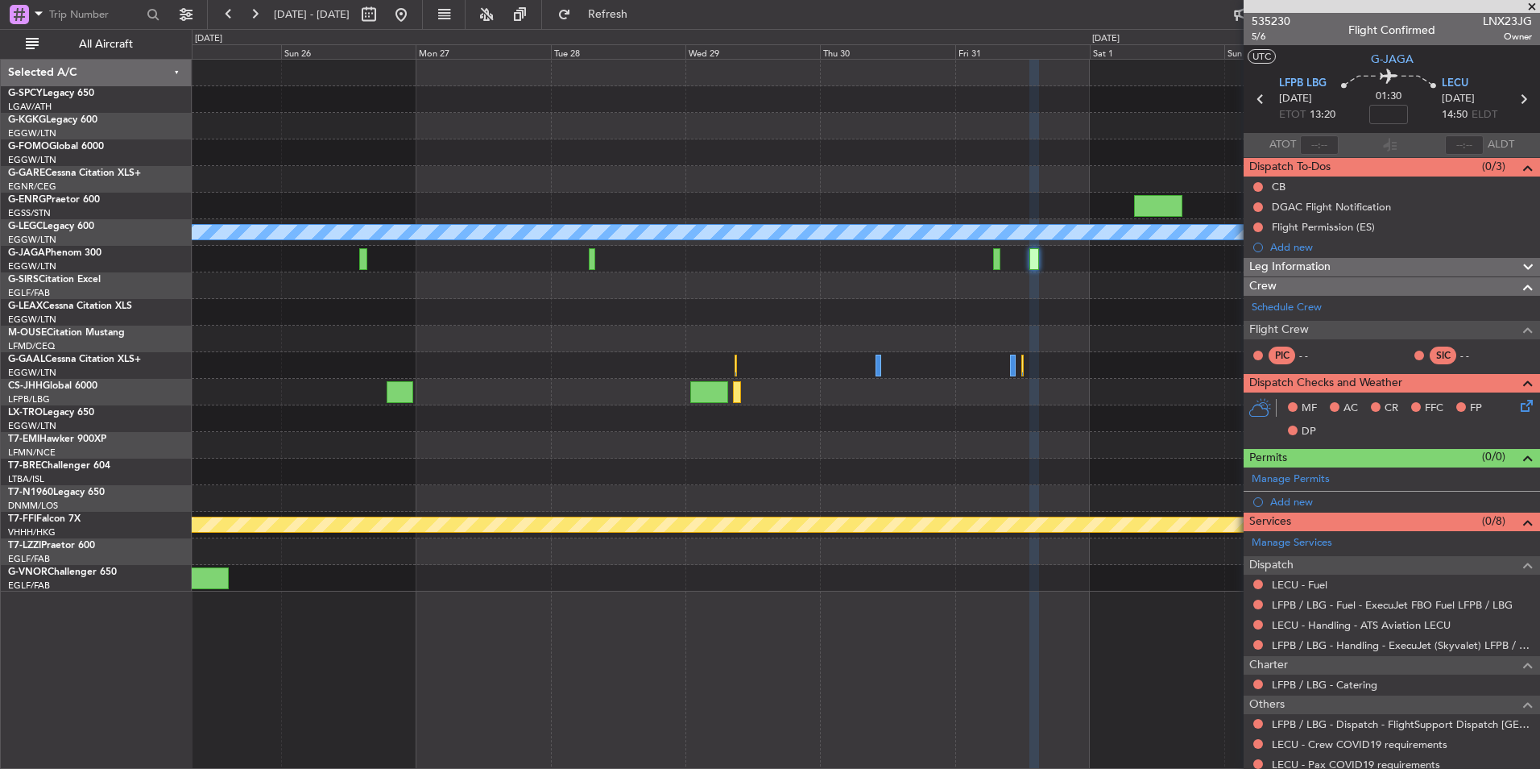
click at [1291, 575] on div "LECU - Fuel" at bounding box center [1392, 584] width 296 height 20
click at [1308, 587] on link "LECU - Fuel" at bounding box center [1300, 585] width 56 height 14
click at [645, 5] on button "Refresh" at bounding box center [598, 15] width 97 height 26
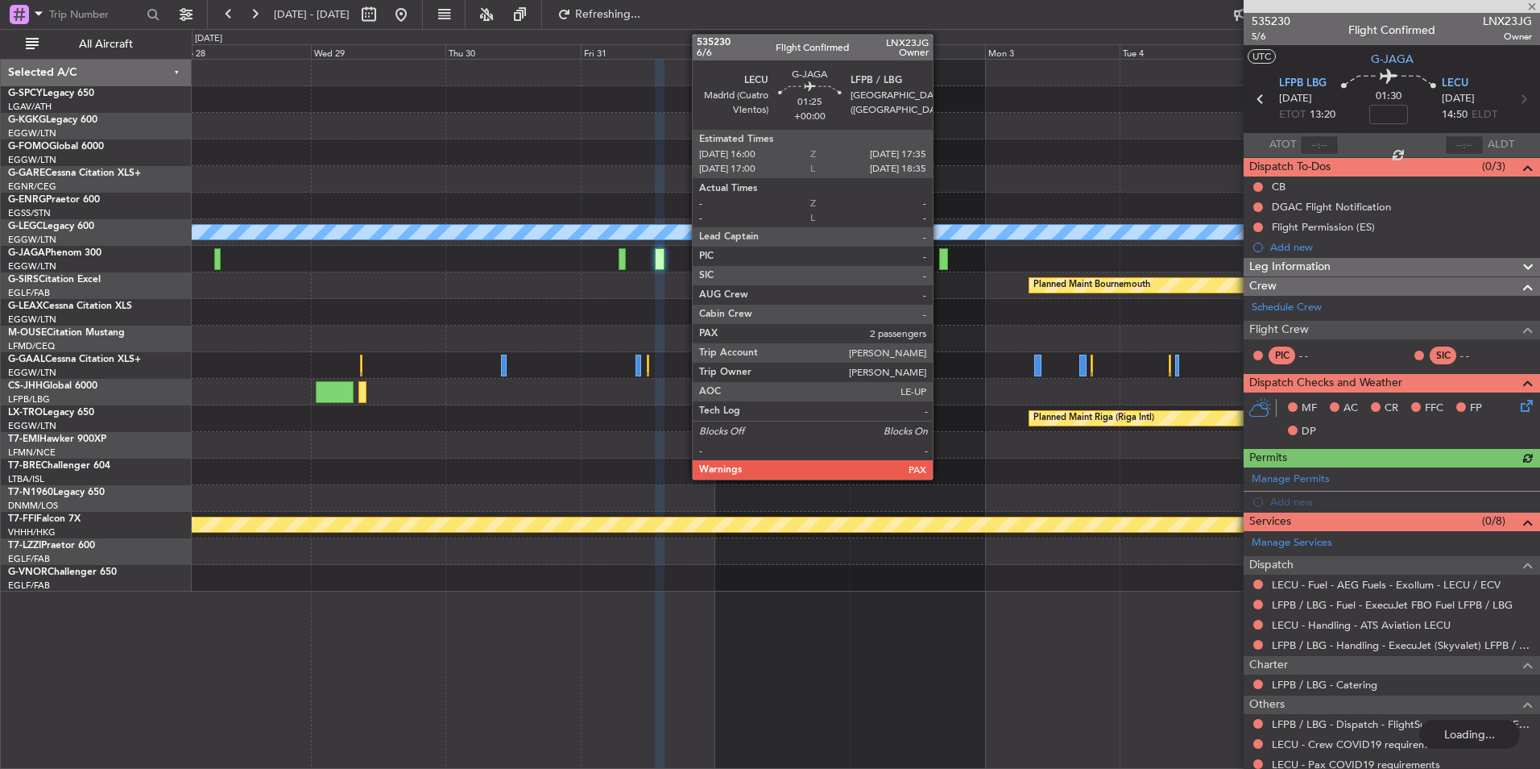
click at [940, 260] on div at bounding box center [944, 259] width 10 height 22
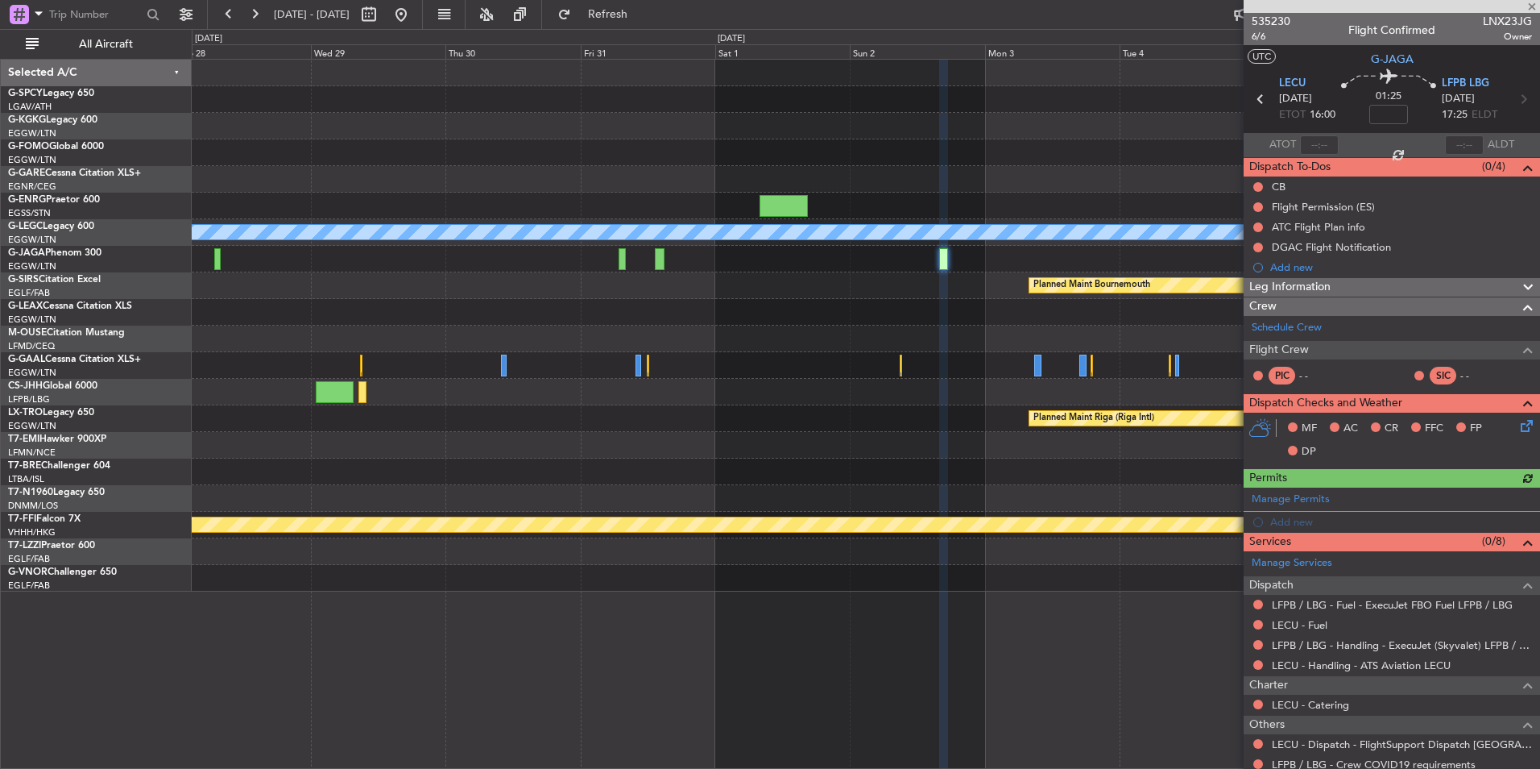
click at [1331, 626] on div "LECU - Fuel" at bounding box center [1392, 625] width 296 height 20
click at [1312, 618] on link "LECU - Fuel" at bounding box center [1300, 625] width 56 height 14
click at [647, 4] on button "Refresh" at bounding box center [598, 15] width 97 height 26
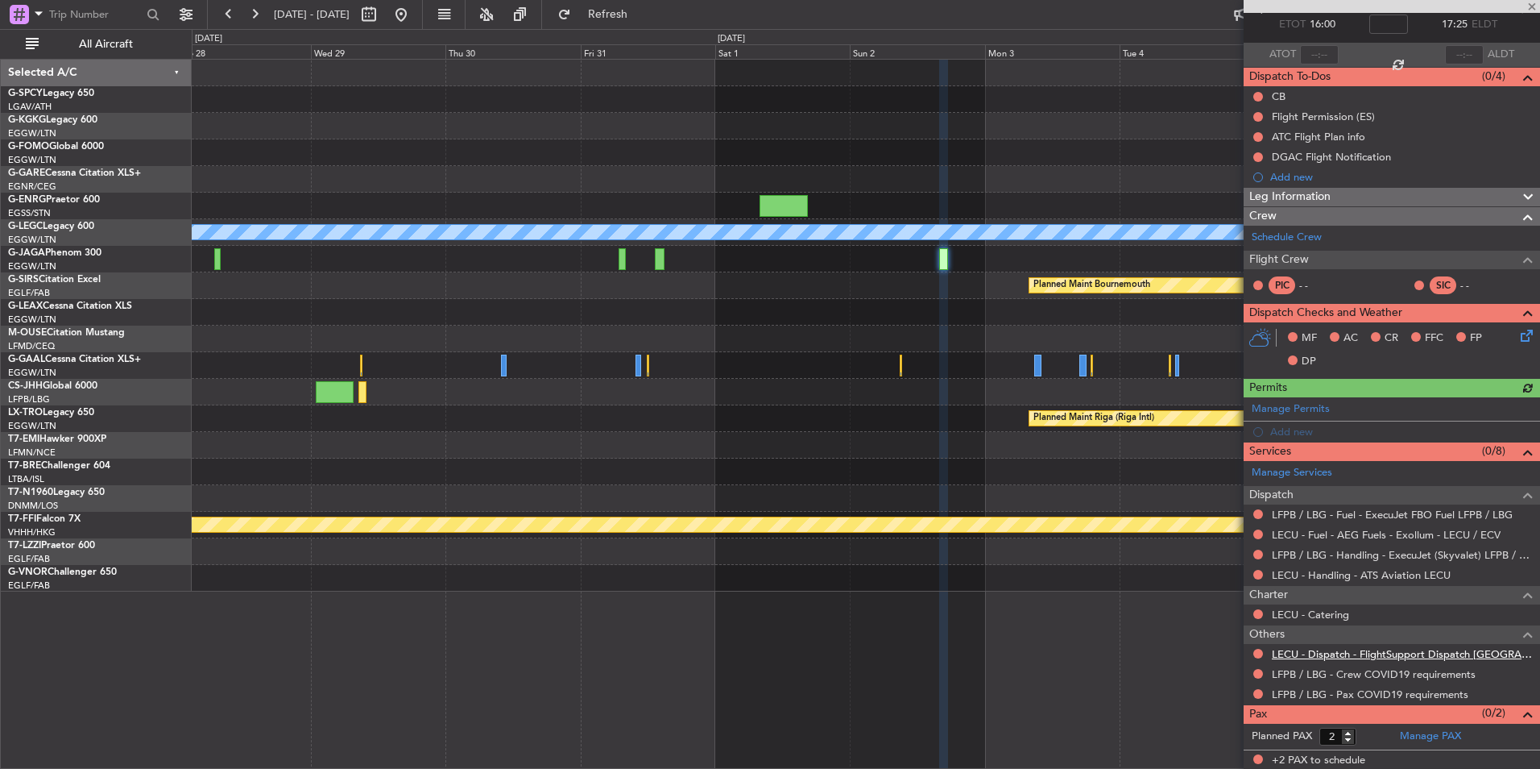
scroll to position [91, 0]
click at [1420, 728] on link "Manage PAX" at bounding box center [1430, 736] width 61 height 16
click at [642, 19] on span "Refresh" at bounding box center [608, 14] width 68 height 11
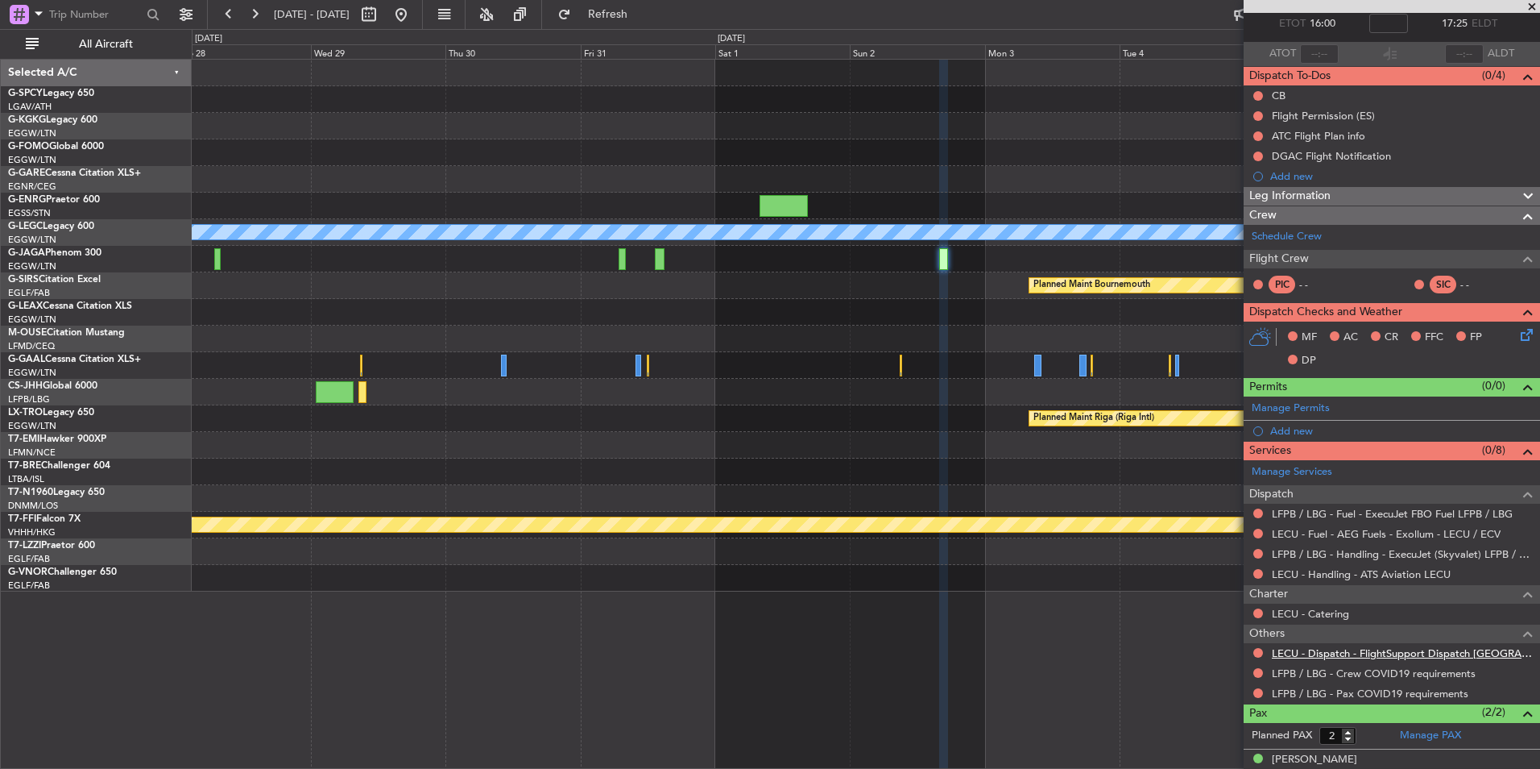
click at [1365, 657] on link "LECU - Dispatch - FlightSupport Dispatch [GEOGRAPHIC_DATA]" at bounding box center [1402, 653] width 260 height 14
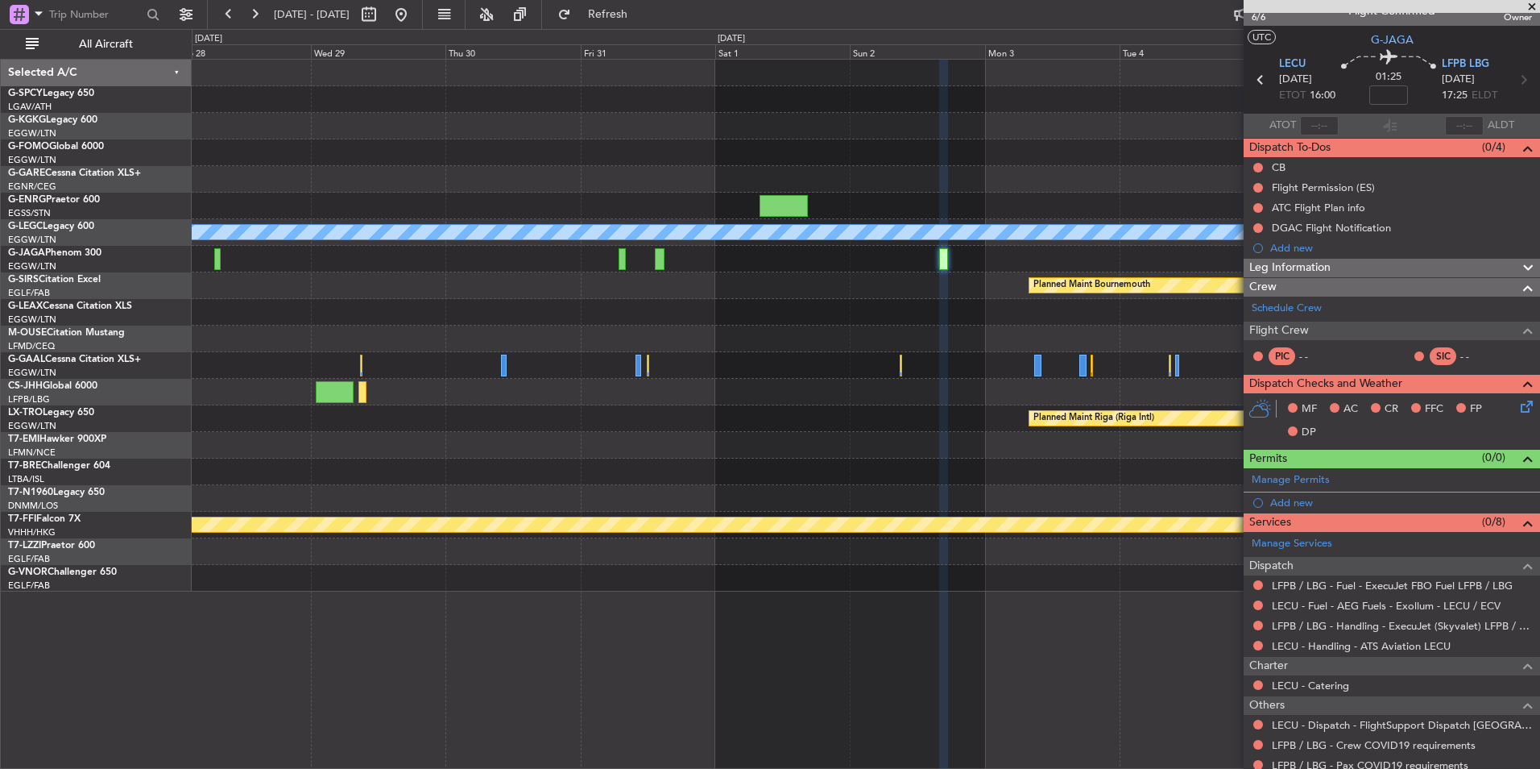
scroll to position [0, 0]
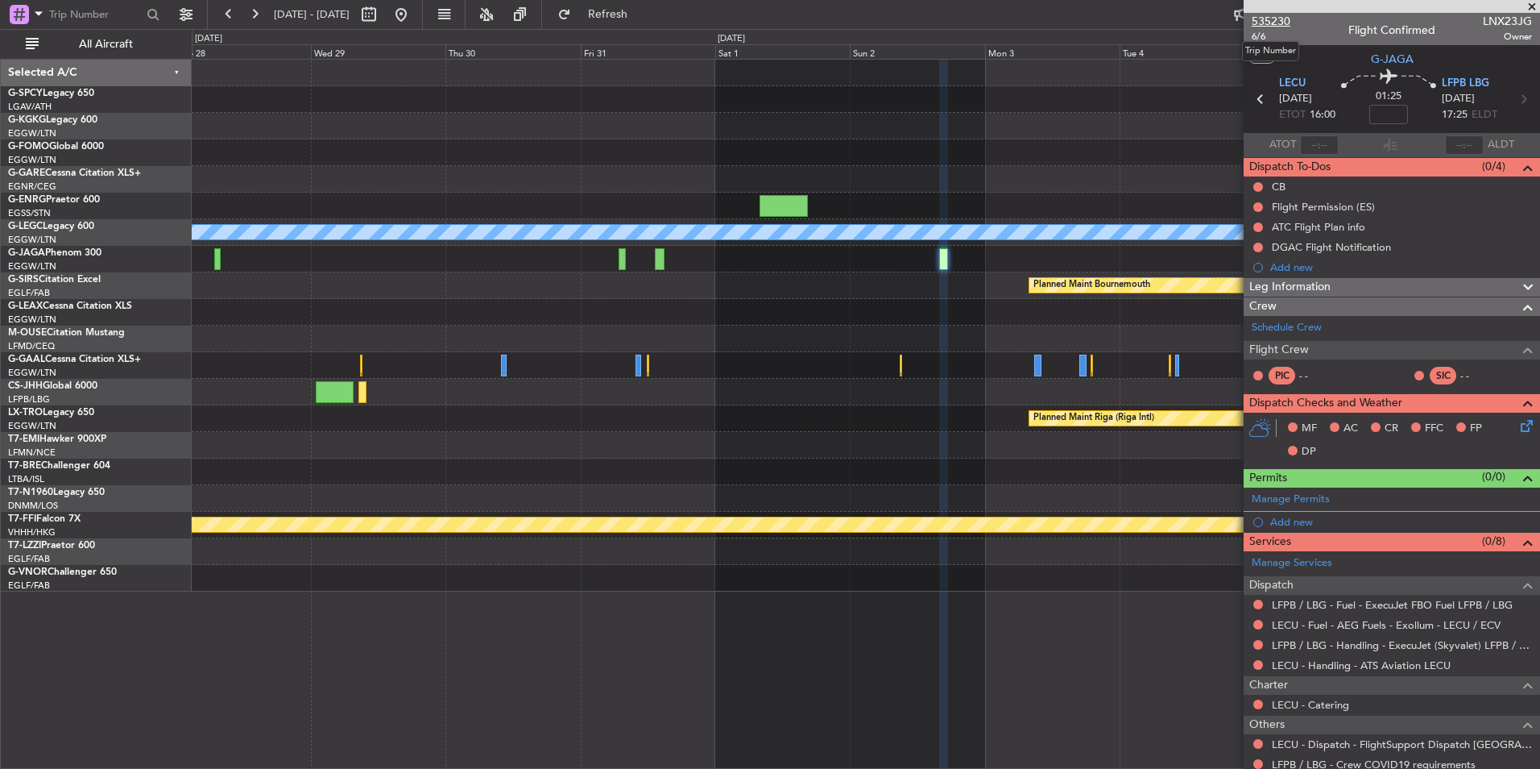
click at [1279, 15] on span "535230" at bounding box center [1271, 21] width 39 height 17
click at [414, 23] on button at bounding box center [401, 15] width 26 height 26
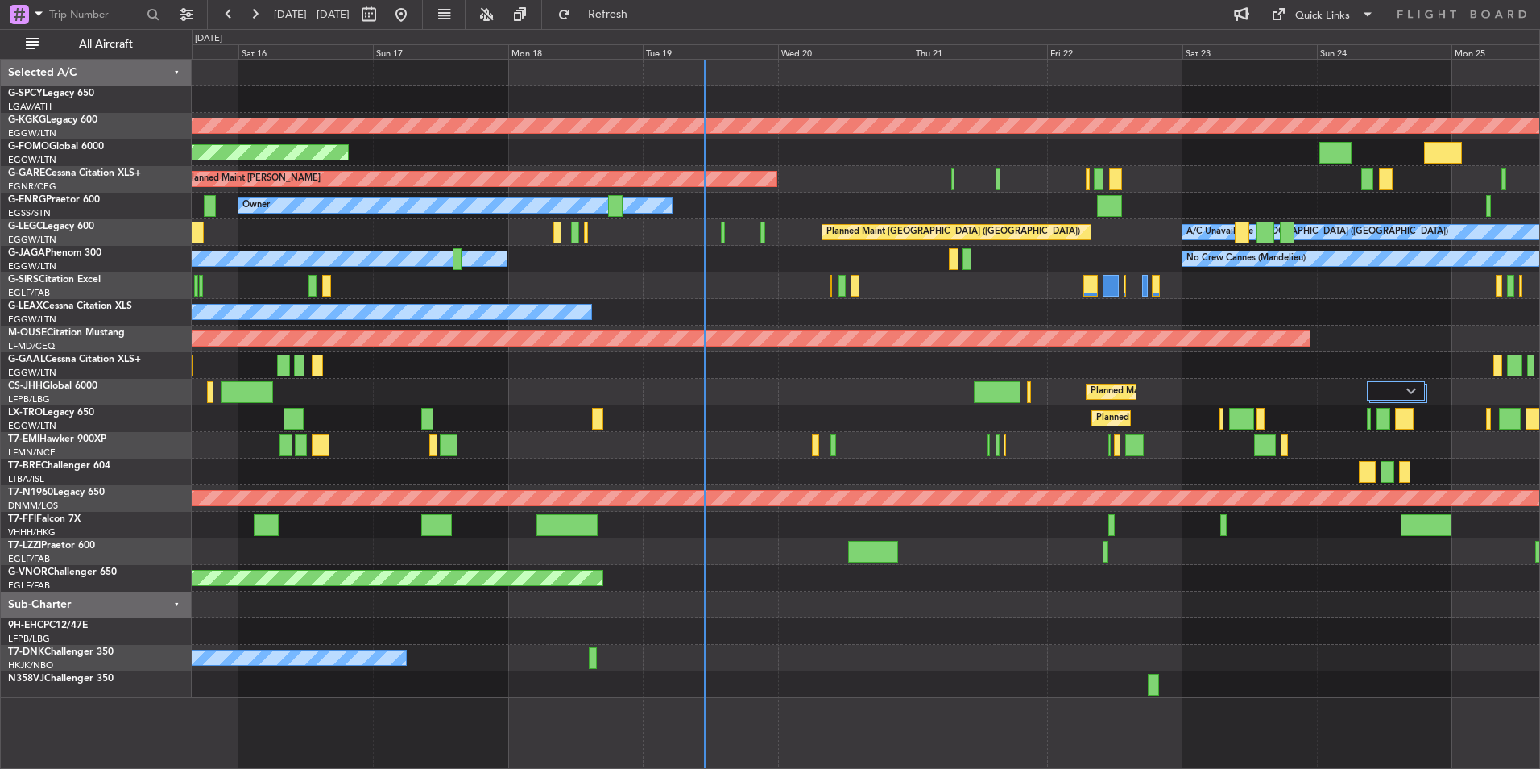
click at [1109, 256] on div "AOG Maint [GEOGRAPHIC_DATA] (Ataturk) Planned Maint Windsor Locks ([PERSON_NAME…" at bounding box center [866, 379] width 1348 height 638
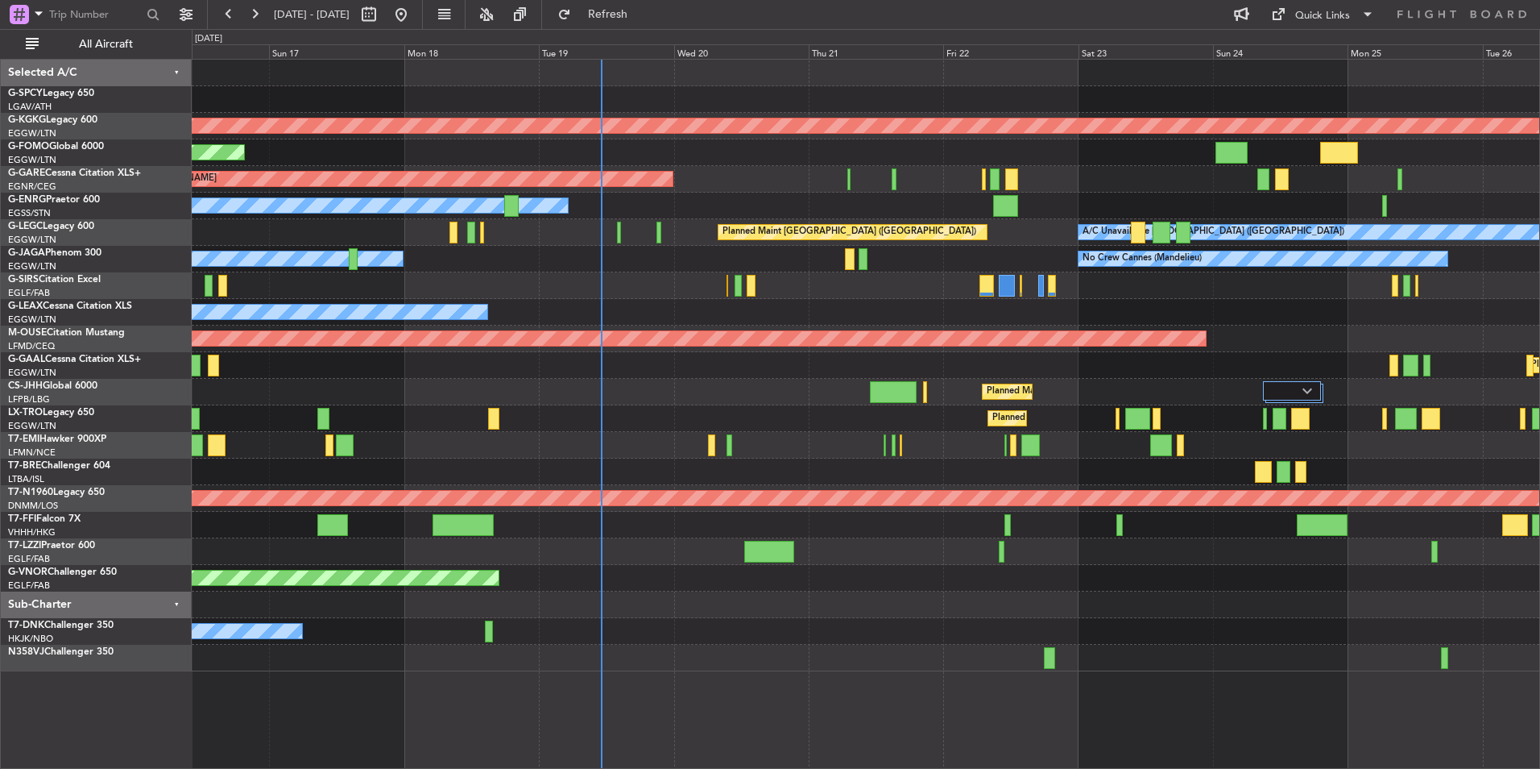
click at [833, 330] on div "AOG Maint [GEOGRAPHIC_DATA] (Ataturk) Planned Maint Windsor Locks ([PERSON_NAME…" at bounding box center [866, 366] width 1348 height 612
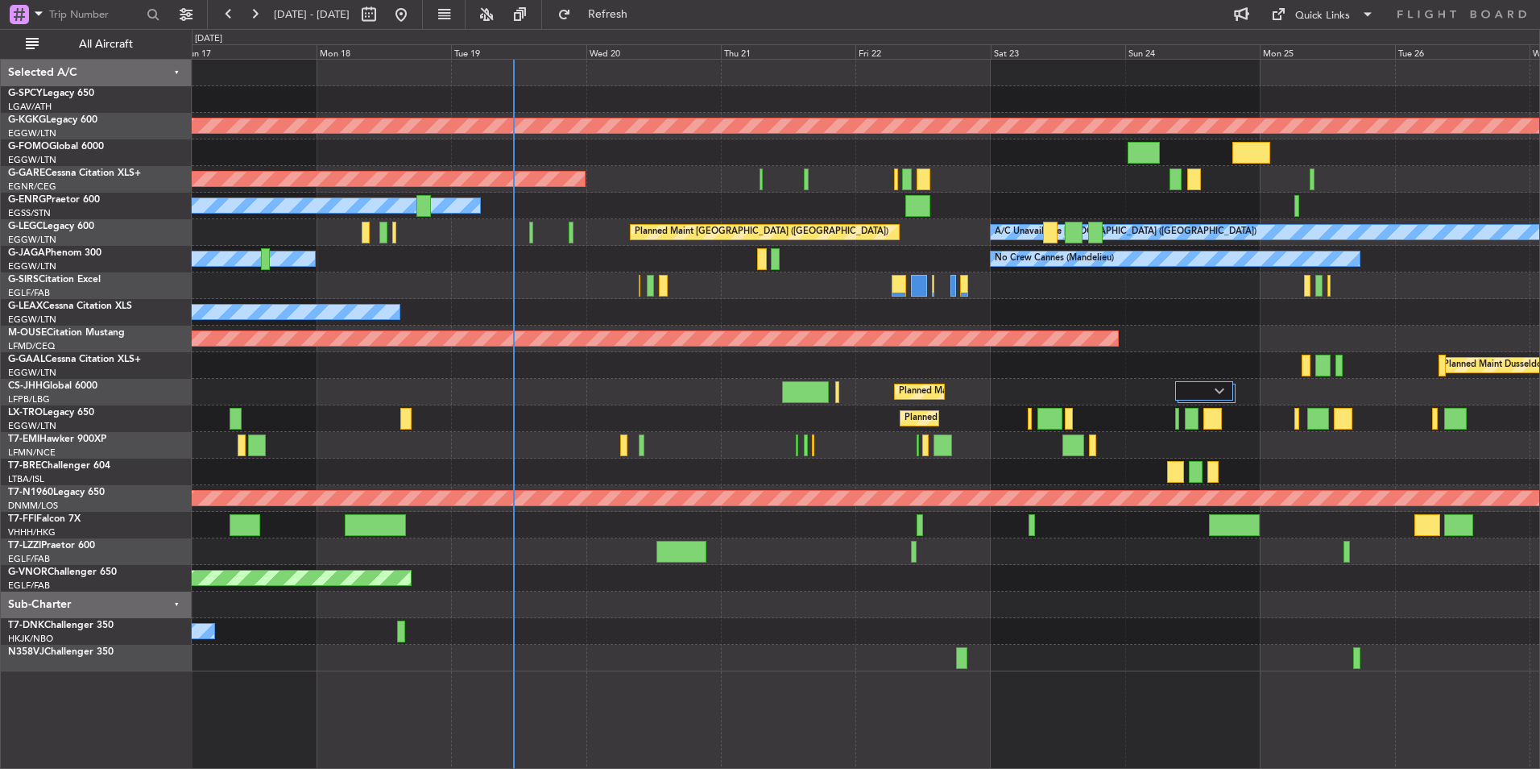
click at [932, 253] on div "Owner No Crew Cannes ([GEOGRAPHIC_DATA])" at bounding box center [866, 259] width 1348 height 27
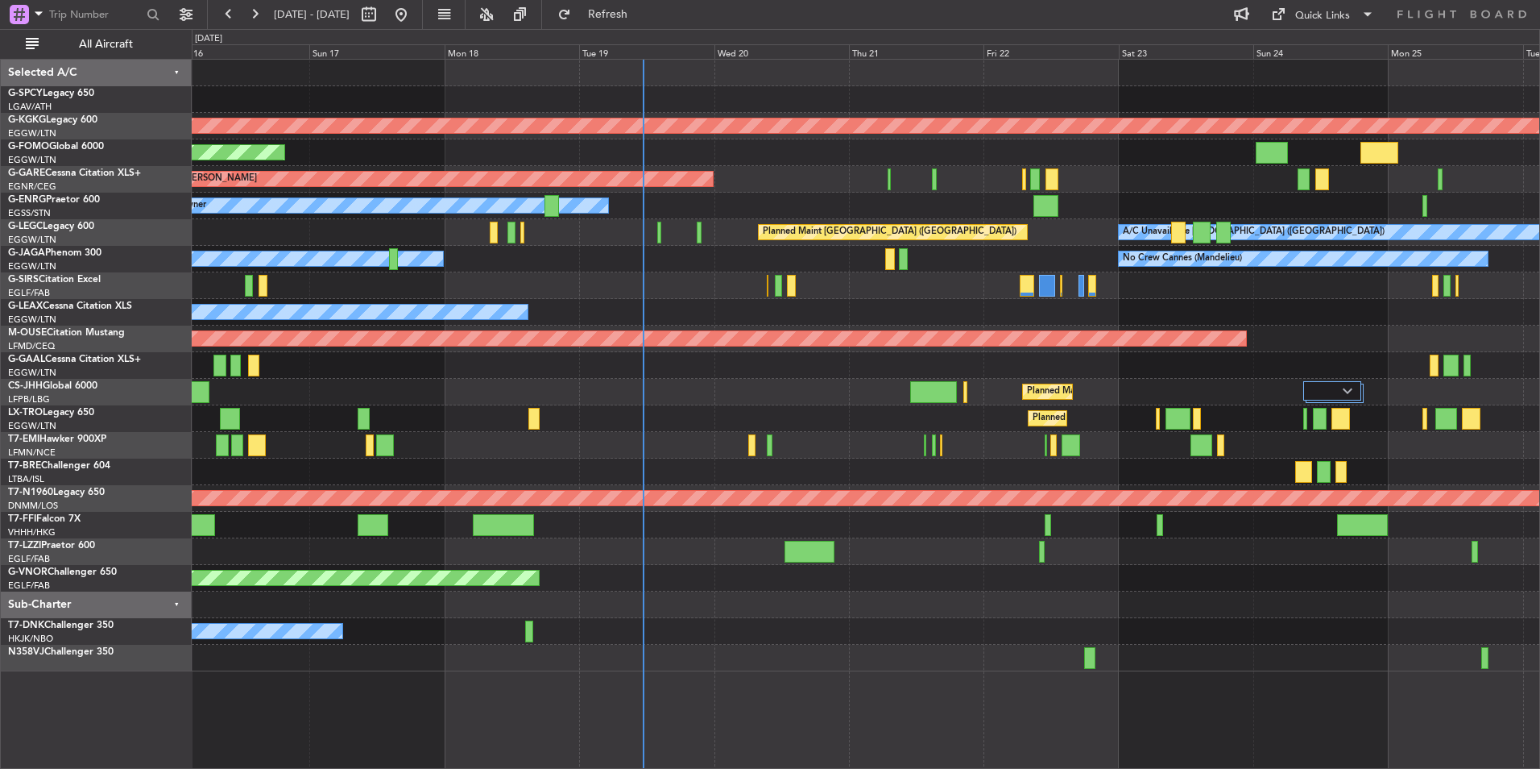
click at [712, 295] on div "AOG Maint [GEOGRAPHIC_DATA] (Ataturk) Planned Maint Windsor Locks ([PERSON_NAME…" at bounding box center [866, 366] width 1348 height 612
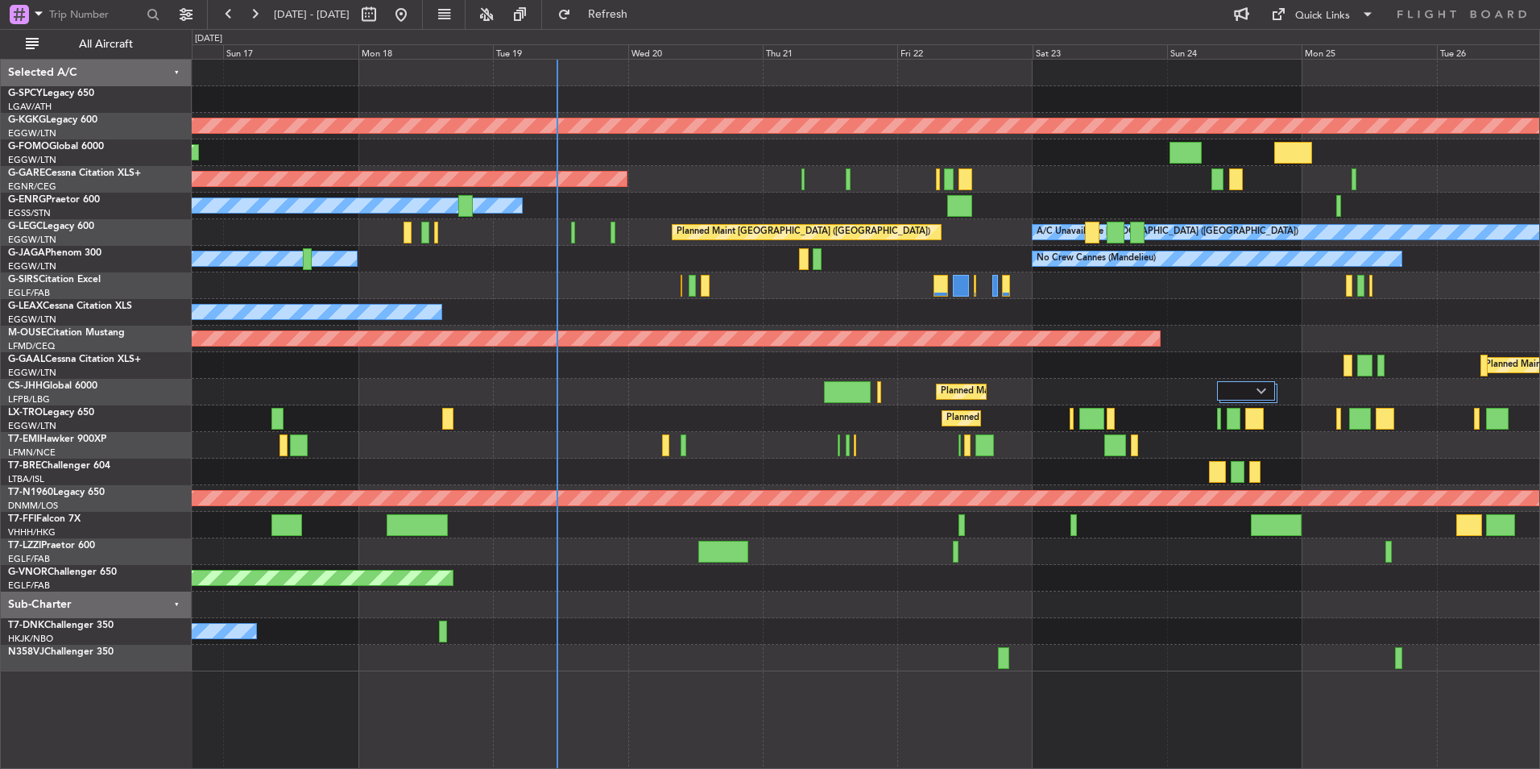
click at [591, 312] on div "Owner" at bounding box center [866, 312] width 1348 height 27
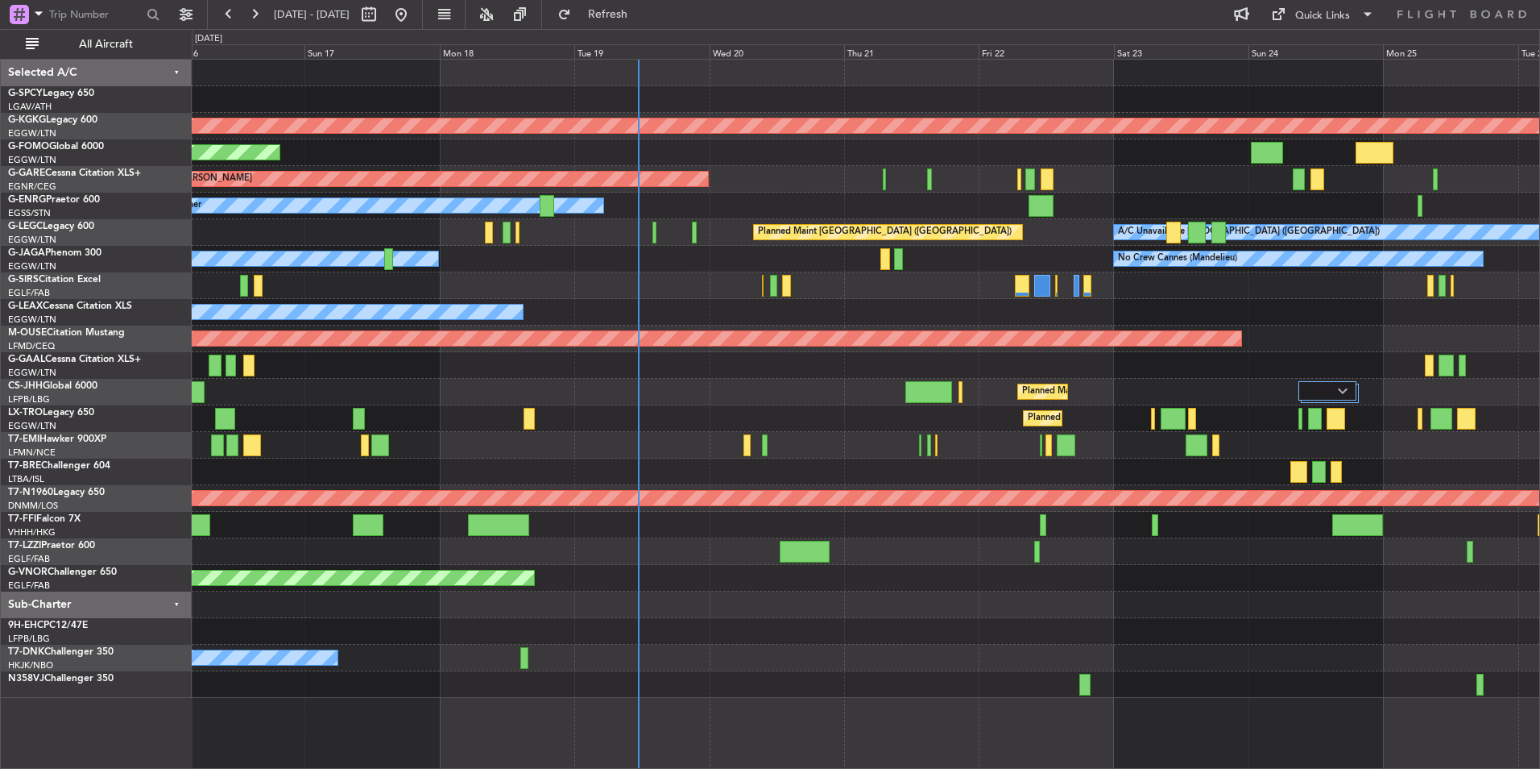
click at [551, 304] on div "Owner" at bounding box center [866, 312] width 1348 height 27
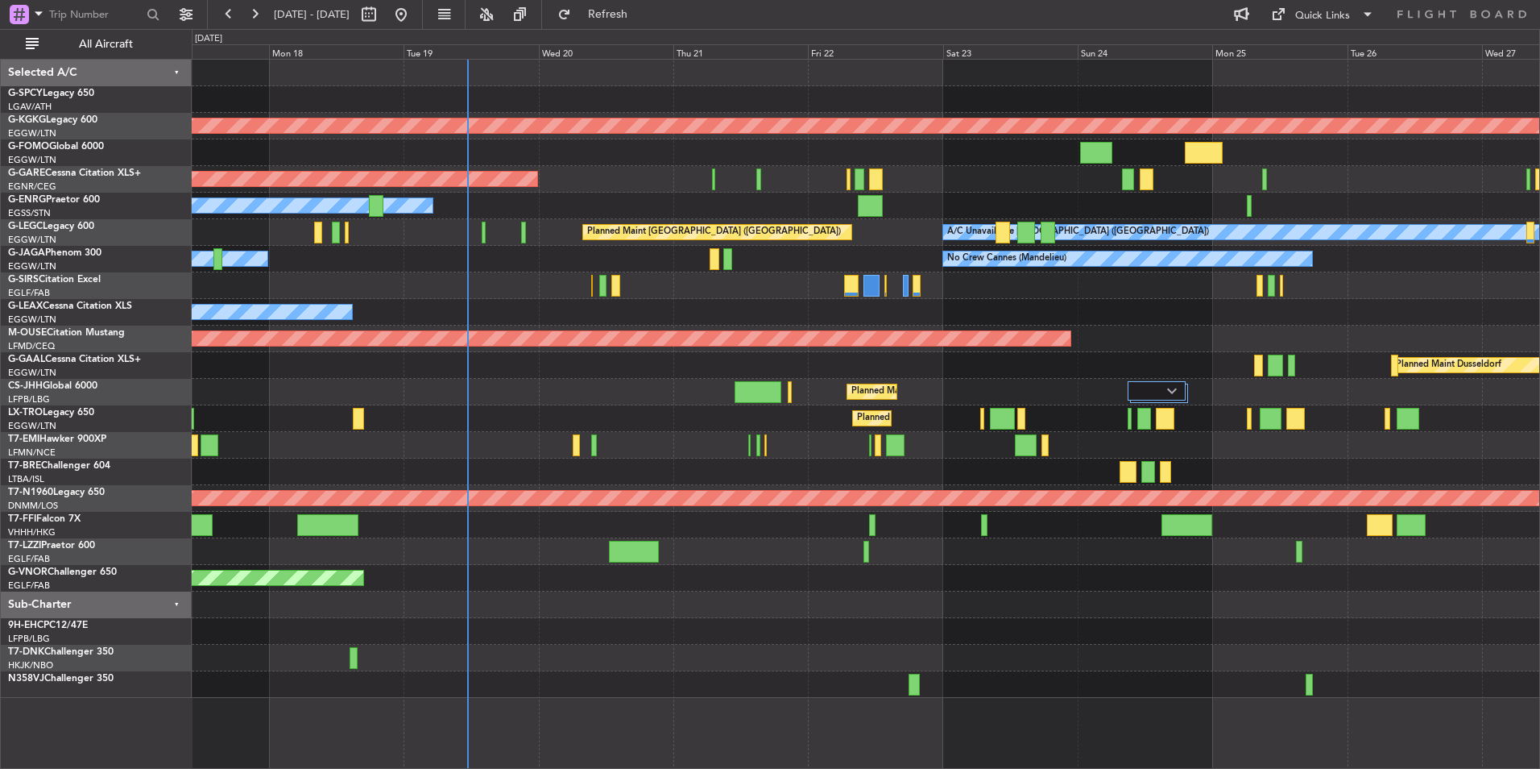
click at [504, 306] on div "Owner" at bounding box center [866, 312] width 1348 height 27
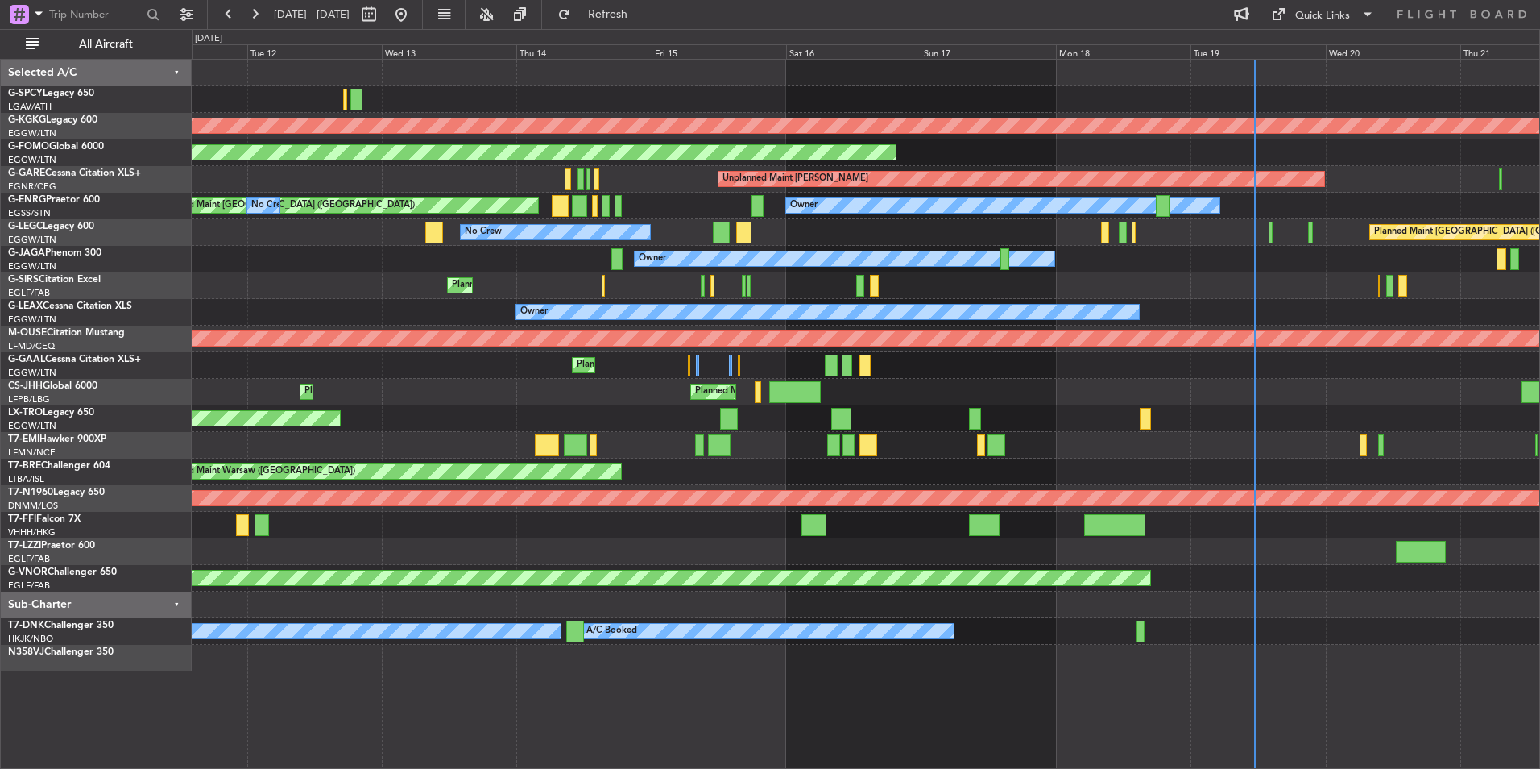
click at [1263, 201] on div "AOG Maint [GEOGRAPHIC_DATA] (Ataturk) Planned Maint Windsor Locks ([PERSON_NAME…" at bounding box center [866, 366] width 1348 height 612
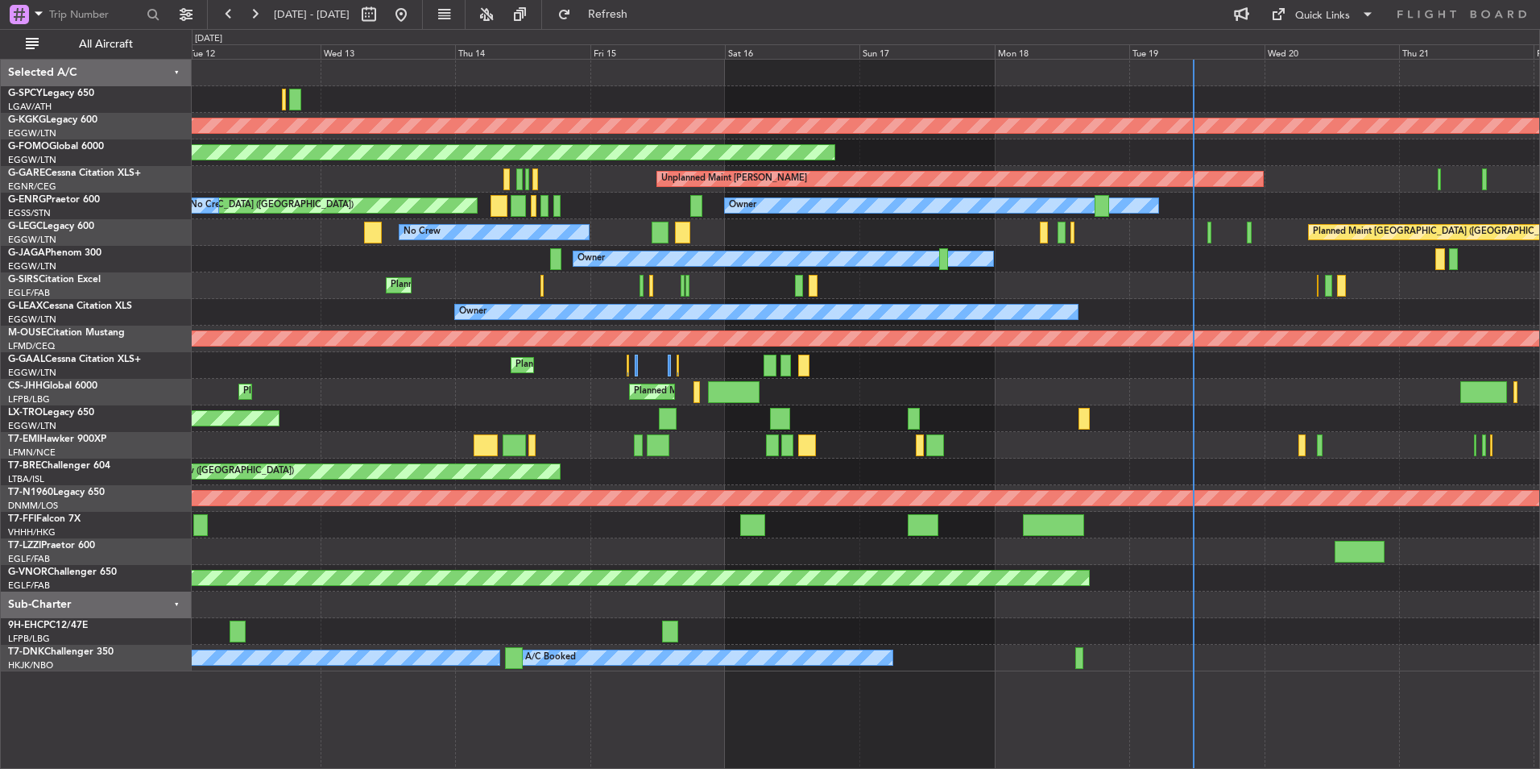
click at [288, 283] on div "AOG Maint [GEOGRAPHIC_DATA] (Ataturk) Planned Maint Windsor Locks ([PERSON_NAME…" at bounding box center [866, 366] width 1348 height 612
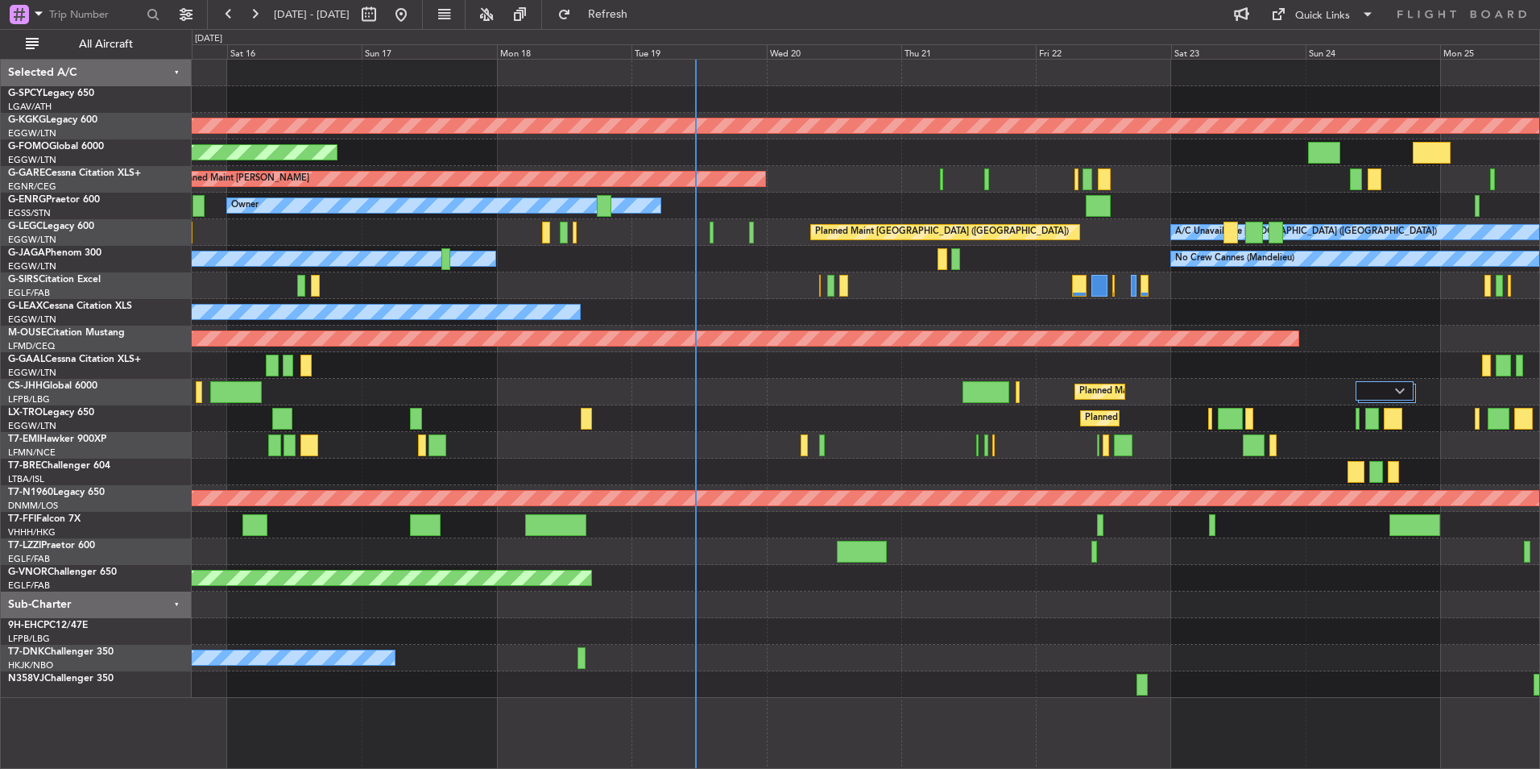
click at [705, 305] on div "Owner" at bounding box center [866, 312] width 1348 height 27
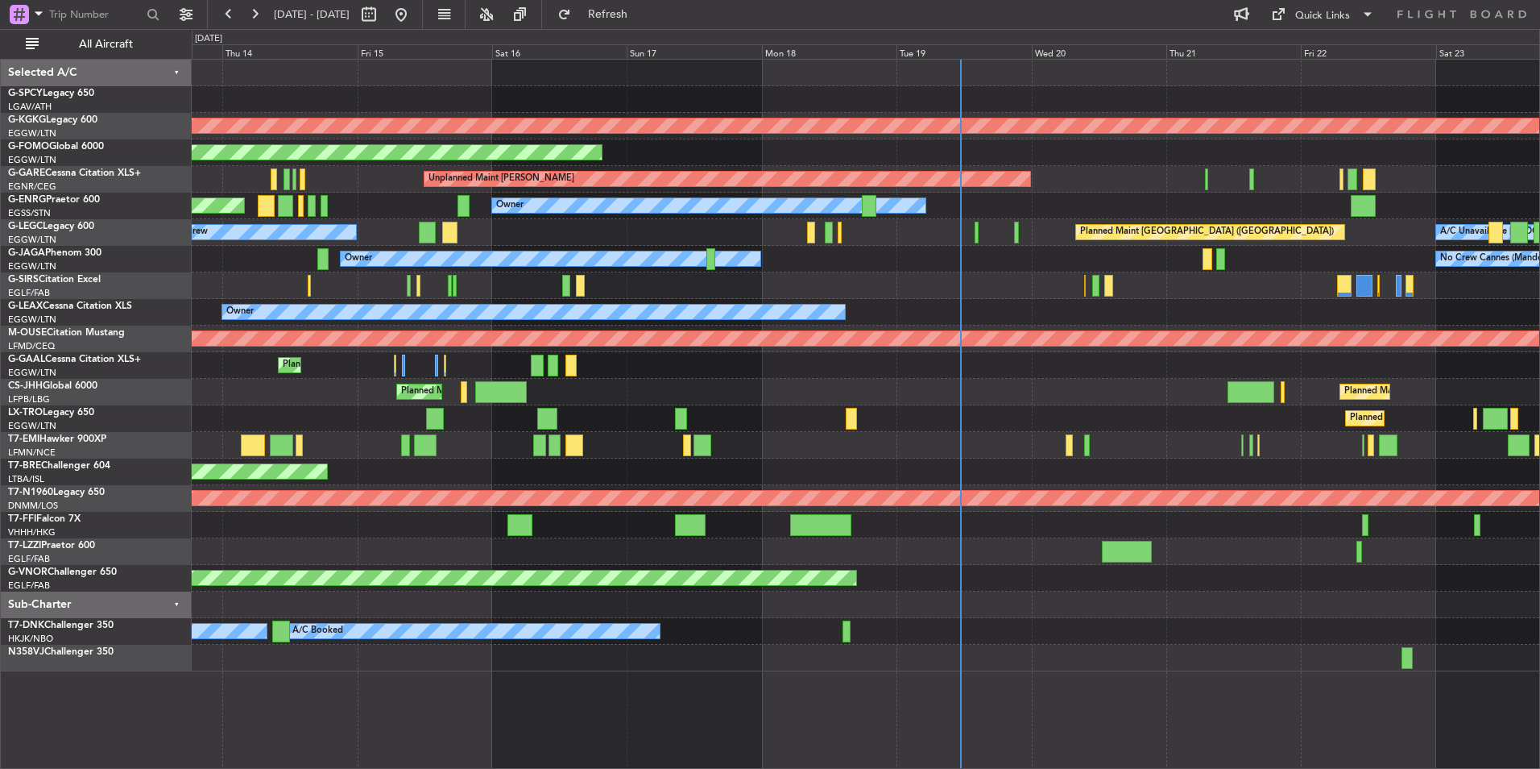
click at [1081, 305] on div "Owner" at bounding box center [866, 312] width 1348 height 27
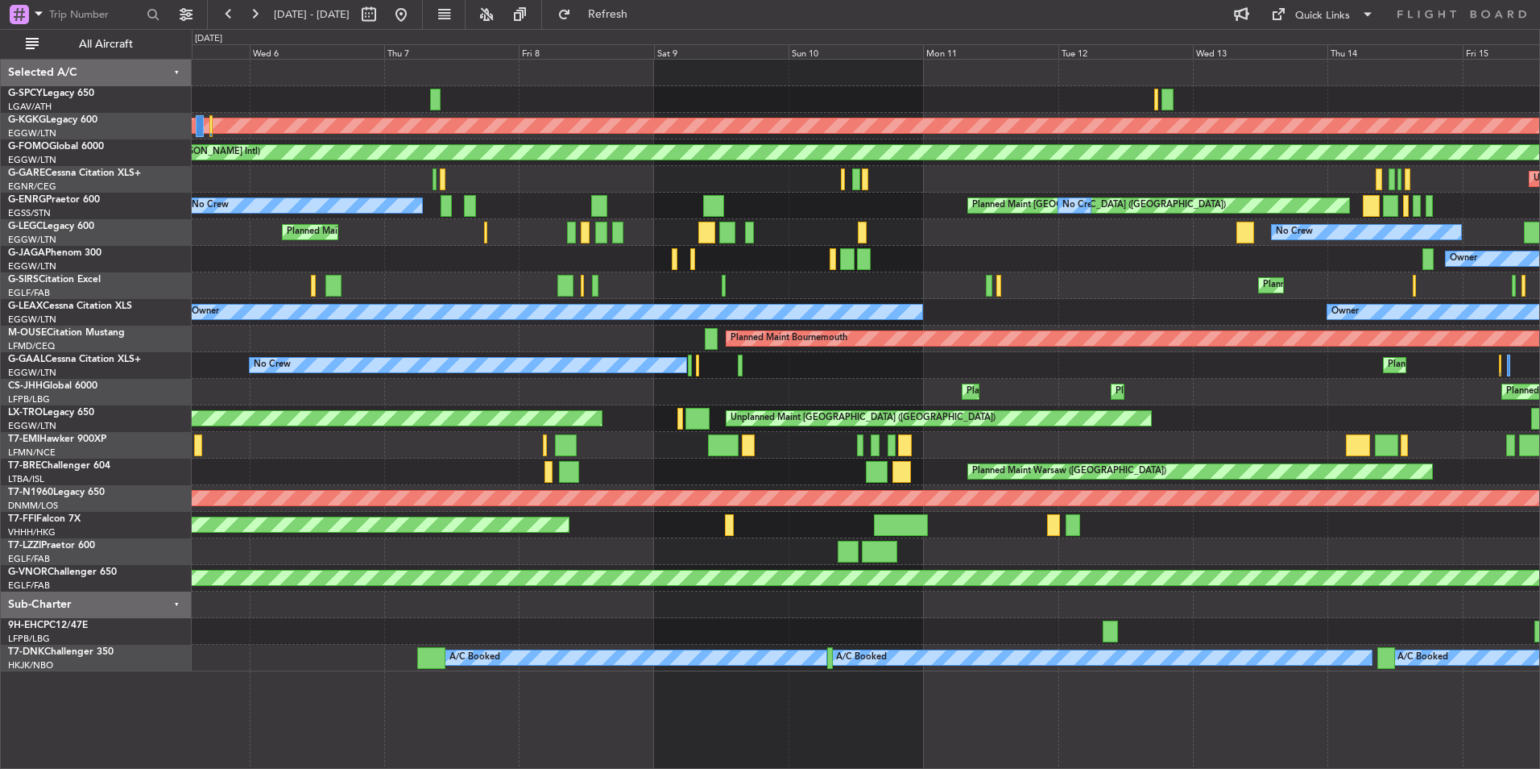
click at [1037, 309] on div "AOG Maint [GEOGRAPHIC_DATA] (Ataturk) Planned Maint Windsor Locks ([PERSON_NAME…" at bounding box center [866, 366] width 1348 height 612
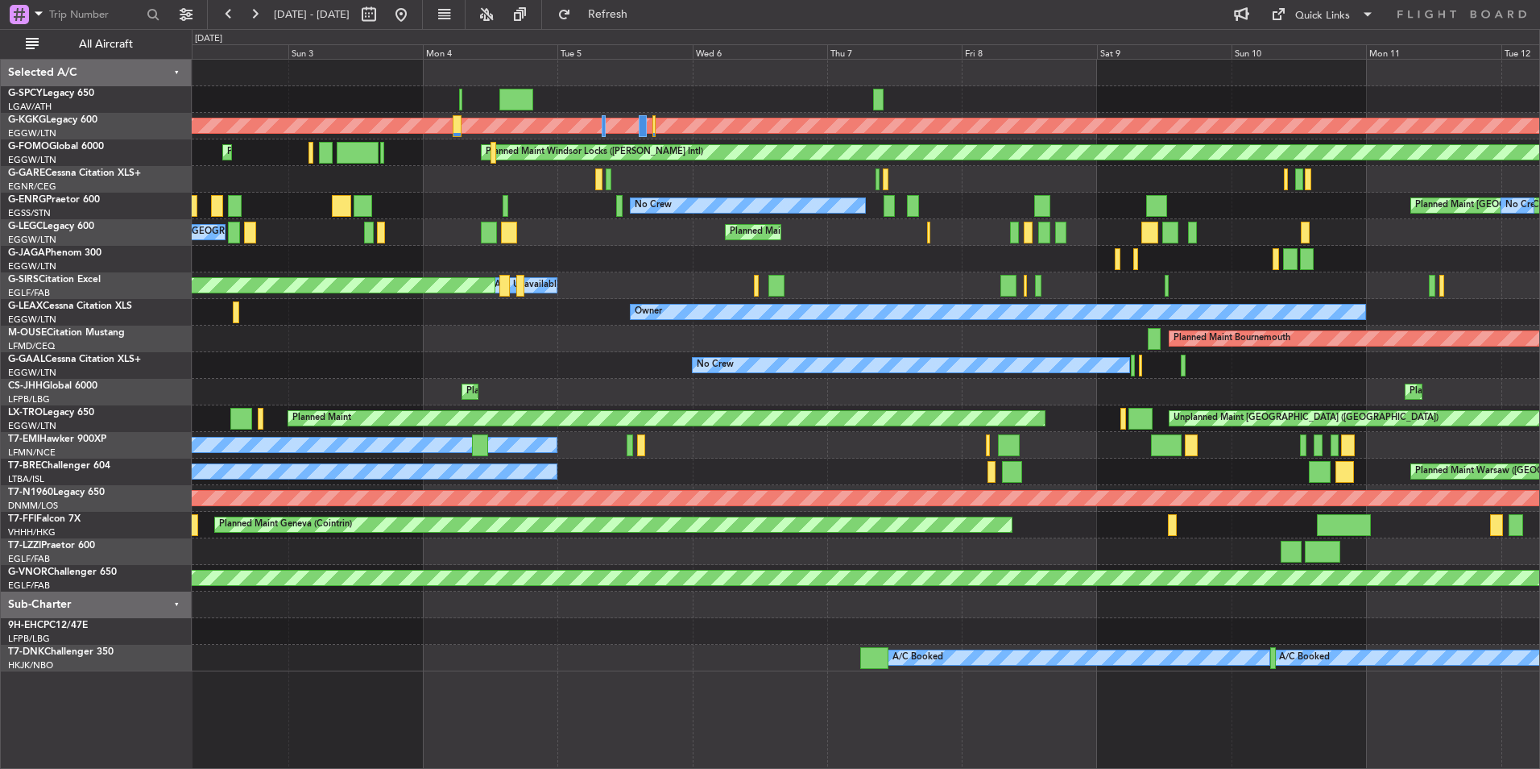
click at [687, 337] on div "Planned Maint Bournemouth" at bounding box center [866, 338] width 1348 height 27
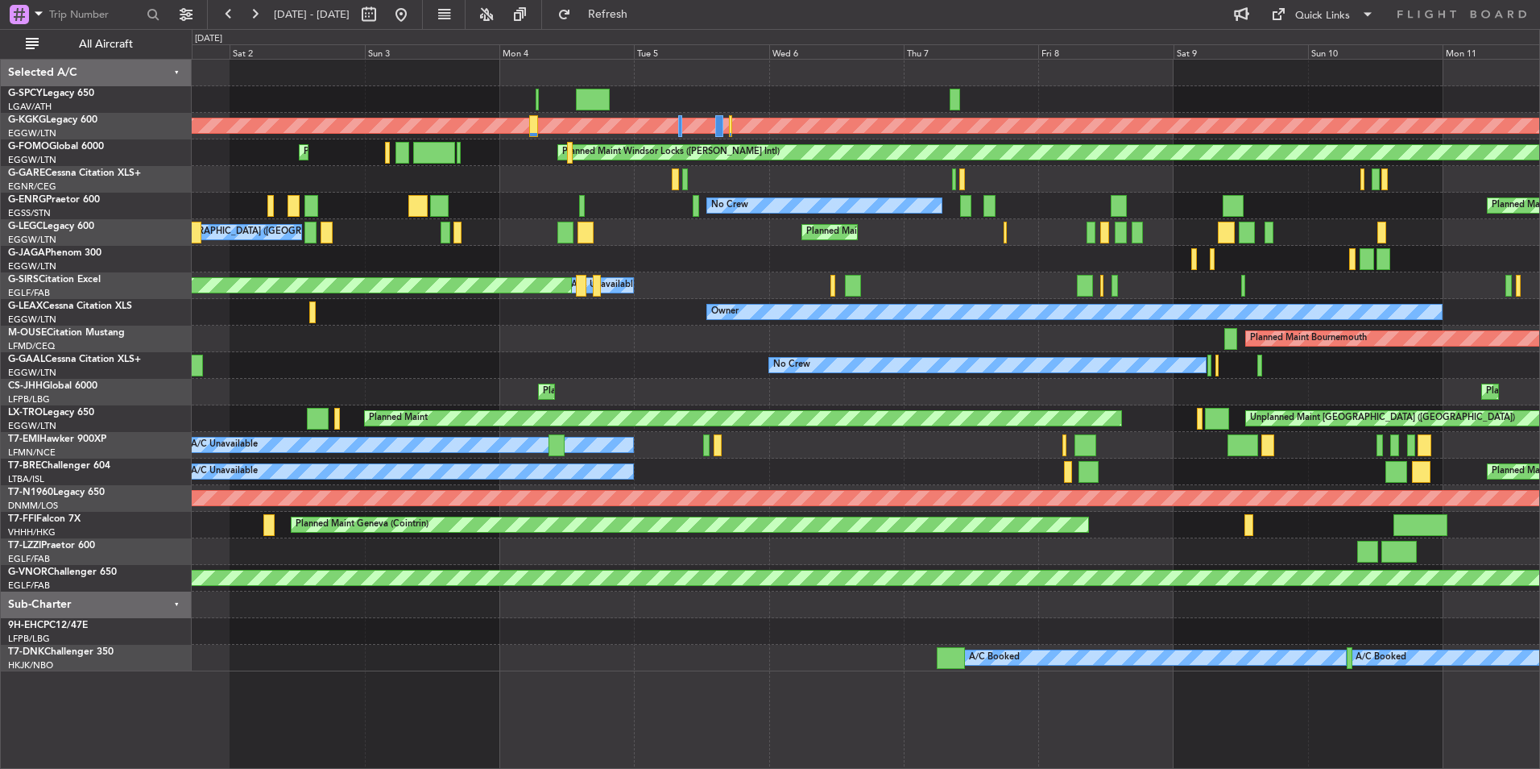
click at [577, 327] on div "Planned Maint Bournemouth" at bounding box center [866, 338] width 1348 height 27
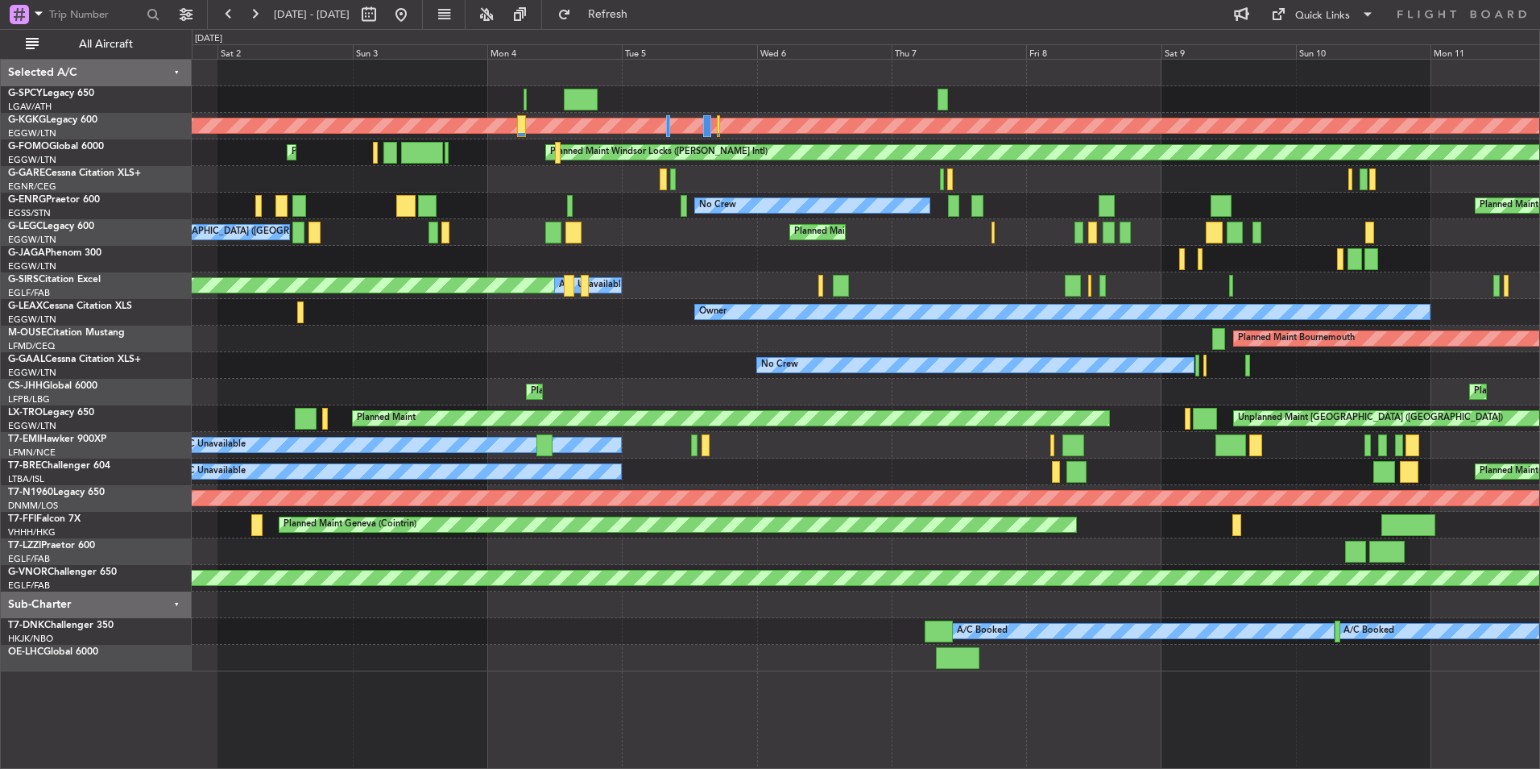
click at [64, 346] on div "AOG Maint [GEOGRAPHIC_DATA] (Ataturk) Planned Maint Windsor Locks ([PERSON_NAME…" at bounding box center [770, 399] width 1540 height 740
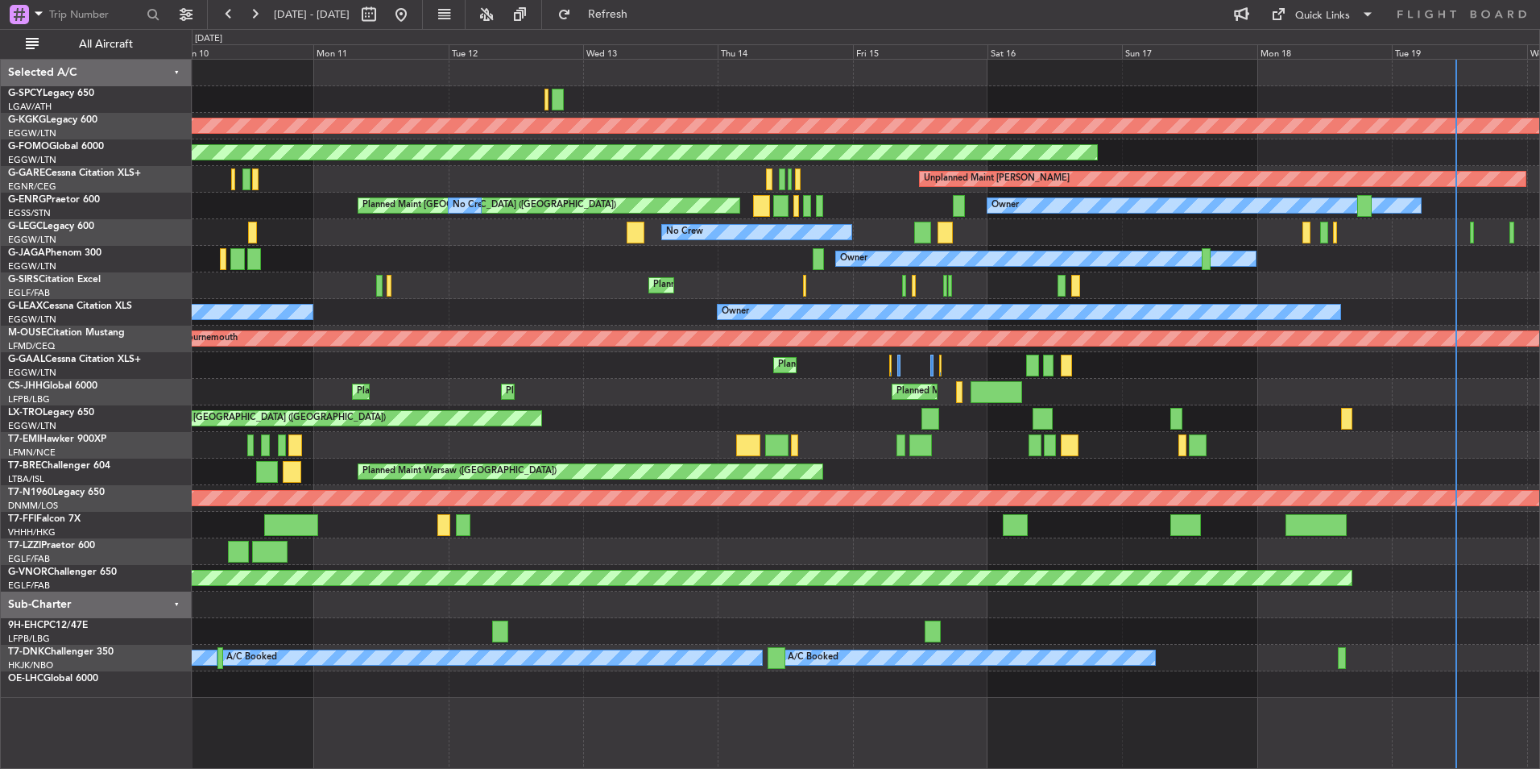
click at [571, 347] on div "AOG Maint [GEOGRAPHIC_DATA] (Ataturk) Planned Maint Windsor Locks ([PERSON_NAME…" at bounding box center [866, 379] width 1348 height 638
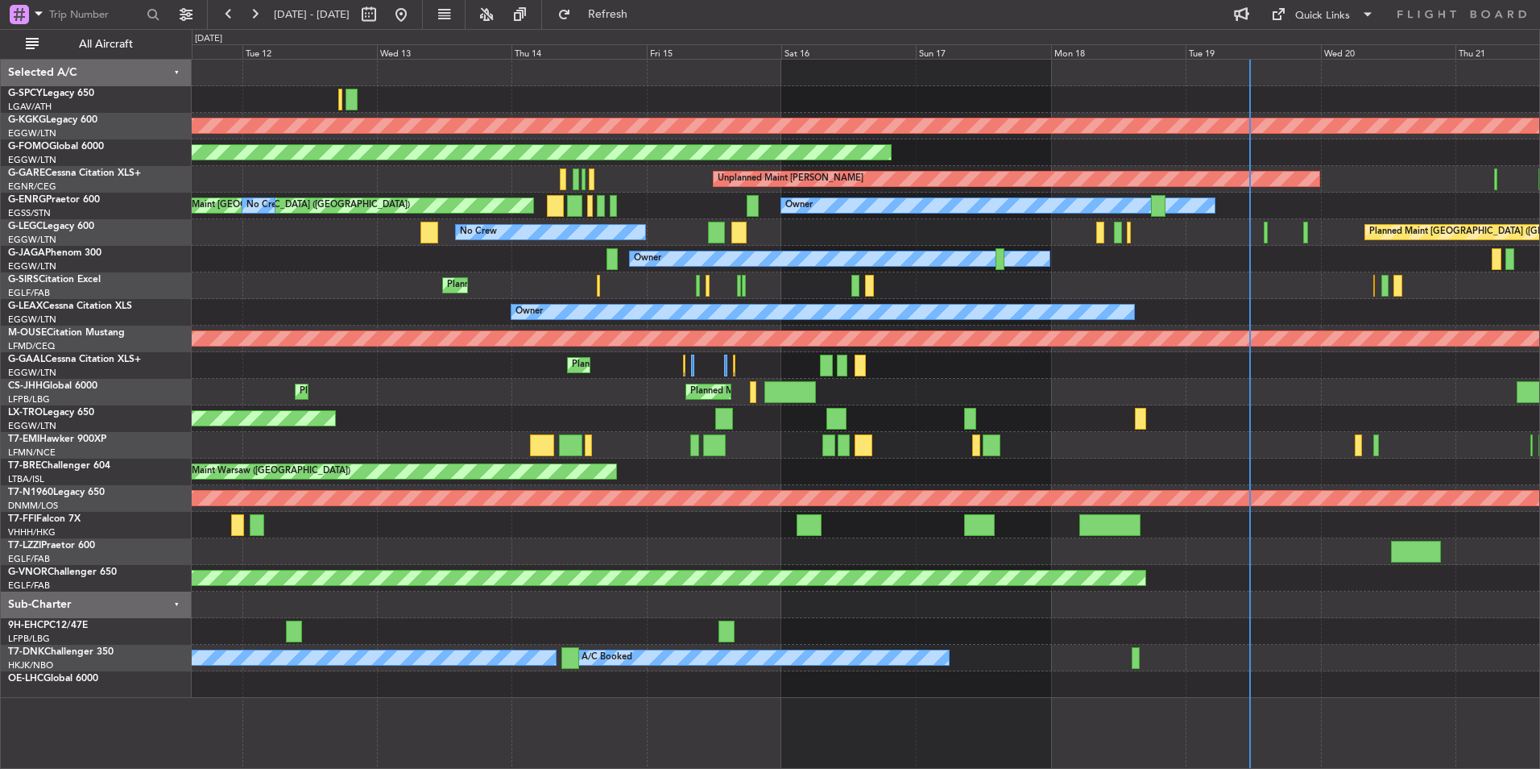
click at [1050, 345] on div "AOG Maint [GEOGRAPHIC_DATA] (Ataturk) Planned Maint Windsor Locks ([PERSON_NAME…" at bounding box center [866, 379] width 1348 height 638
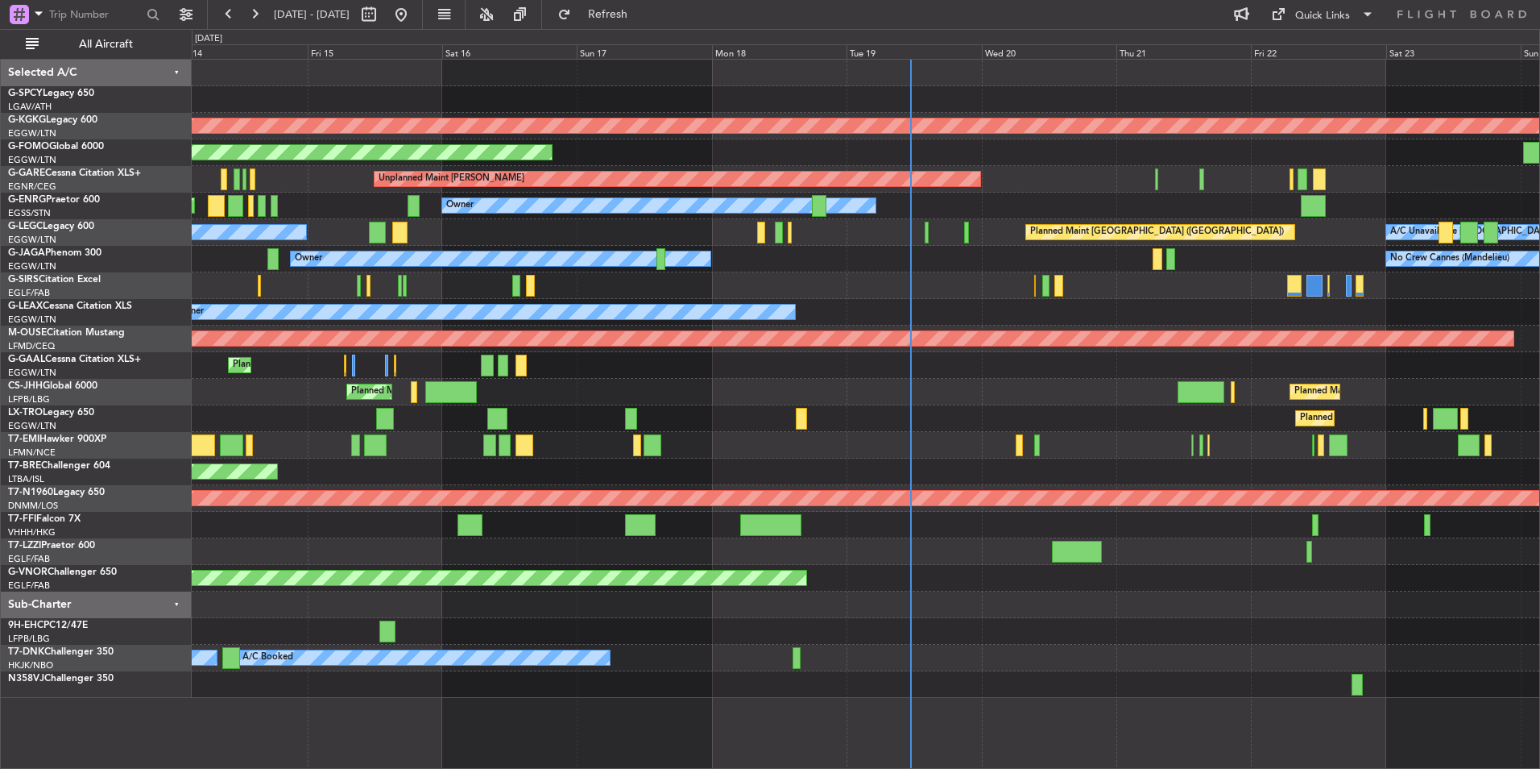
click at [915, 319] on div "Owner" at bounding box center [866, 312] width 1348 height 27
click at [1326, 22] on div "Quick Links" at bounding box center [1323, 16] width 55 height 16
click at [1329, 40] on button "Trip Builder" at bounding box center [1323, 53] width 121 height 39
